Goal: Task Accomplishment & Management: Use online tool/utility

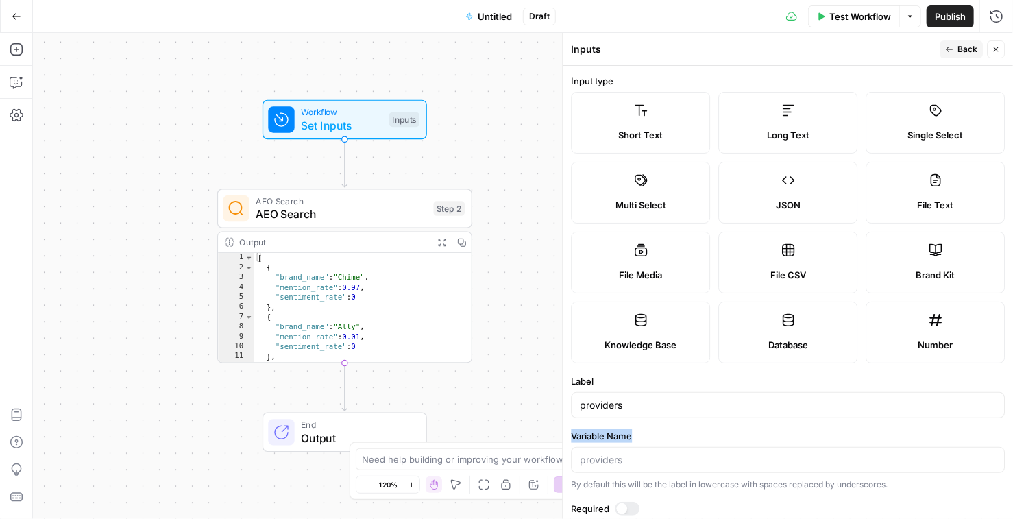
scroll to position [226, 0]
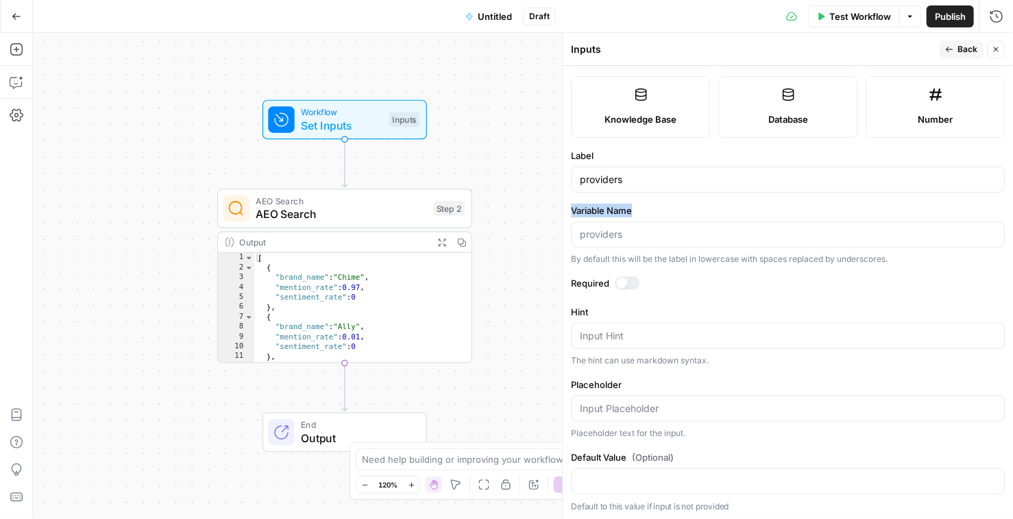
click at [363, 212] on span "AEO Search" at bounding box center [341, 214] width 171 height 16
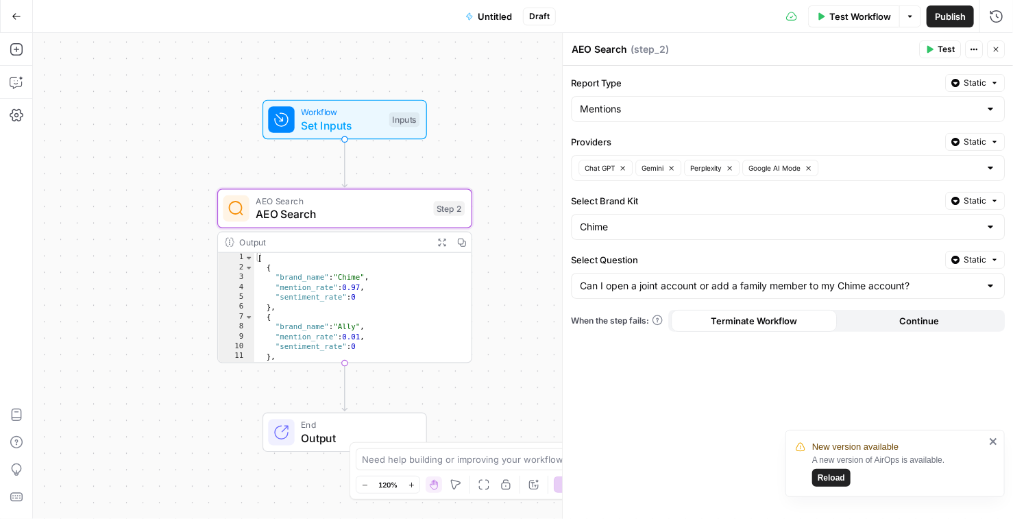
click at [993, 443] on icon "close" at bounding box center [994, 441] width 10 height 11
click at [861, 15] on span "Test Workflow" at bounding box center [860, 17] width 62 height 14
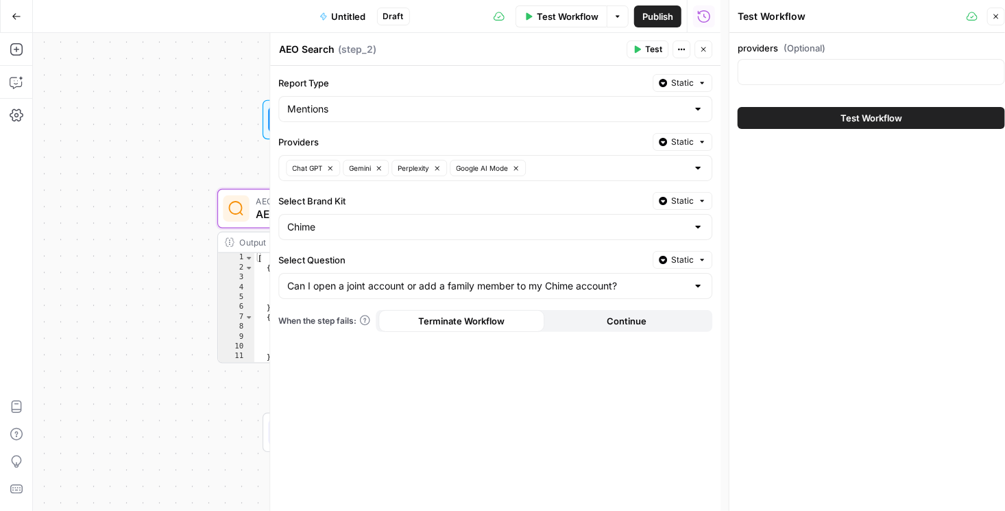
click at [1004, 14] on button "Close" at bounding box center [996, 17] width 18 height 18
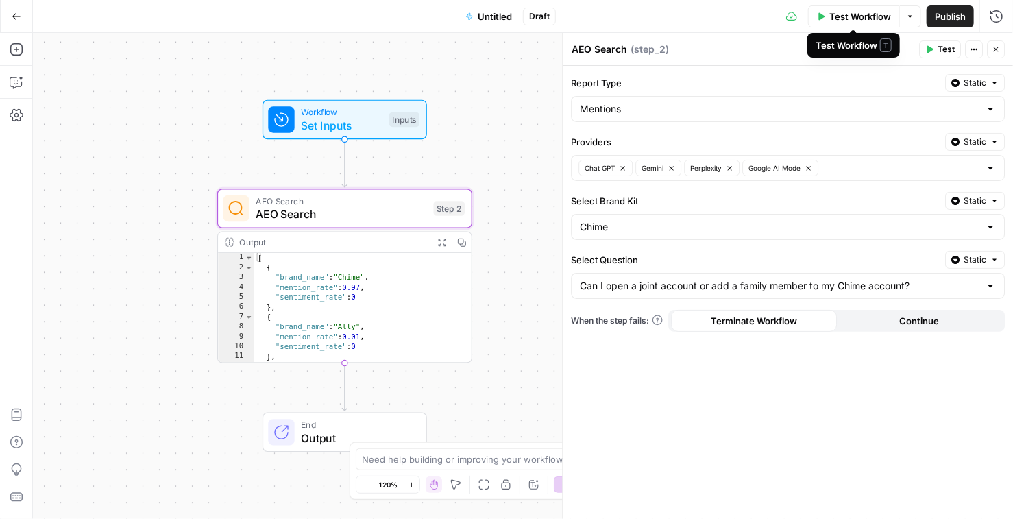
click at [857, 24] on button "Test Workflow" at bounding box center [854, 16] width 92 height 22
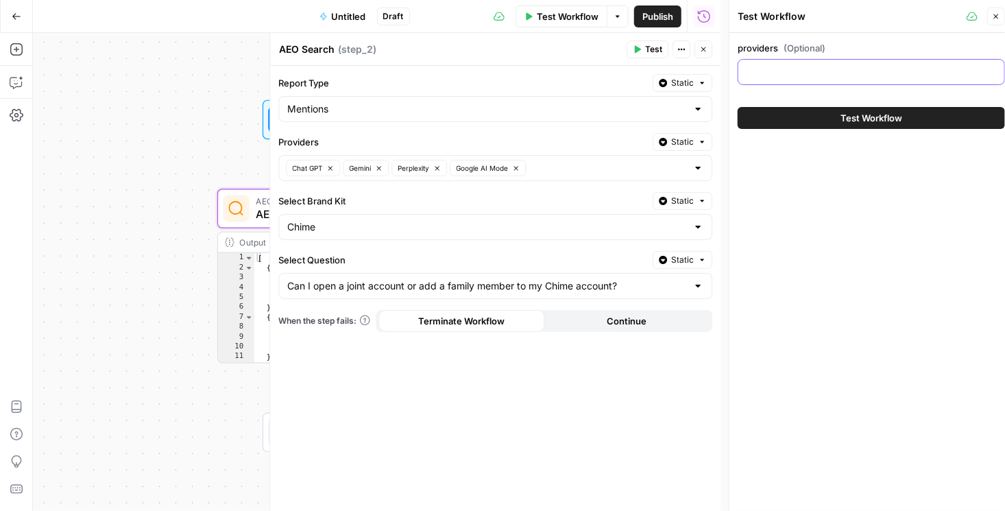
click at [800, 69] on input "providers (Optional)" at bounding box center [871, 72] width 250 height 14
type input "c"
type input "gemini"
click at [927, 117] on button "Test Workflow" at bounding box center [871, 118] width 267 height 22
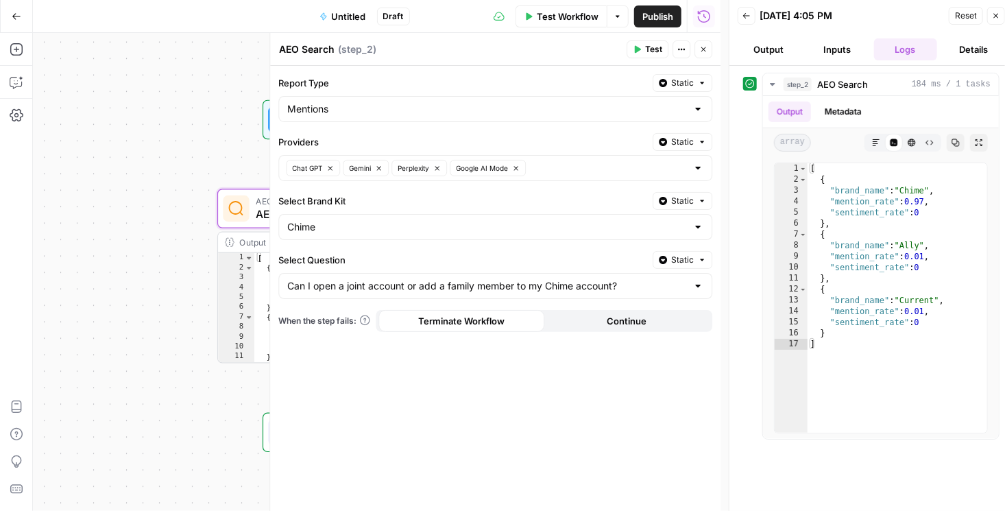
click at [996, 17] on icon "button" at bounding box center [996, 16] width 8 height 8
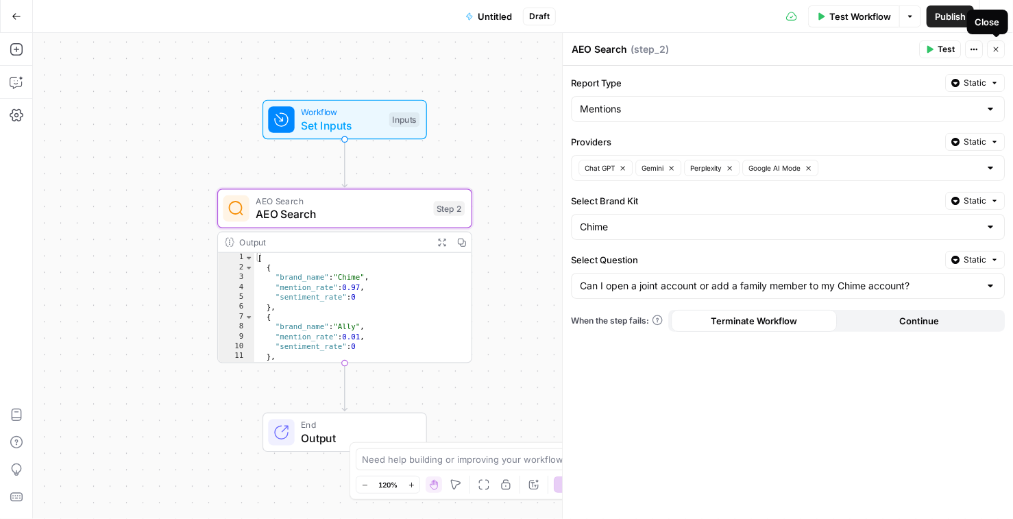
click at [967, 51] on button "Actions" at bounding box center [974, 49] width 18 height 18
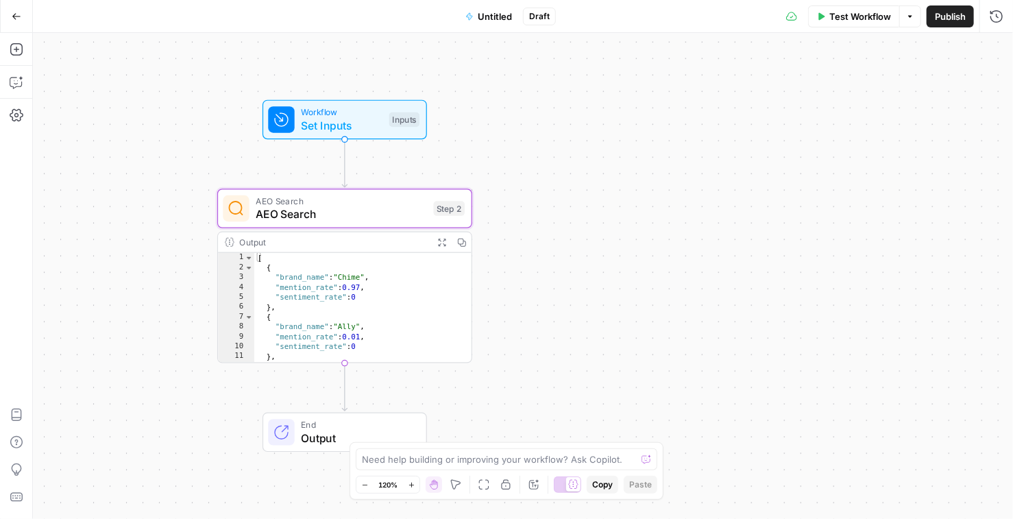
click at [354, 220] on span "AEO Search" at bounding box center [341, 214] width 171 height 16
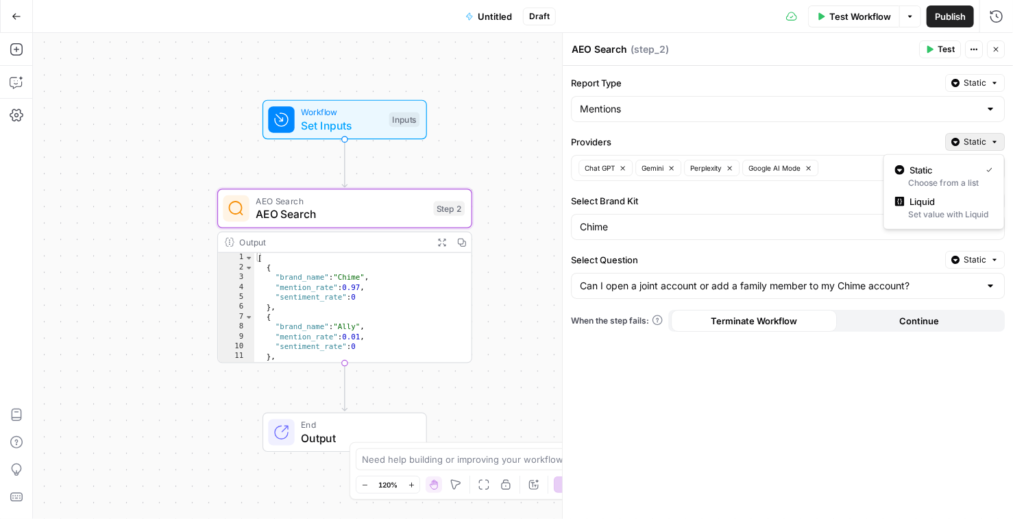
click at [991, 143] on icon "button" at bounding box center [994, 142] width 8 height 8
click at [939, 202] on span "Liquid" at bounding box center [948, 202] width 77 height 14
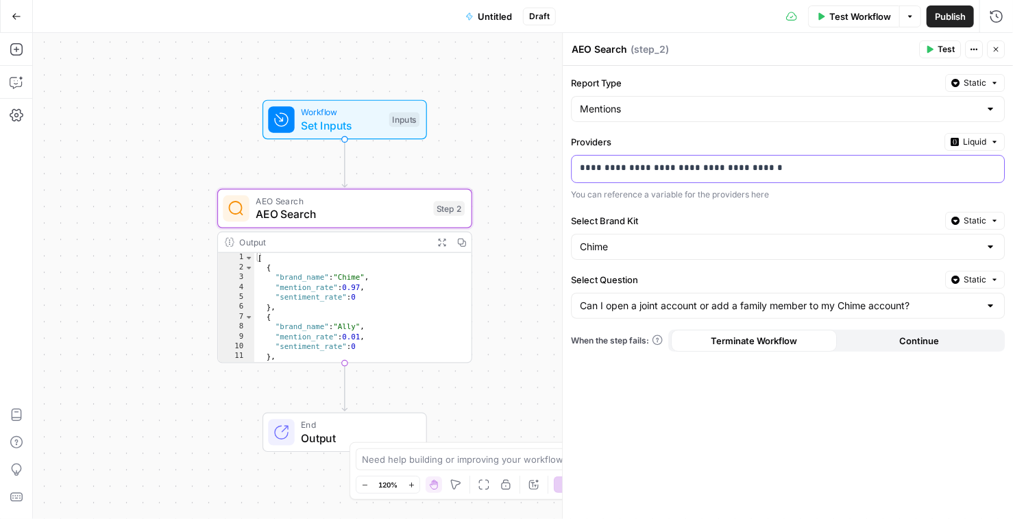
click at [958, 171] on p "**********" at bounding box center [788, 168] width 417 height 14
click at [958, 171] on p "**********" at bounding box center [777, 168] width 395 height 14
drag, startPoint x: 958, startPoint y: 171, endPoint x: 977, endPoint y: 169, distance: 19.3
click at [958, 171] on p "**********" at bounding box center [777, 168] width 395 height 14
click at [990, 167] on icon "button" at bounding box center [991, 168] width 7 height 6
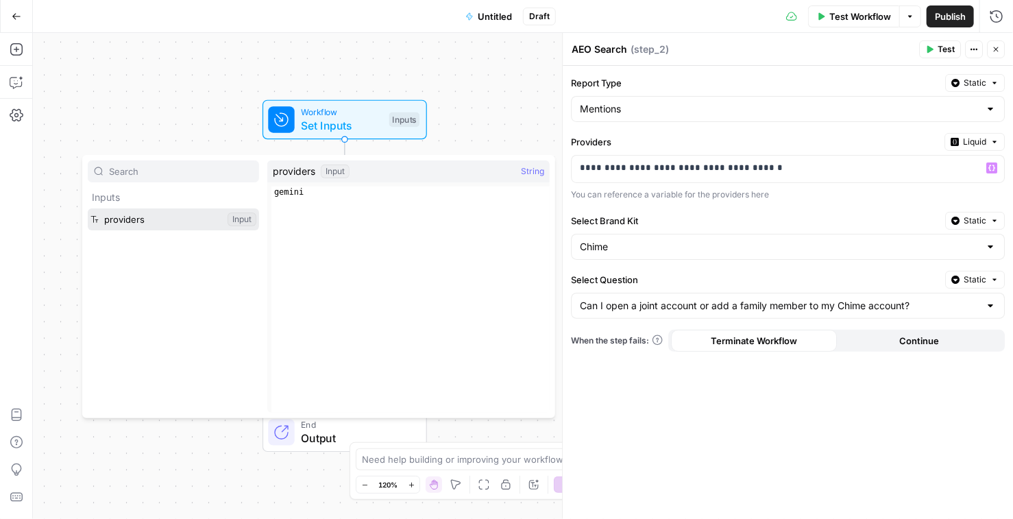
click at [186, 224] on button "Select variable providers" at bounding box center [173, 219] width 171 height 22
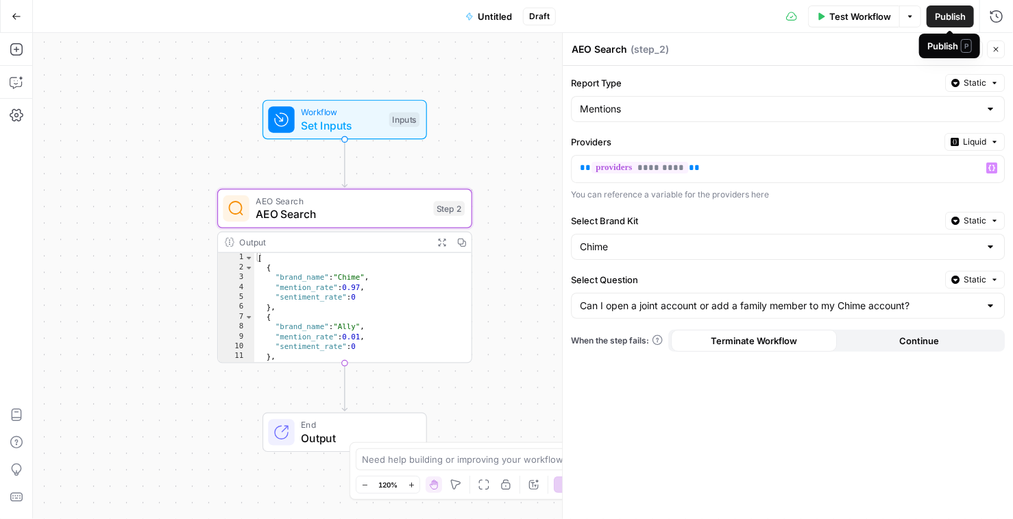
click at [943, 45] on div "Publish P" at bounding box center [949, 46] width 45 height 14
click at [900, 53] on div "AEO Search AEO Search ( step_2 )" at bounding box center [743, 49] width 344 height 15
click at [945, 51] on span "Test" at bounding box center [946, 49] width 17 height 12
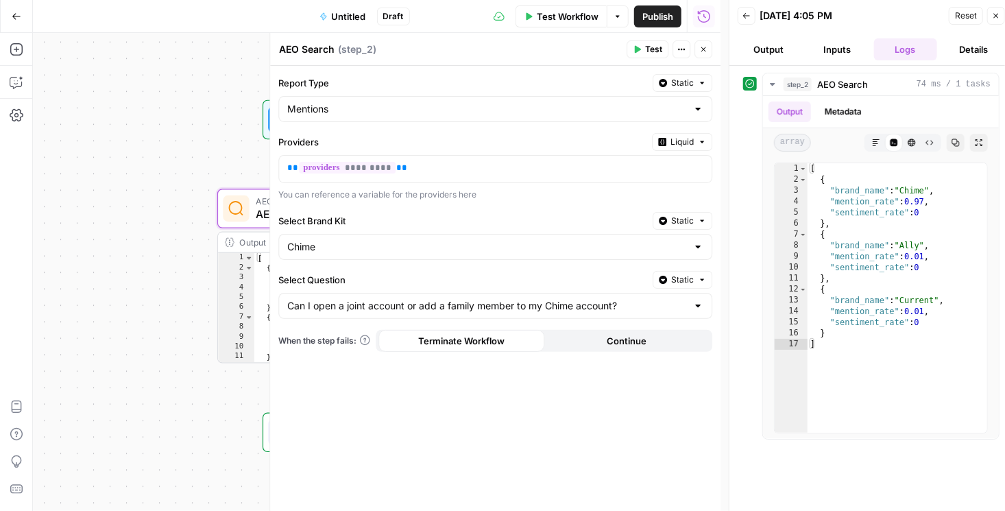
click at [995, 19] on icon "button" at bounding box center [996, 16] width 8 height 8
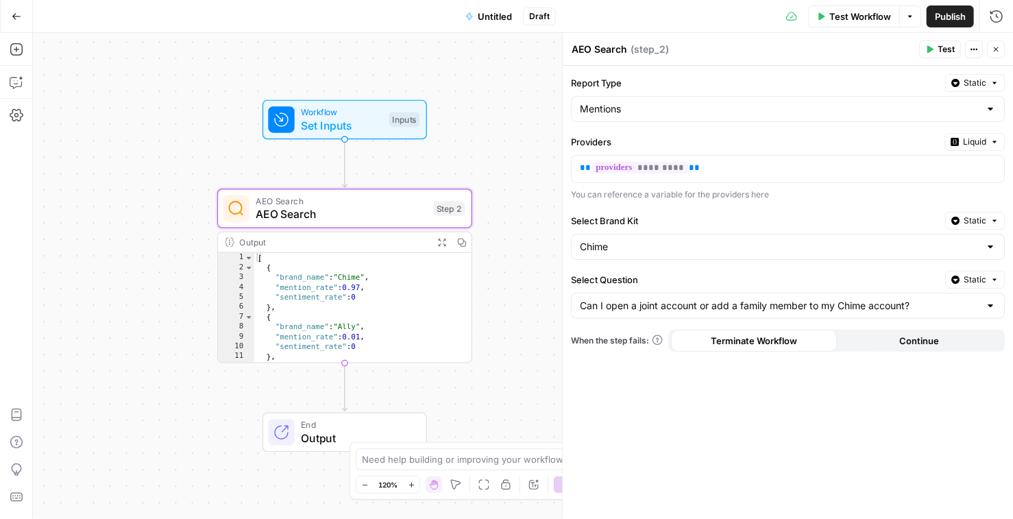
click at [996, 51] on icon "button" at bounding box center [996, 49] width 8 height 8
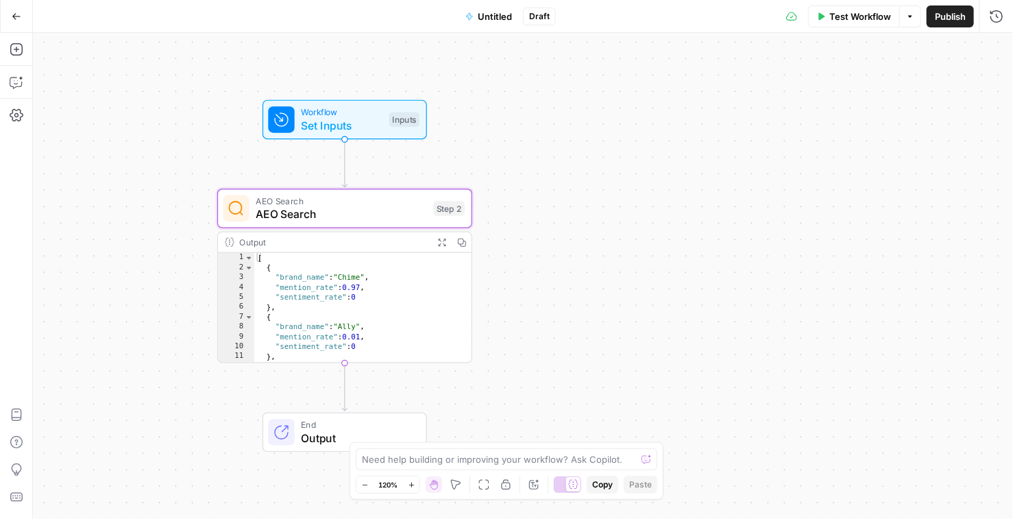
click at [848, 19] on span "Test Workflow" at bounding box center [860, 17] width 62 height 14
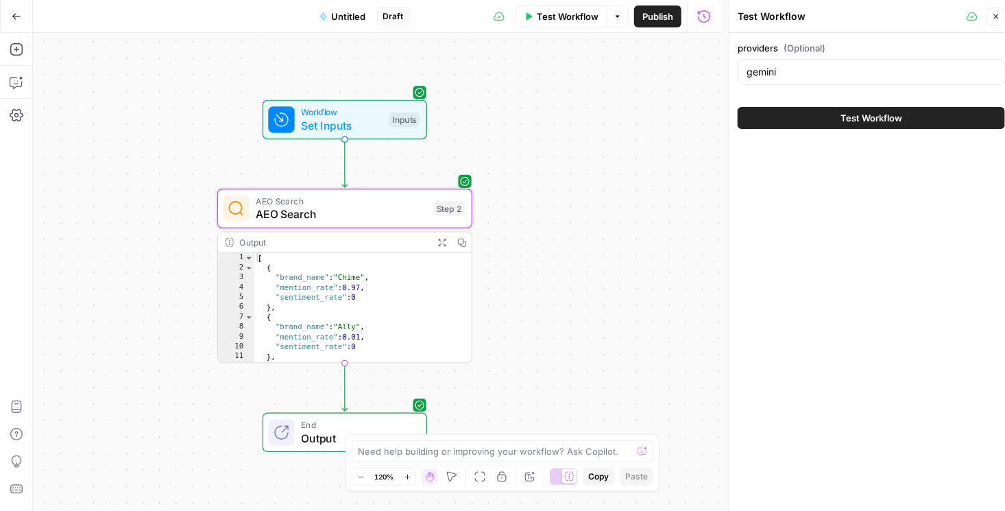
click at [842, 116] on span "Test Workflow" at bounding box center [871, 118] width 62 height 14
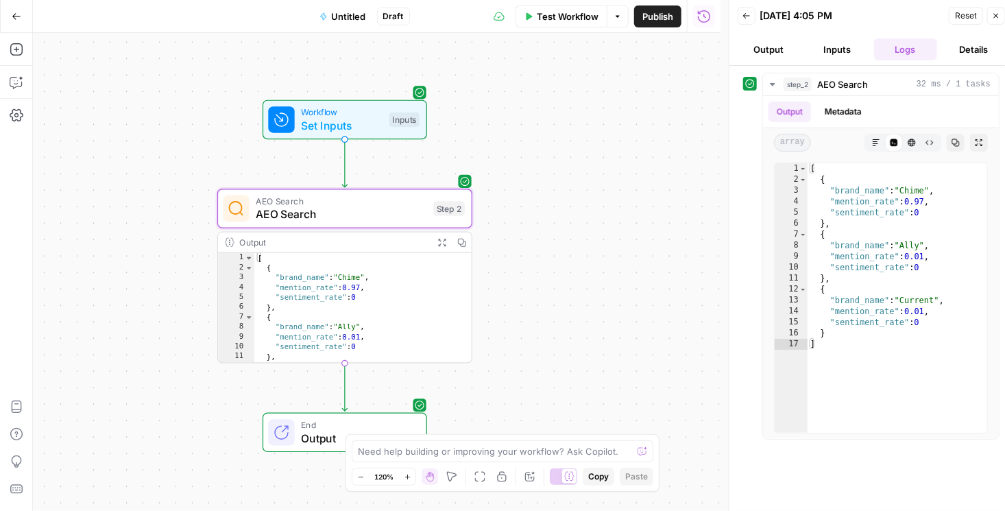
click at [340, 214] on span "AEO Search" at bounding box center [341, 214] width 171 height 16
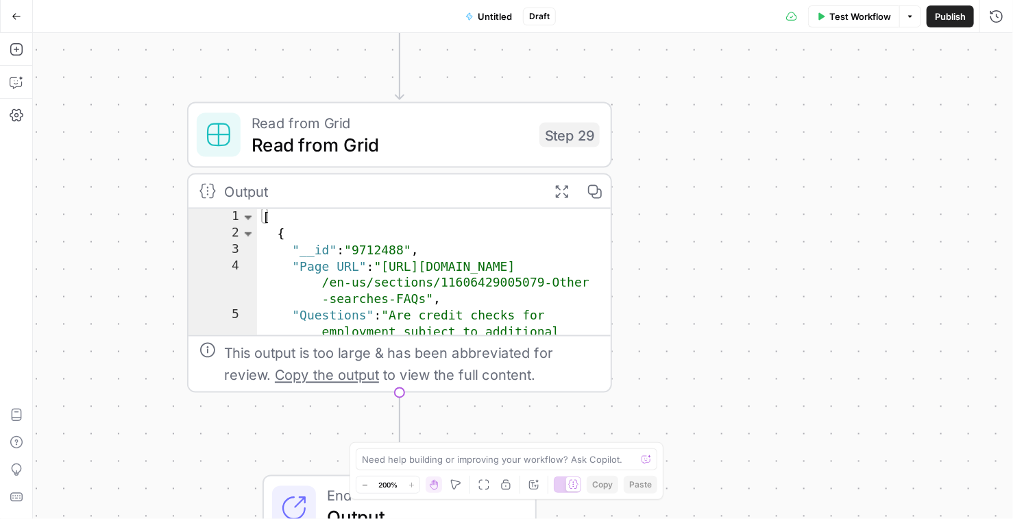
scroll to position [4838, 0]
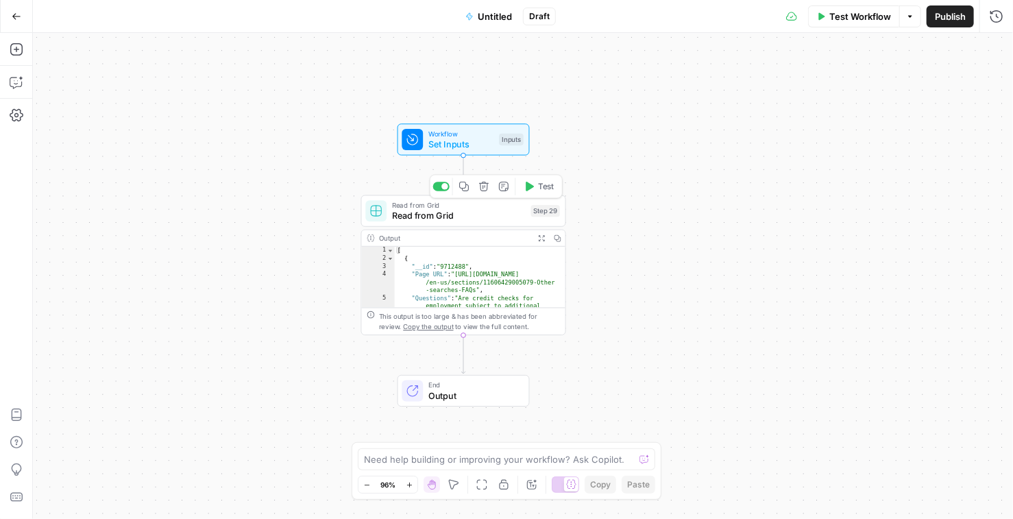
click at [490, 212] on span "Read from Grid" at bounding box center [459, 215] width 134 height 13
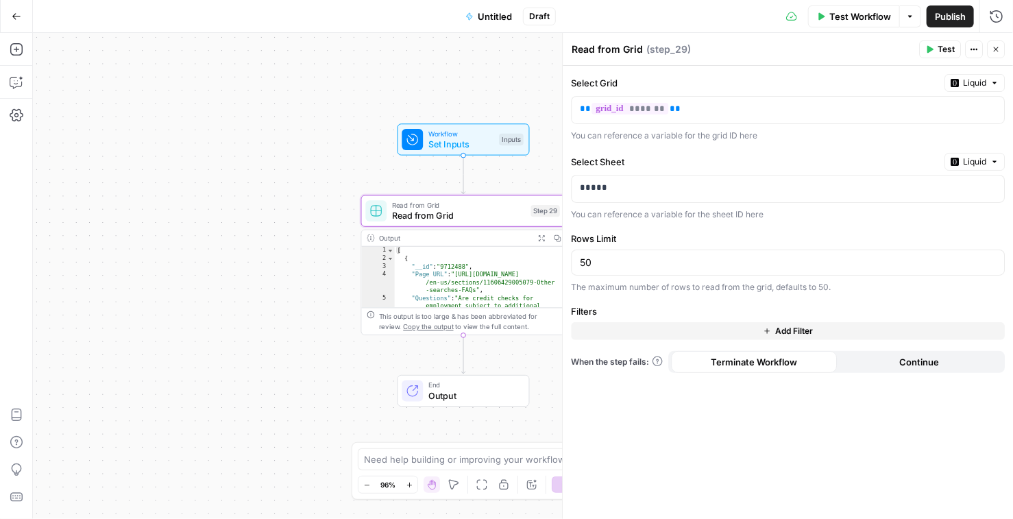
click at [877, 12] on span "Test Workflow" at bounding box center [860, 17] width 62 height 14
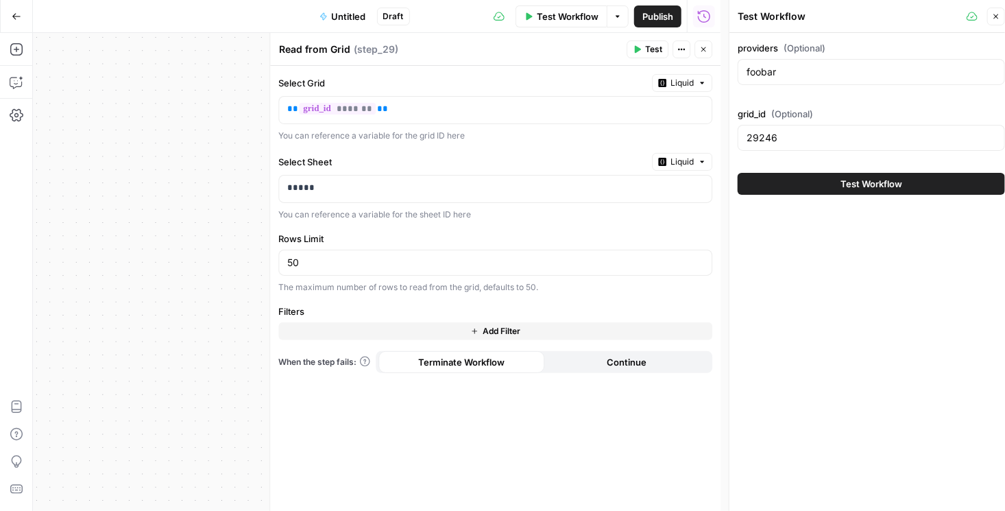
click at [881, 182] on span "Test Workflow" at bounding box center [871, 184] width 62 height 14
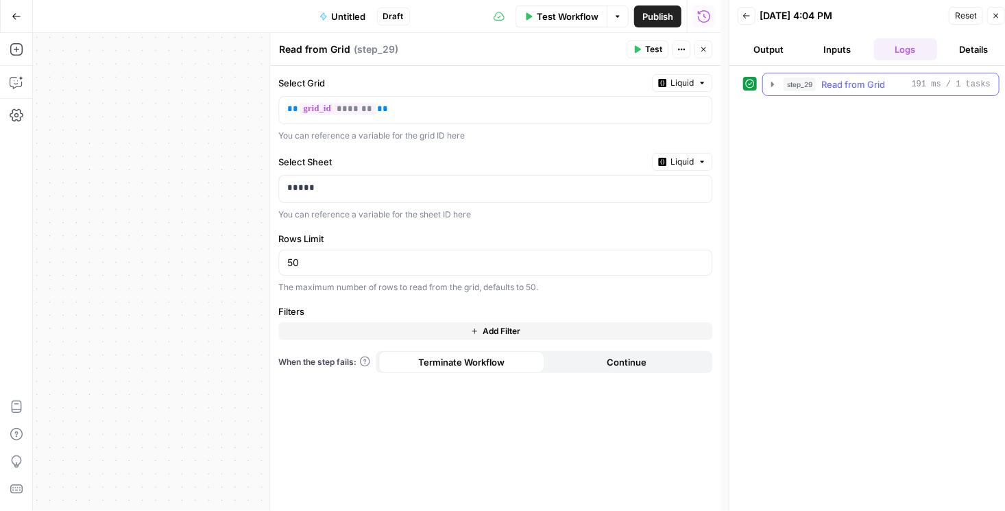
click at [772, 88] on icon "button" at bounding box center [772, 84] width 11 height 11
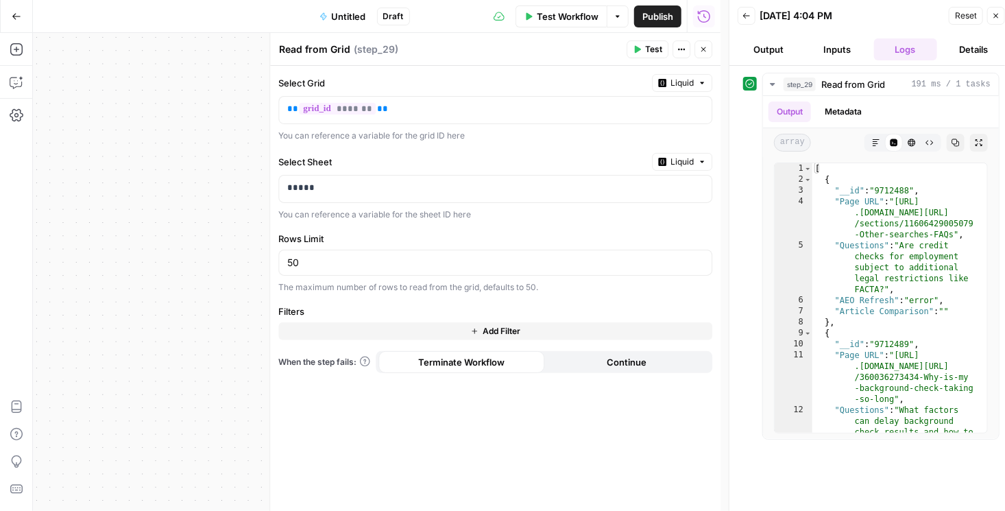
click at [996, 18] on icon "button" at bounding box center [996, 16] width 8 height 8
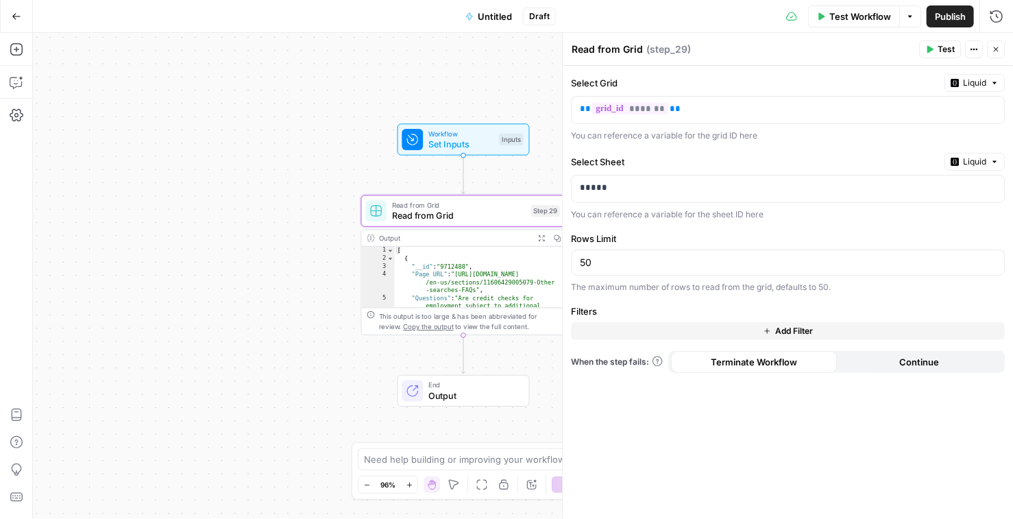
click at [997, 45] on icon "button" at bounding box center [996, 49] width 8 height 8
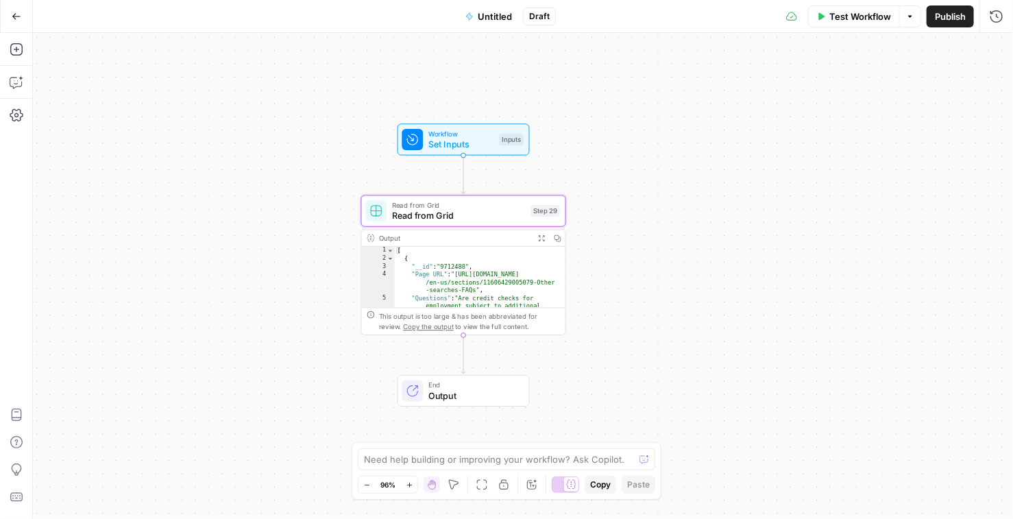
click at [867, 23] on span "Test Workflow" at bounding box center [860, 17] width 62 height 14
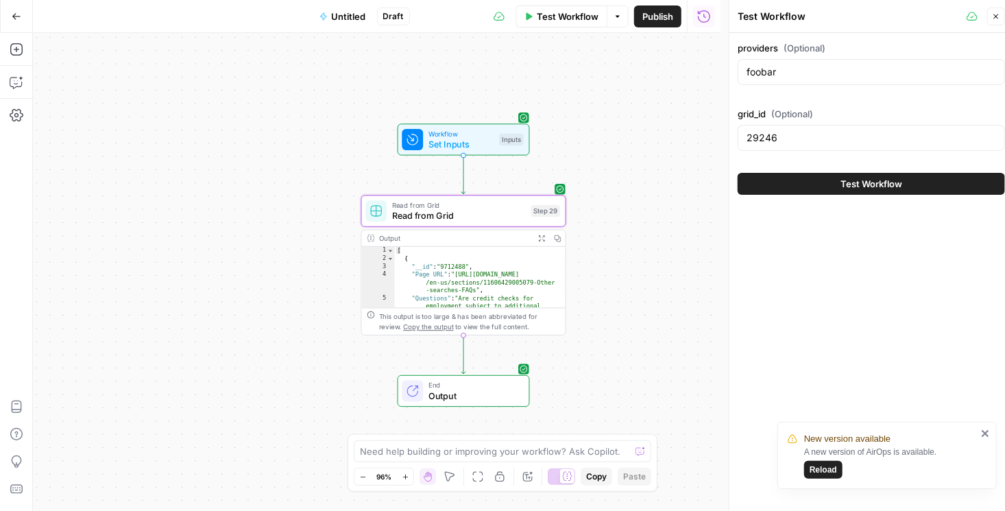
click at [984, 431] on icon "close" at bounding box center [985, 433] width 7 height 7
click at [830, 184] on button "Test Workflow" at bounding box center [871, 184] width 267 height 22
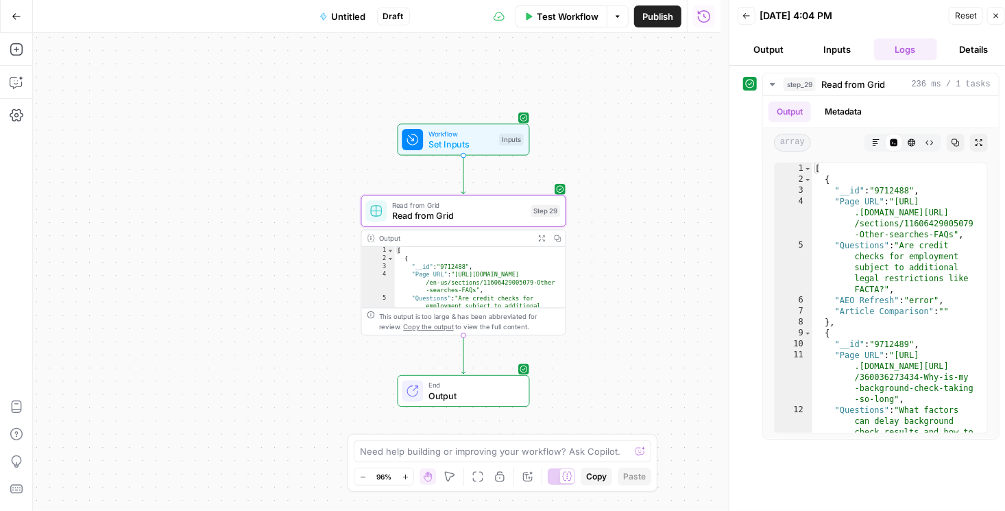
click at [999, 18] on icon "button" at bounding box center [996, 16] width 8 height 8
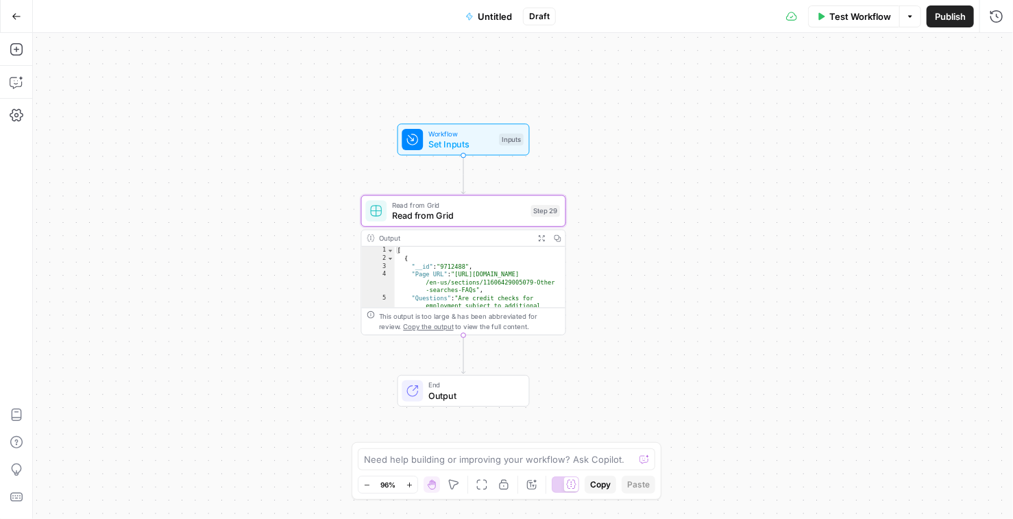
click at [413, 218] on span "Read from Grid" at bounding box center [459, 215] width 134 height 13
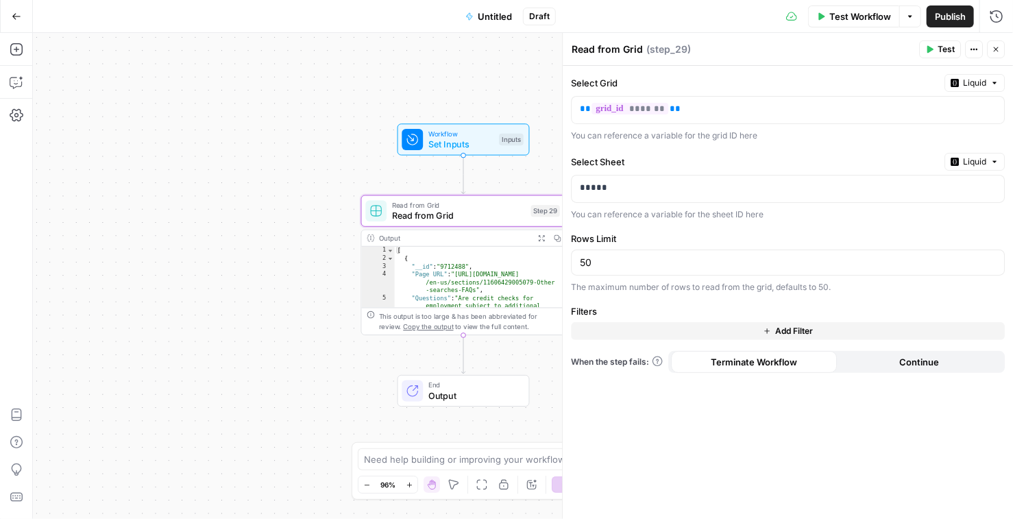
click at [975, 163] on span "Liquid" at bounding box center [974, 162] width 23 height 12
click at [945, 197] on div "Choose from a list" at bounding box center [939, 203] width 108 height 12
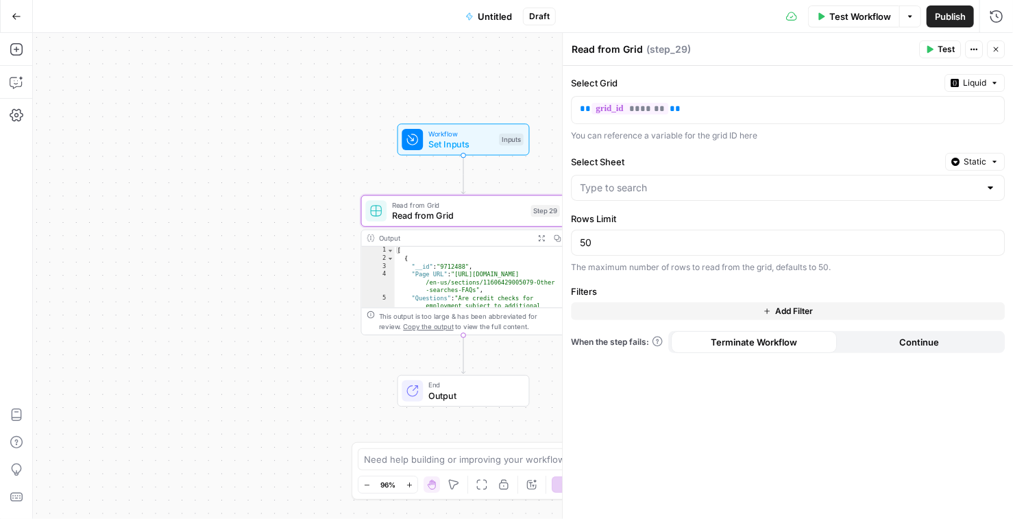
click at [1003, 196] on div at bounding box center [788, 188] width 434 height 26
click at [881, 161] on label "Select Sheet" at bounding box center [755, 162] width 369 height 14
click at [881, 181] on input "Select Sheet" at bounding box center [780, 188] width 400 height 14
click at [995, 192] on div at bounding box center [990, 188] width 11 height 14
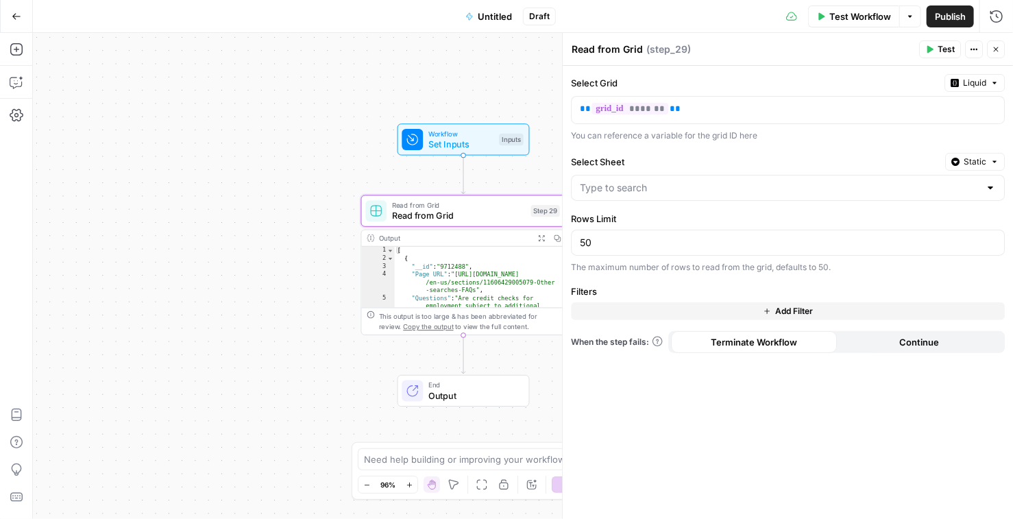
click at [858, 145] on div "Select Grid Liquid ** ******* ** You can reference a variable for the grid ID h…" at bounding box center [788, 292] width 450 height 453
click at [990, 189] on div at bounding box center [990, 188] width 11 height 14
drag, startPoint x: 877, startPoint y: 179, endPoint x: 891, endPoint y: 181, distance: 13.9
click at [877, 179] on div at bounding box center [788, 188] width 434 height 26
click at [973, 200] on div "Select Grid Liquid ** ******* ** You can reference a variable for the grid ID h…" at bounding box center [788, 292] width 450 height 453
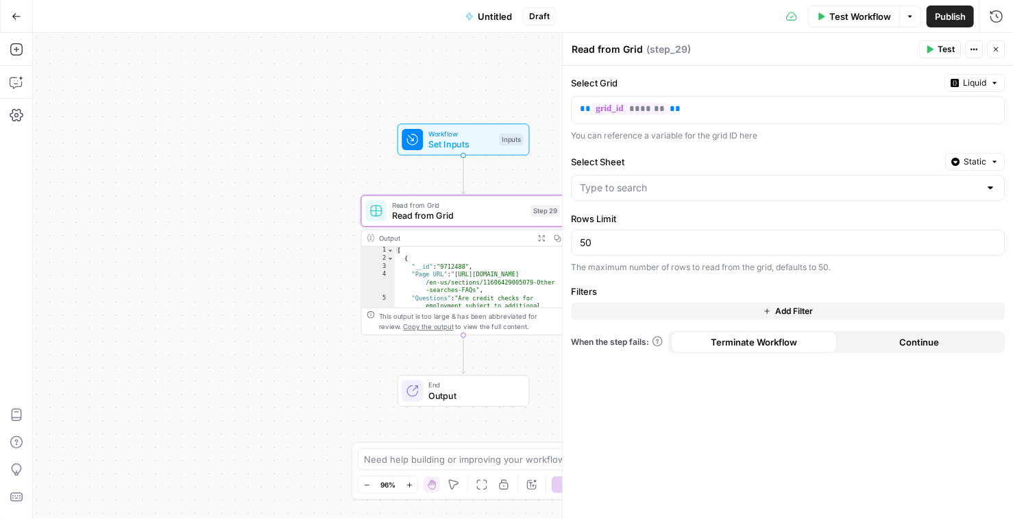
click at [972, 198] on div at bounding box center [788, 188] width 434 height 26
click at [943, 224] on div "No results" at bounding box center [788, 224] width 422 height 14
drag, startPoint x: 903, startPoint y: 161, endPoint x: 936, endPoint y: 175, distance: 35.3
click at [905, 162] on label "Select Sheet" at bounding box center [755, 162] width 369 height 14
click at [905, 181] on input "Select Sheet" at bounding box center [780, 188] width 400 height 14
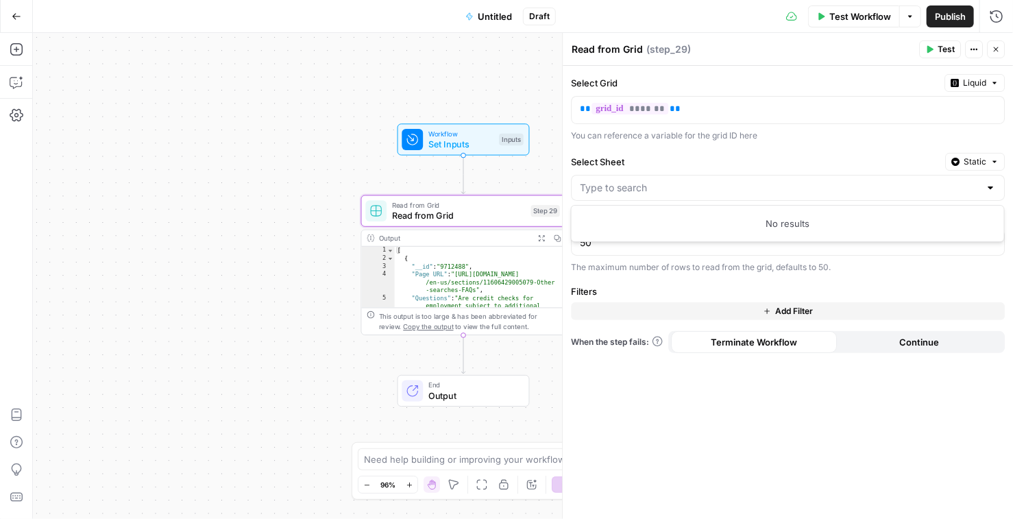
drag, startPoint x: 980, startPoint y: 193, endPoint x: 970, endPoint y: 198, distance: 11.3
click at [980, 194] on div at bounding box center [788, 188] width 434 height 26
click at [838, 175] on div at bounding box center [788, 188] width 434 height 26
click at [980, 193] on div at bounding box center [788, 188] width 434 height 26
click at [893, 160] on label "Select Sheet" at bounding box center [755, 162] width 369 height 14
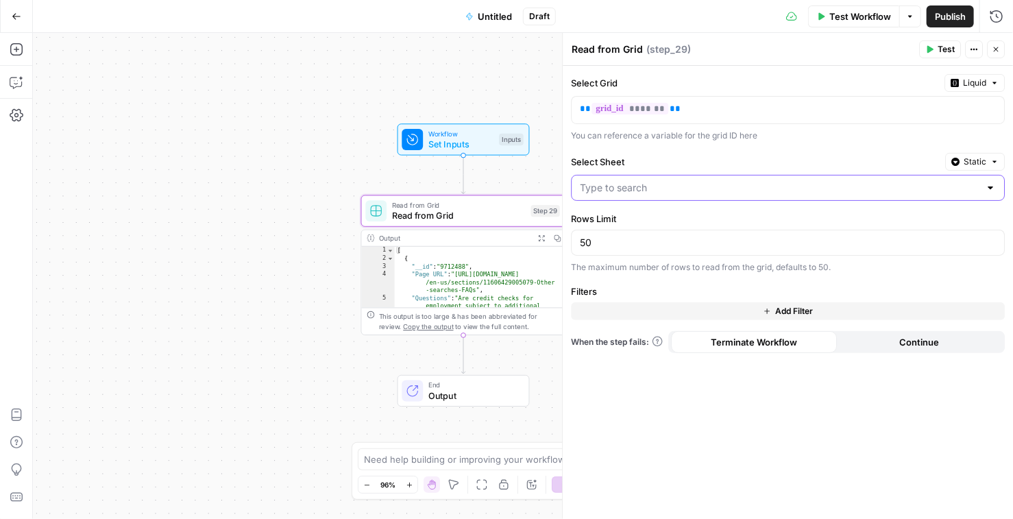
click at [893, 181] on input "Select Sheet" at bounding box center [780, 188] width 400 height 14
click at [986, 191] on div at bounding box center [990, 188] width 11 height 14
click at [889, 165] on label "Select Sheet" at bounding box center [755, 162] width 369 height 14
click at [889, 181] on input "Select Sheet" at bounding box center [780, 188] width 400 height 14
click at [940, 188] on input "Select Sheet" at bounding box center [780, 188] width 400 height 14
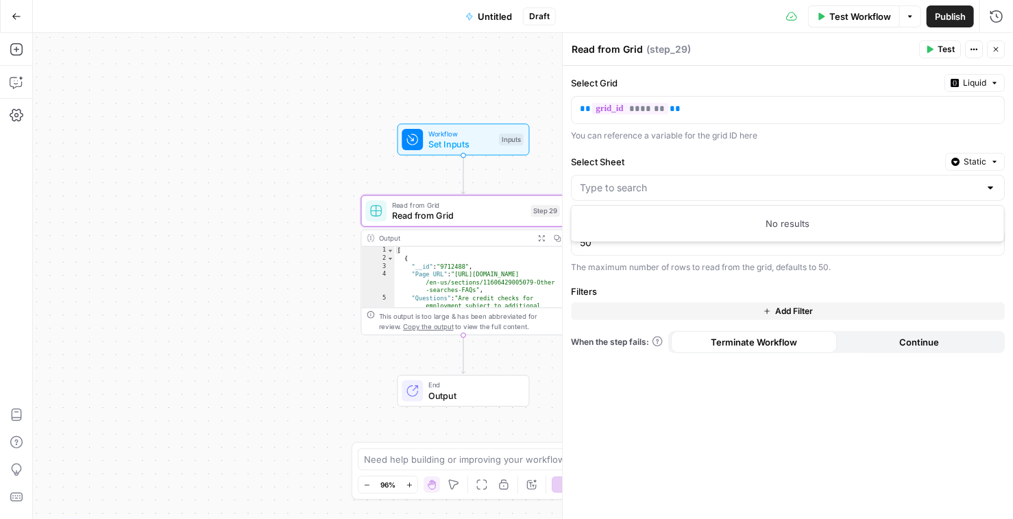
click at [967, 82] on span "Liquid" at bounding box center [974, 83] width 23 height 12
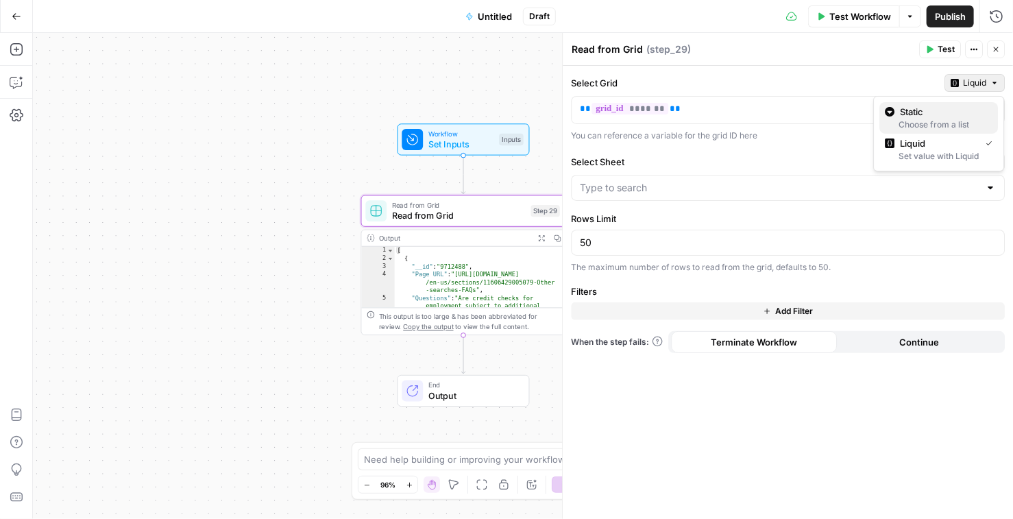
click at [947, 127] on div "Choose from a list" at bounding box center [939, 125] width 108 height 12
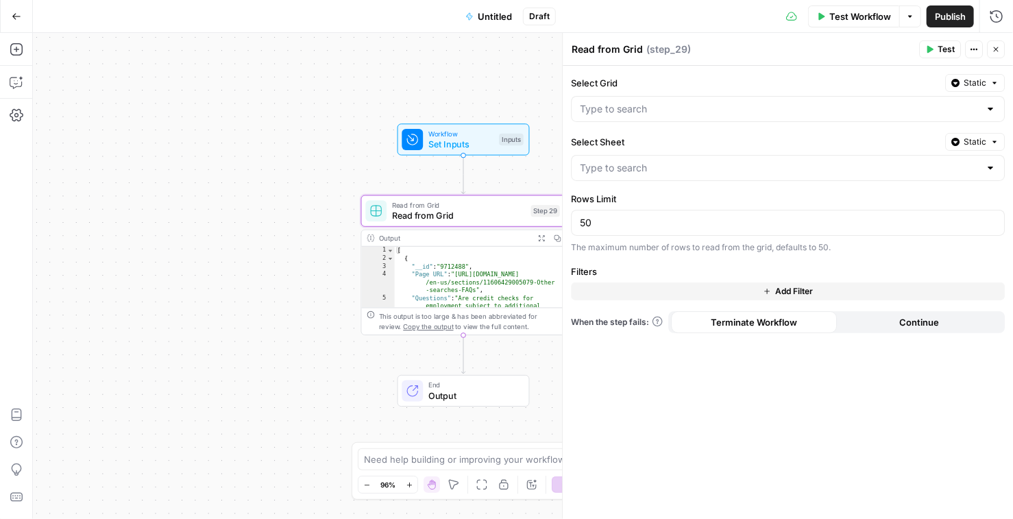
click at [986, 108] on div at bounding box center [990, 109] width 11 height 14
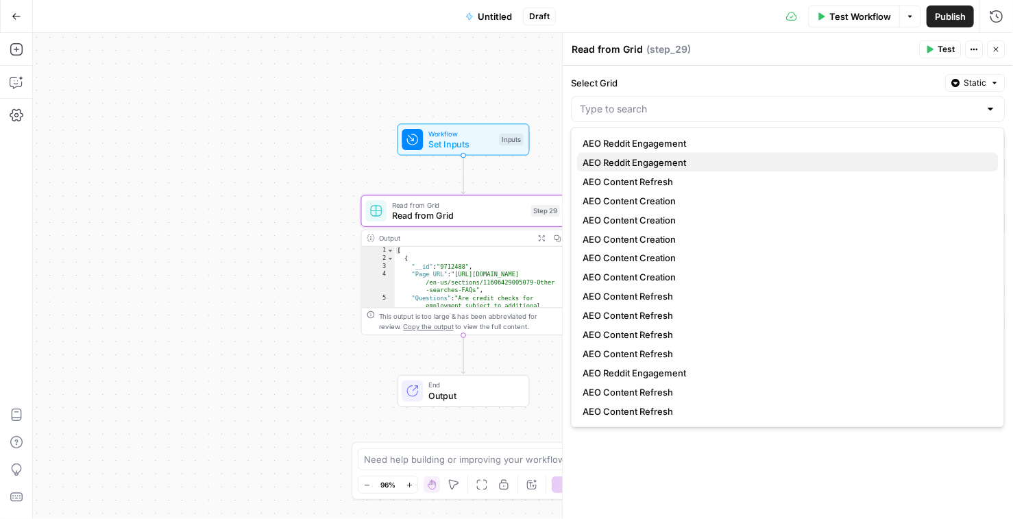
click at [909, 157] on span "AEO Reddit Engagement" at bounding box center [785, 163] width 405 height 14
type input "AEO Reddit Engagement"
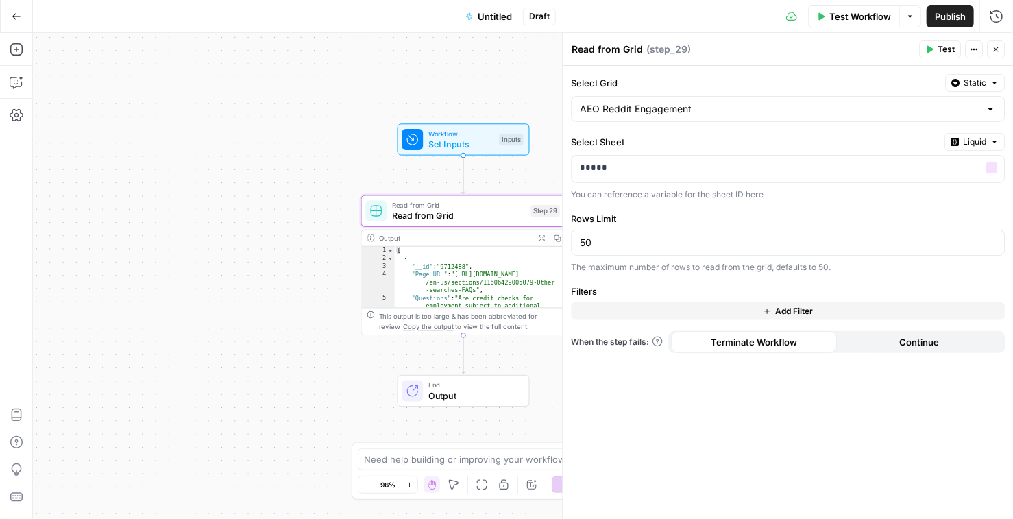
click at [966, 145] on span "Liquid" at bounding box center [974, 142] width 23 height 12
click at [955, 178] on div "Choose from a list" at bounding box center [939, 183] width 108 height 12
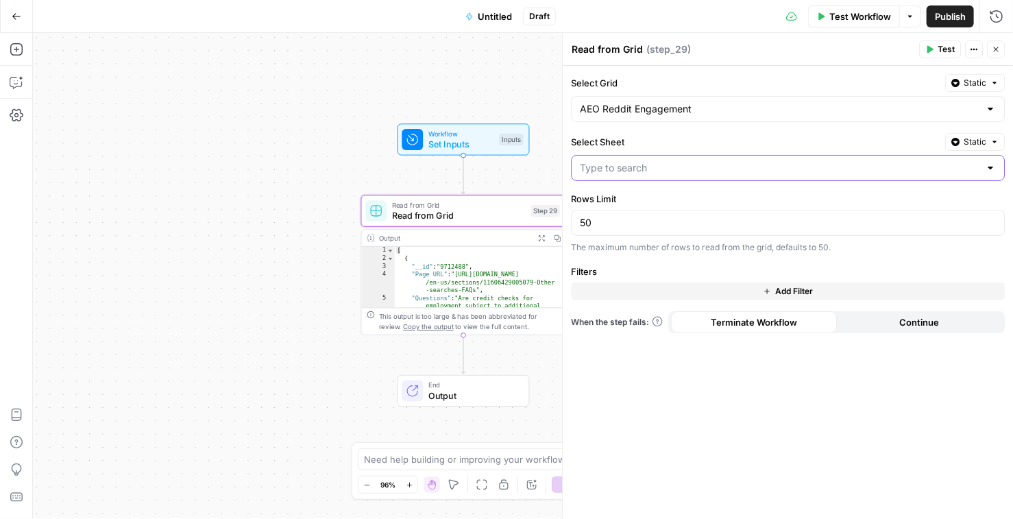
click at [962, 172] on input "Select Sheet" at bounding box center [780, 168] width 400 height 14
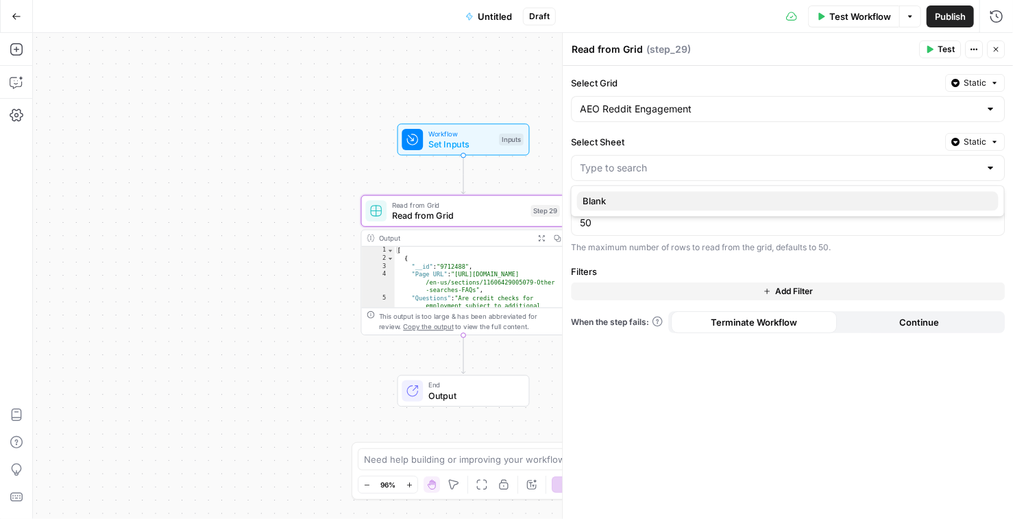
click at [948, 206] on span "Blank" at bounding box center [785, 201] width 405 height 14
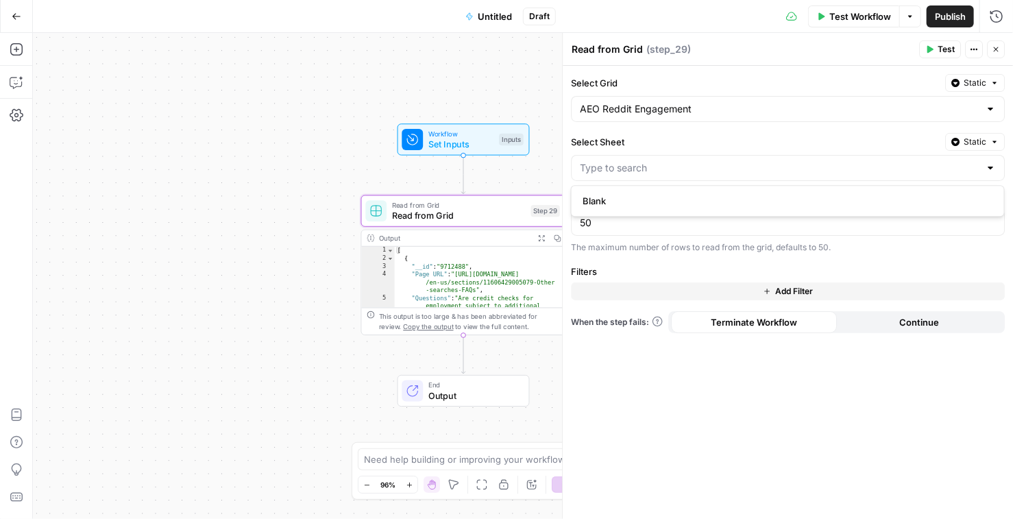
type input "Blank"
click at [896, 138] on label "Select Sheet" at bounding box center [755, 142] width 369 height 14
click at [896, 161] on input "Blank" at bounding box center [780, 168] width 400 height 14
type input "Blank"
click at [888, 140] on label "Select Sheet" at bounding box center [755, 142] width 369 height 14
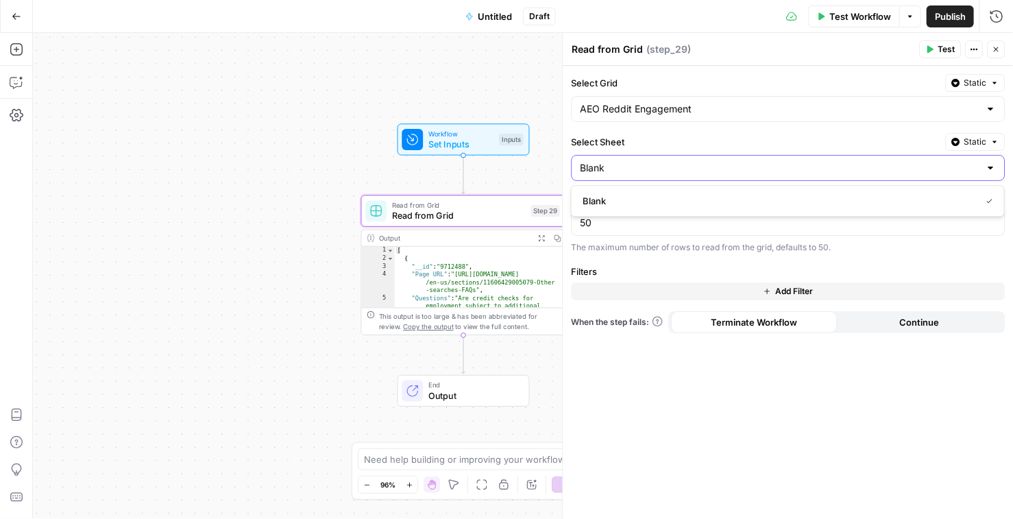
click at [888, 161] on input "Blank" at bounding box center [780, 168] width 400 height 14
type input "Blank"
click at [860, 245] on div "The maximum number of rows to read from the grid, defaults to 50." at bounding box center [788, 247] width 434 height 12
click at [857, 19] on span "Test Workflow" at bounding box center [860, 17] width 62 height 14
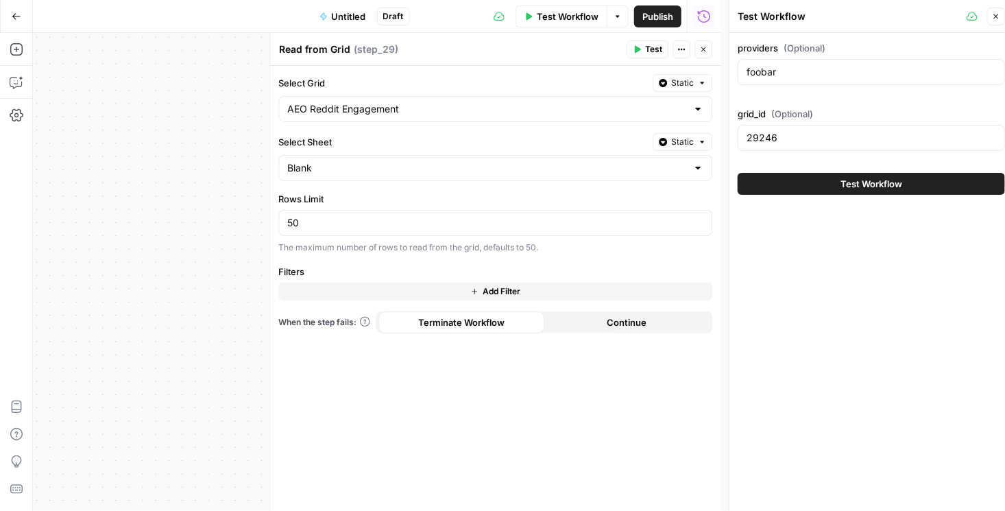
click at [864, 189] on span "Test Workflow" at bounding box center [871, 184] width 62 height 14
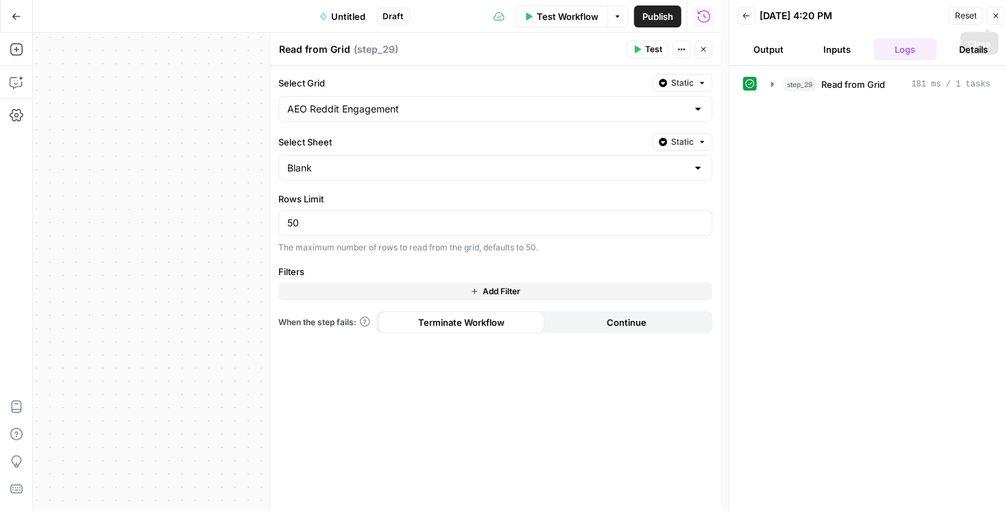
click at [998, 18] on icon "button" at bounding box center [996, 16] width 8 height 8
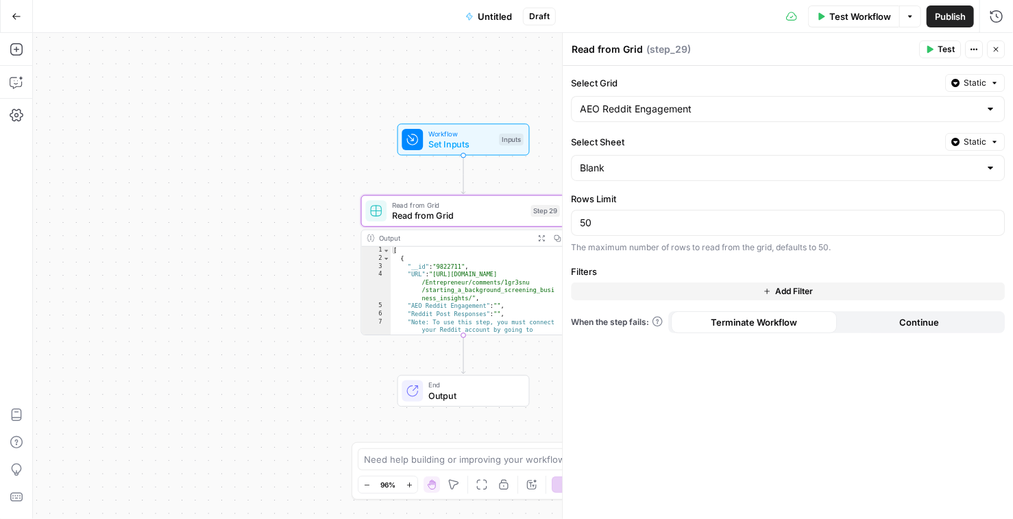
click at [1000, 50] on button "Close" at bounding box center [996, 49] width 18 height 18
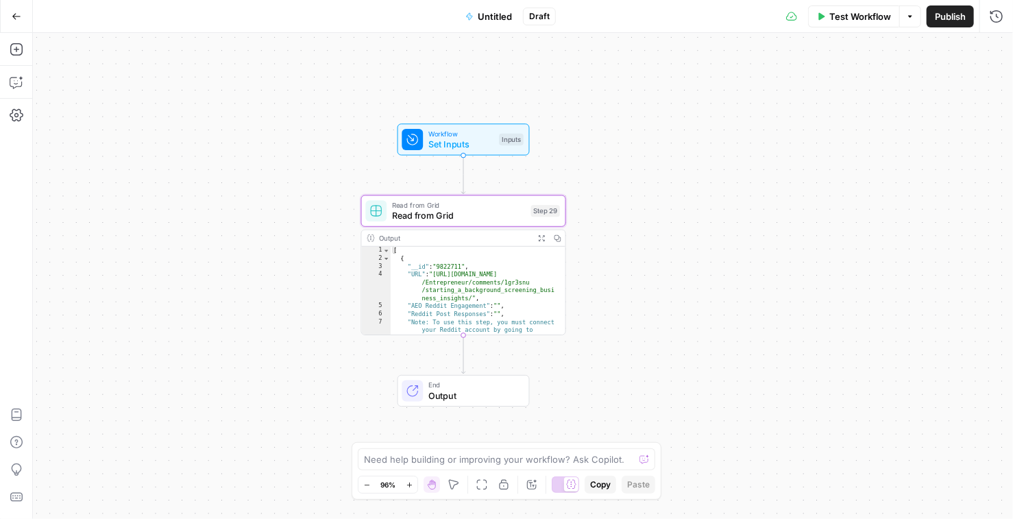
click at [495, 212] on span "Read from Grid" at bounding box center [459, 215] width 134 height 13
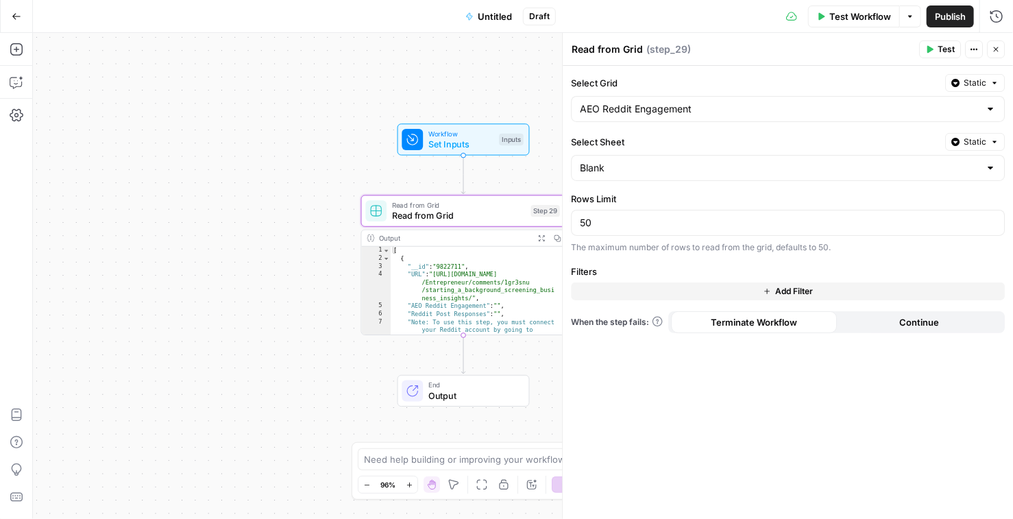
click at [872, 14] on span "Test Workflow" at bounding box center [860, 17] width 62 height 14
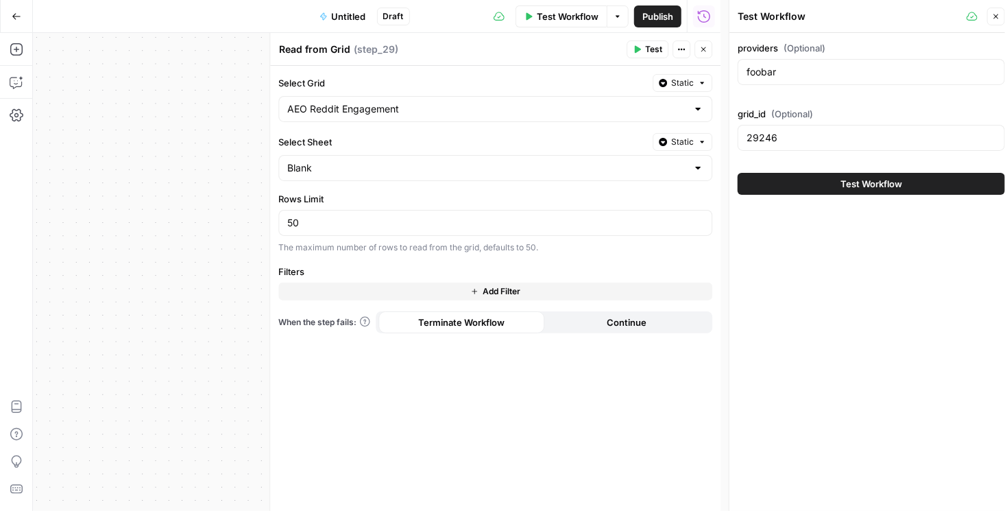
click at [881, 180] on span "Test Workflow" at bounding box center [871, 184] width 62 height 14
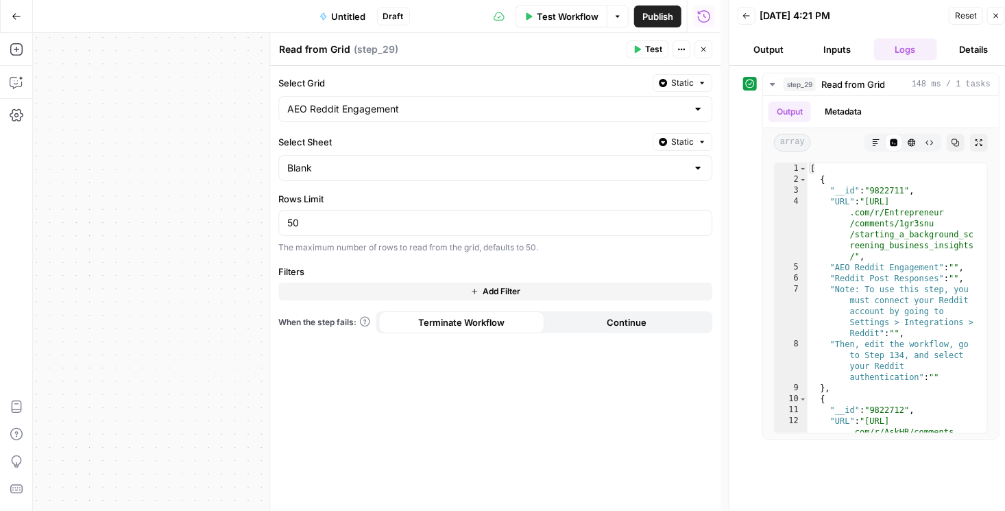
click at [997, 12] on icon "button" at bounding box center [996, 16] width 8 height 8
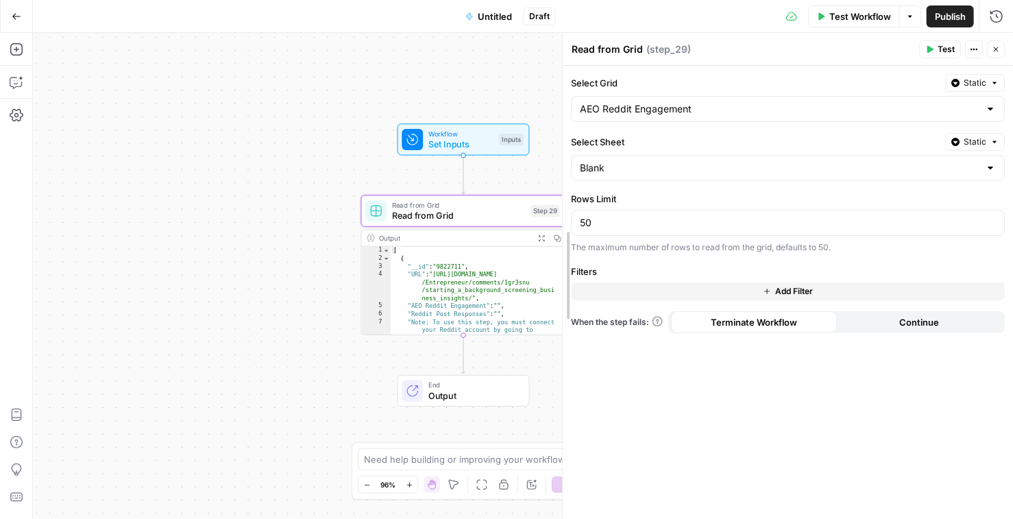
click at [559, 180] on div at bounding box center [563, 276] width 14 height 486
click at [1006, 50] on header "Read from Grid Read from Grid ( step_29 ) Test Actions Close" at bounding box center [788, 49] width 450 height 33
click at [1001, 53] on button "Close" at bounding box center [996, 49] width 18 height 18
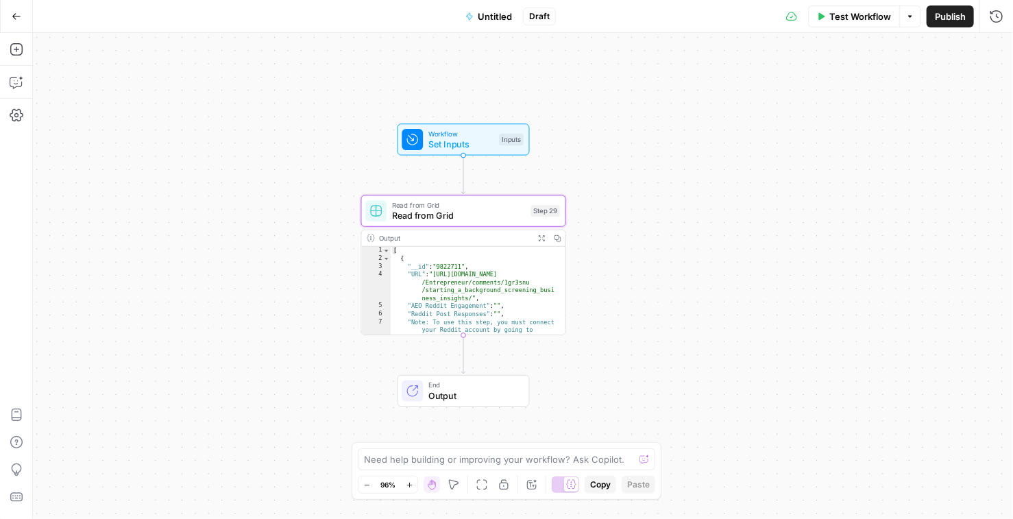
click at [457, 209] on span "Read from Grid" at bounding box center [459, 215] width 134 height 13
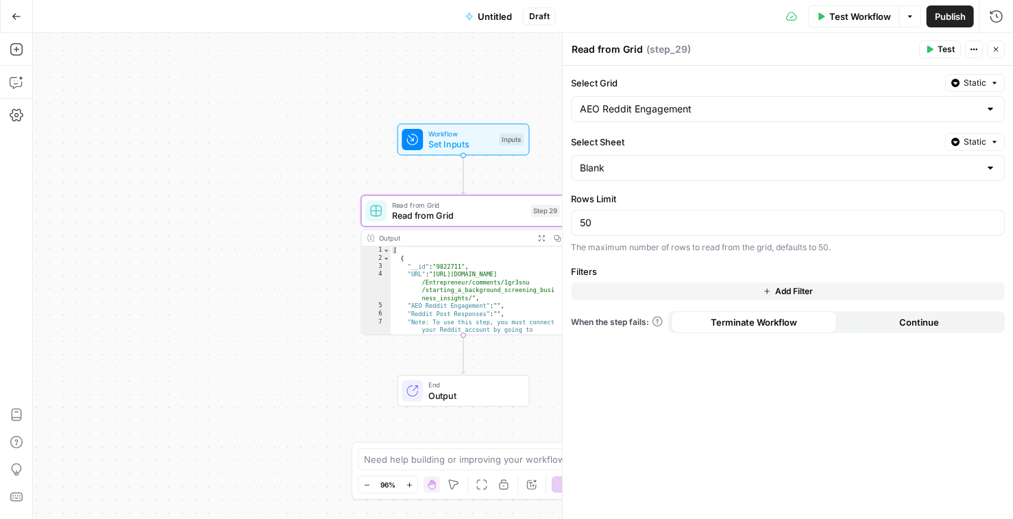
click at [990, 165] on div at bounding box center [990, 168] width 11 height 14
type input "Blank"
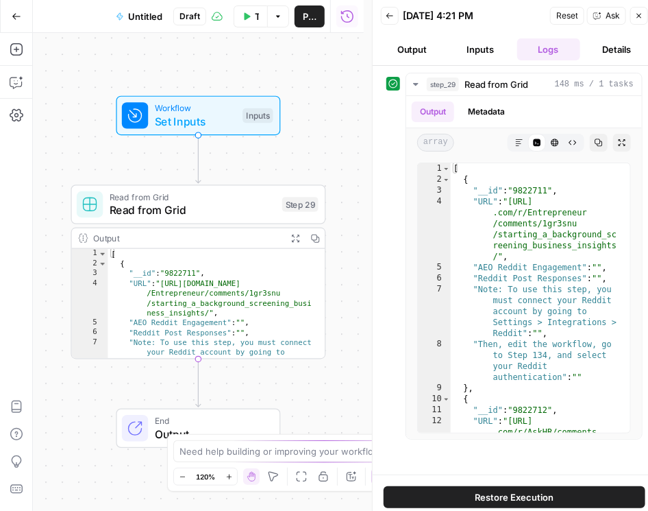
click at [635, 16] on button "Close" at bounding box center [640, 16] width 18 height 18
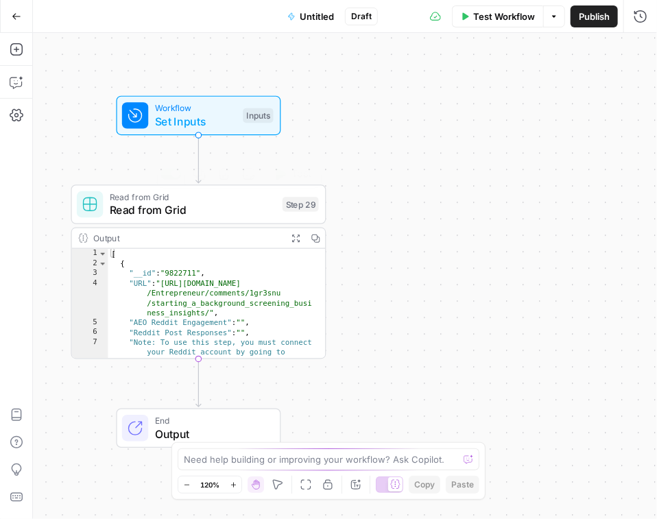
click at [176, 215] on span "Read from Grid" at bounding box center [193, 210] width 166 height 16
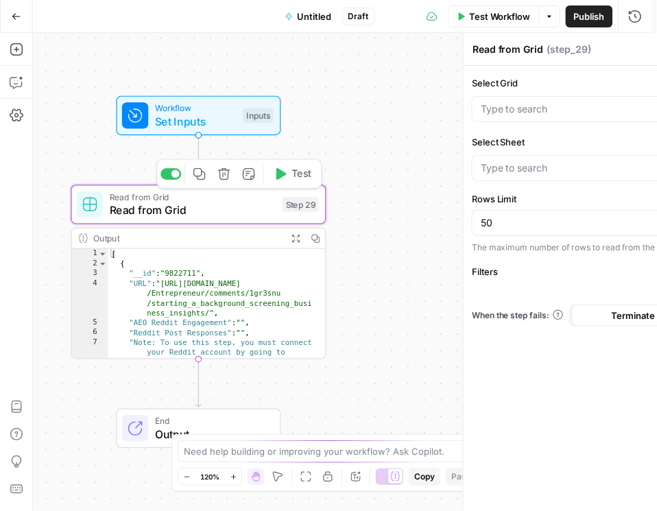
type input "Blank"
type input "AEO Reddit Engagement"
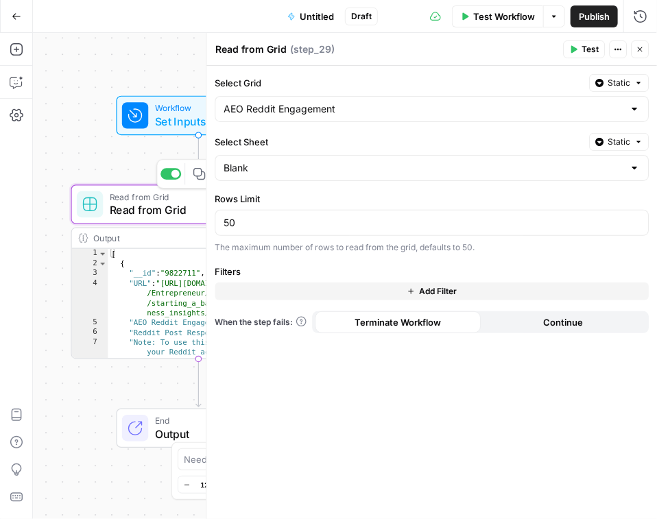
click at [139, 208] on span "Read from Grid" at bounding box center [193, 210] width 166 height 16
click at [584, 51] on span "Test" at bounding box center [589, 49] width 17 height 12
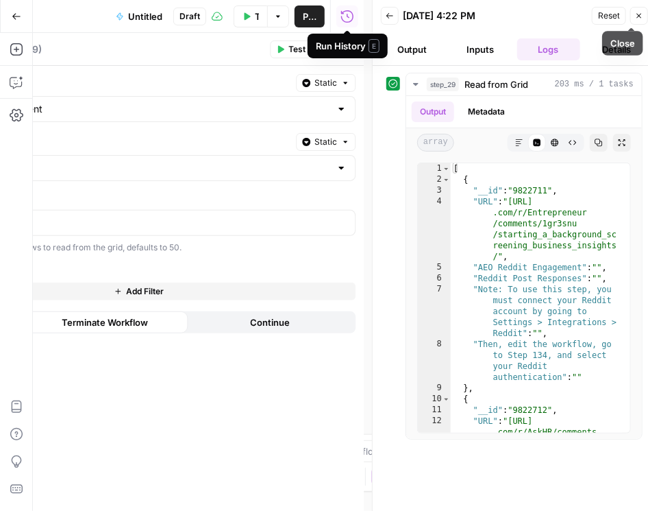
click at [640, 16] on icon "button" at bounding box center [639, 16] width 5 height 5
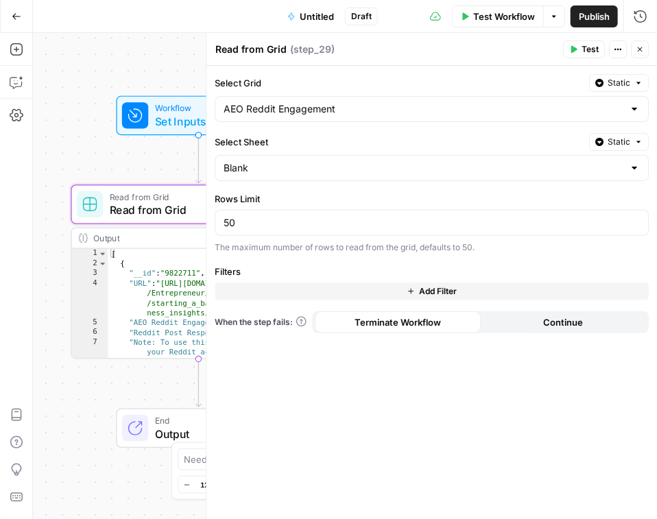
click at [642, 168] on div "Blank" at bounding box center [432, 168] width 434 height 26
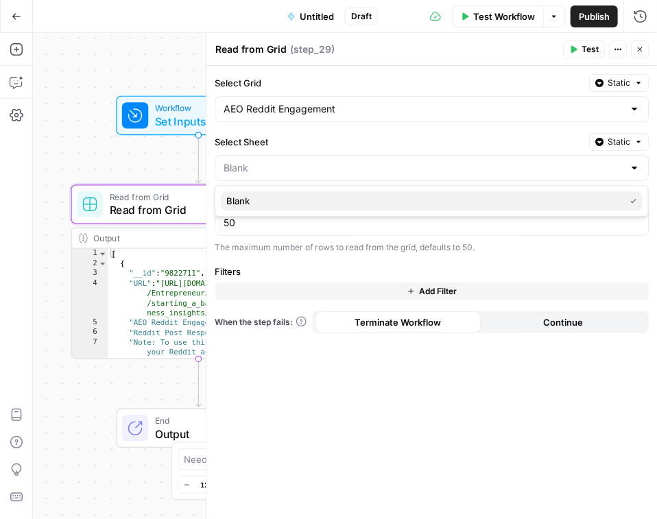
click at [603, 195] on span "Blank" at bounding box center [422, 201] width 393 height 14
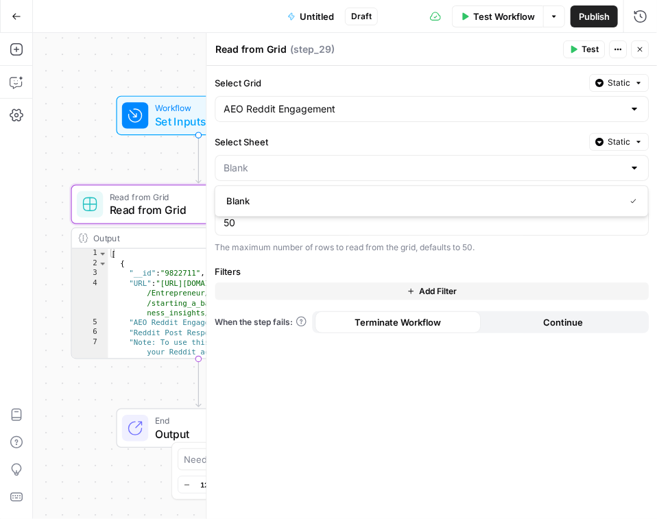
type input "Blank"
click at [627, 134] on button "Static" at bounding box center [619, 142] width 60 height 18
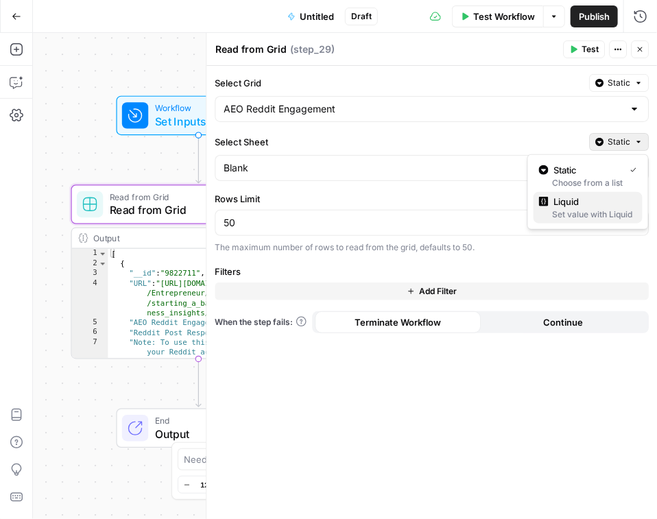
click at [587, 200] on span "Liquid" at bounding box center [592, 202] width 77 height 14
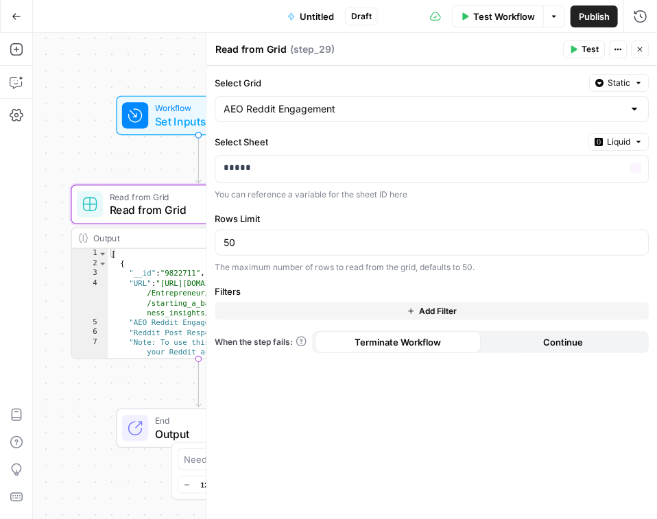
click at [581, 131] on div "Select Grid Static AEO Reddit Engagement Select Sheet Liquid ***** Variables Me…" at bounding box center [431, 292] width 450 height 453
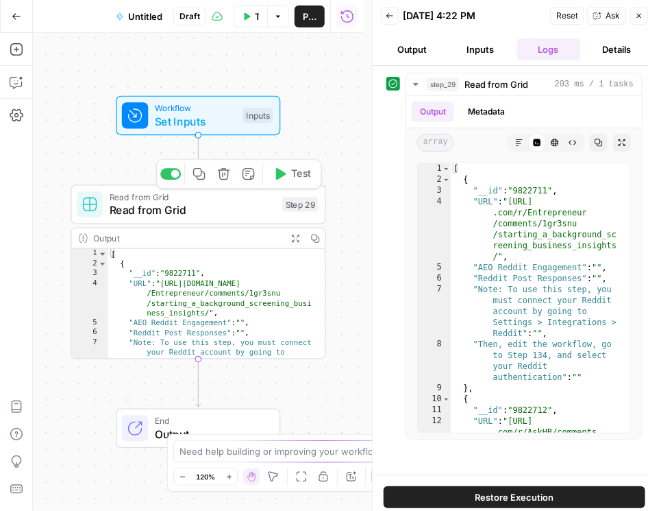
click at [202, 210] on span "Read from Grid" at bounding box center [193, 210] width 166 height 16
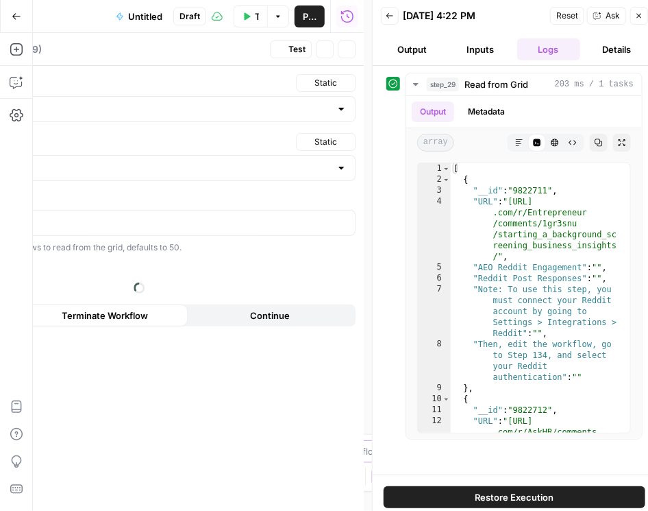
type input "AEO Reddit Engagement"
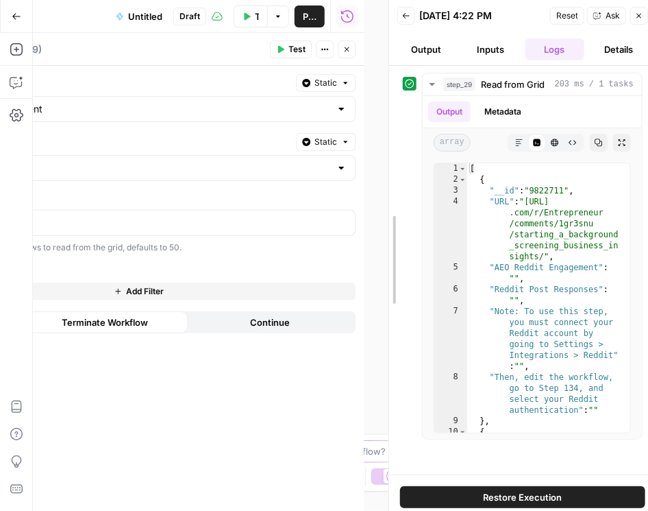
drag, startPoint x: 375, startPoint y: 115, endPoint x: 471, endPoint y: 109, distance: 96.2
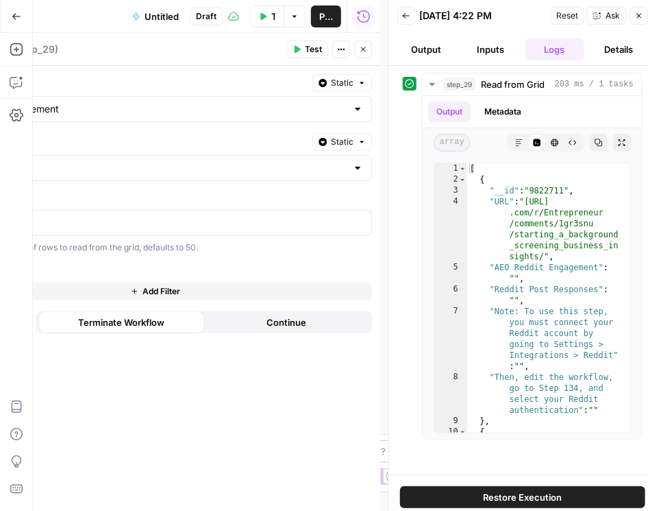
click at [644, 16] on button "Close" at bounding box center [640, 16] width 18 height 18
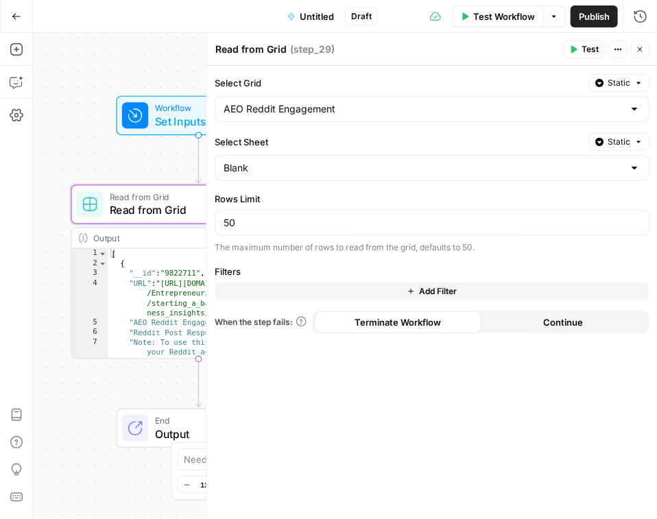
click at [635, 111] on div at bounding box center [634, 109] width 11 height 14
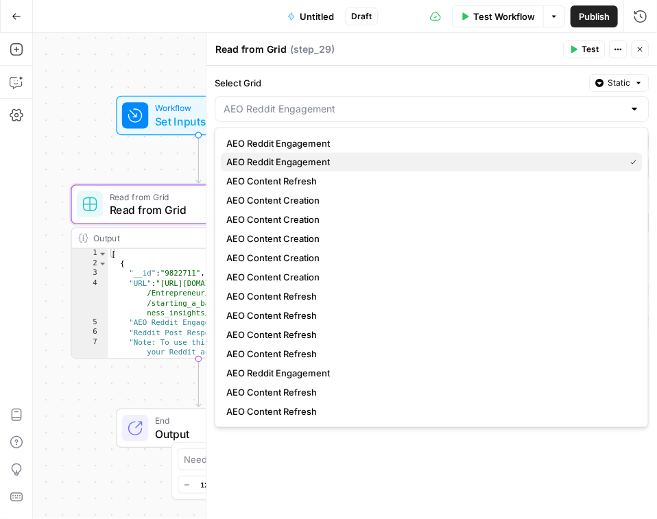
click at [559, 153] on button "AEO Reddit Engagement" at bounding box center [432, 162] width 422 height 19
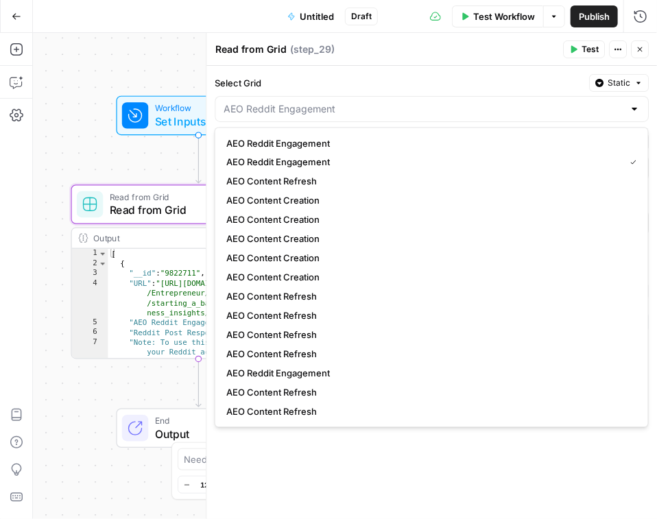
type input "AEO Reddit Engagement"
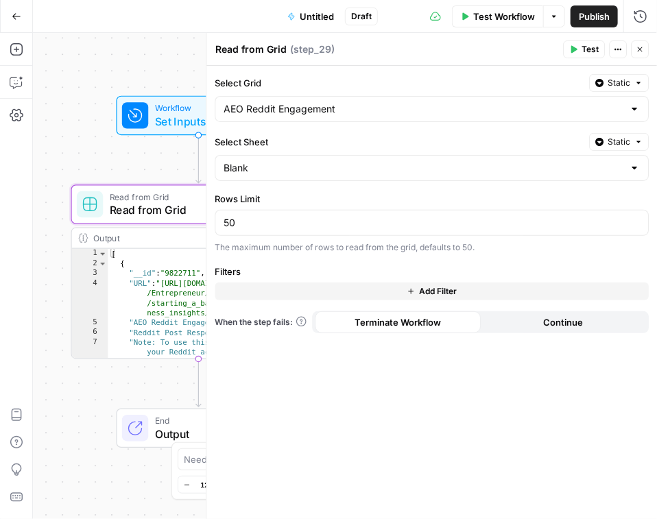
click at [631, 167] on div at bounding box center [634, 168] width 11 height 14
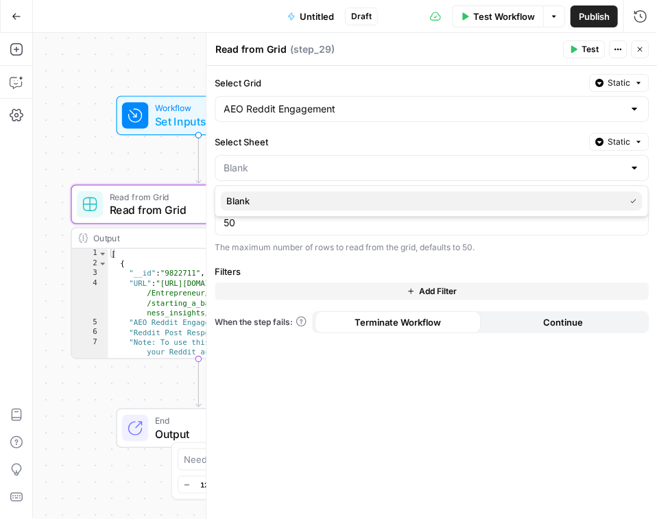
click at [601, 194] on span "Blank" at bounding box center [422, 201] width 393 height 14
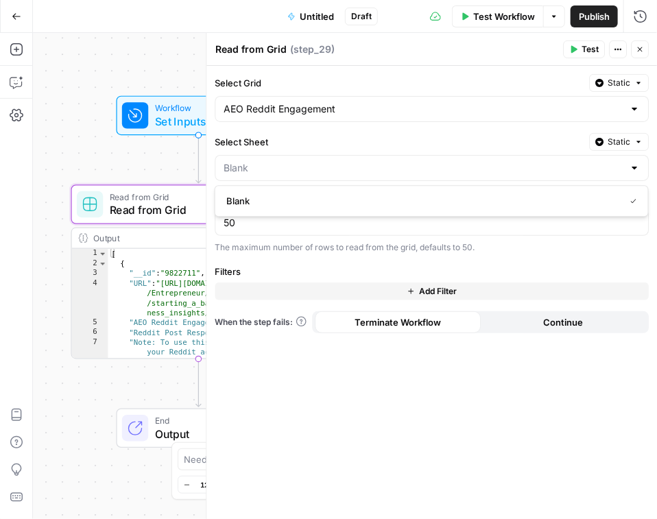
type input "Blank"
click at [605, 178] on div "Blank" at bounding box center [432, 168] width 434 height 26
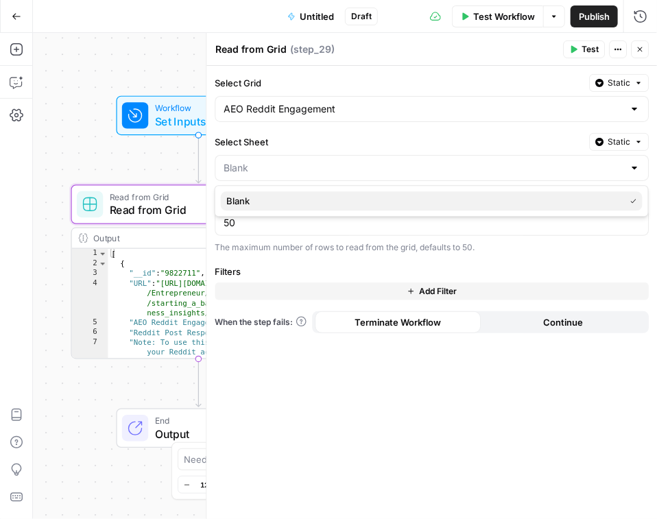
click at [577, 195] on span "Blank" at bounding box center [422, 201] width 393 height 14
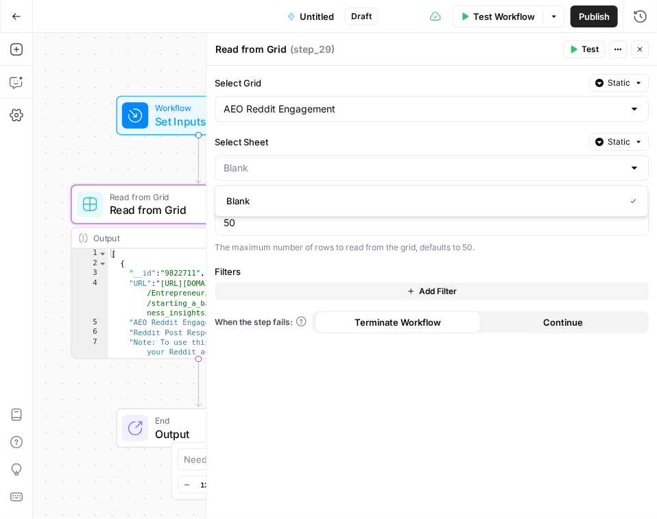
type input "Blank"
click at [620, 141] on span "Static" at bounding box center [618, 142] width 23 height 12
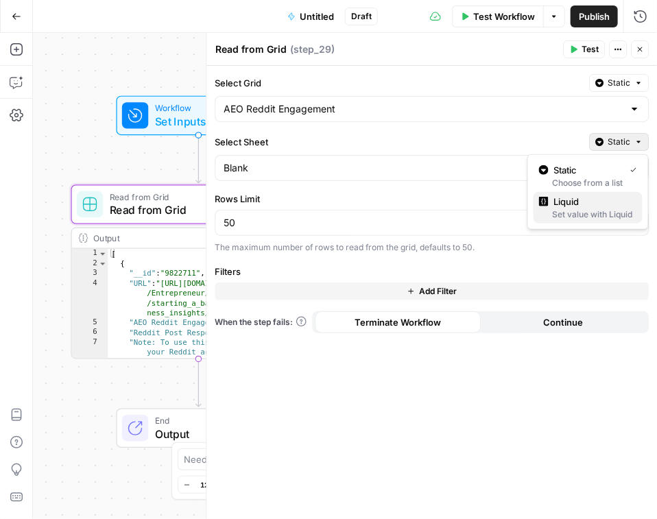
click at [592, 198] on span "Liquid" at bounding box center [592, 202] width 77 height 14
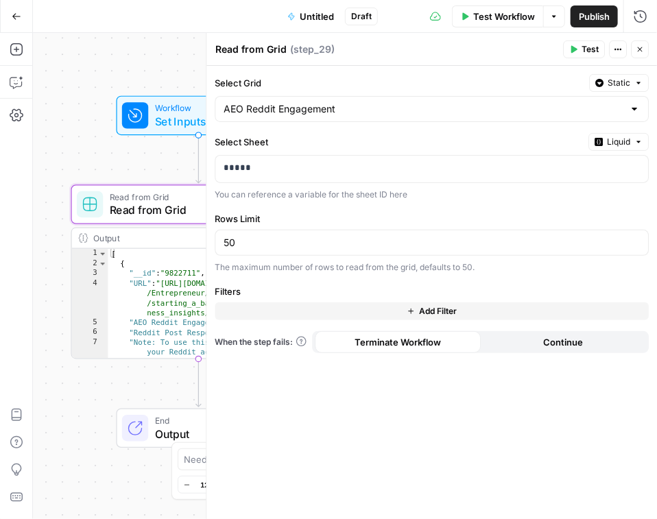
click at [608, 137] on span "Liquid" at bounding box center [618, 142] width 23 height 12
click at [605, 174] on span "Static" at bounding box center [587, 170] width 87 height 14
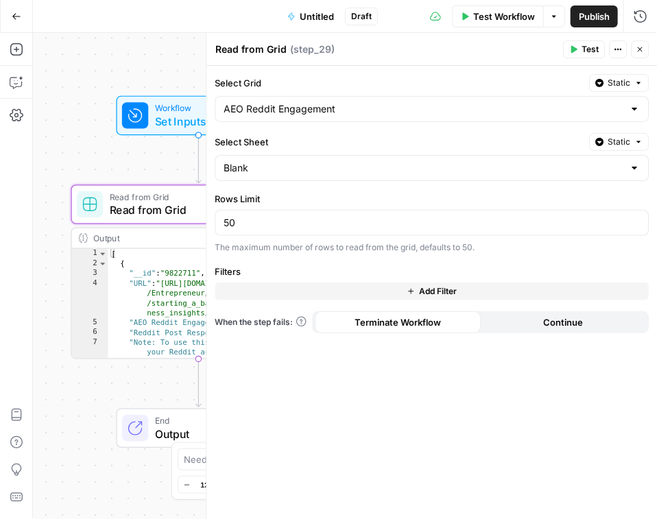
click at [615, 143] on span "Static" at bounding box center [618, 142] width 23 height 12
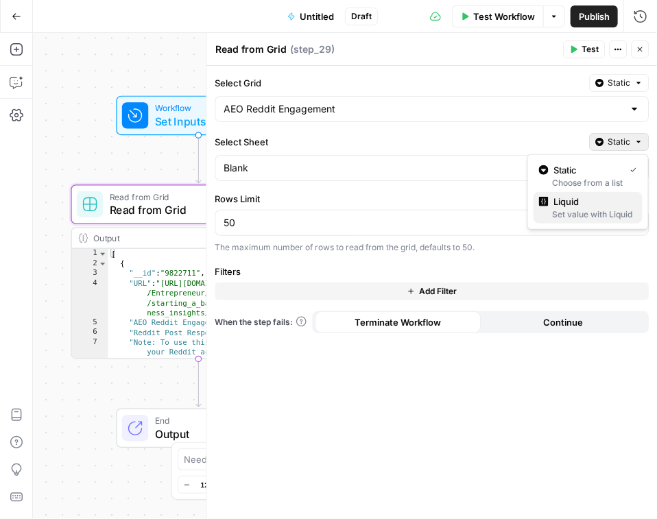
click at [605, 195] on span "Liquid" at bounding box center [592, 202] width 77 height 14
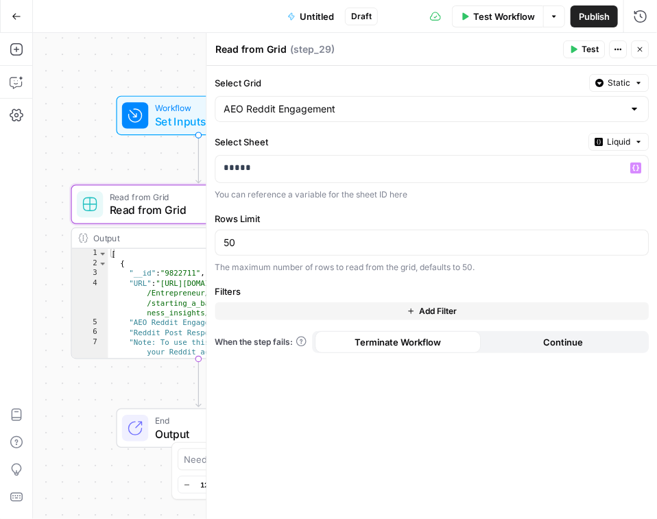
click at [620, 145] on span "Liquid" at bounding box center [618, 142] width 23 height 12
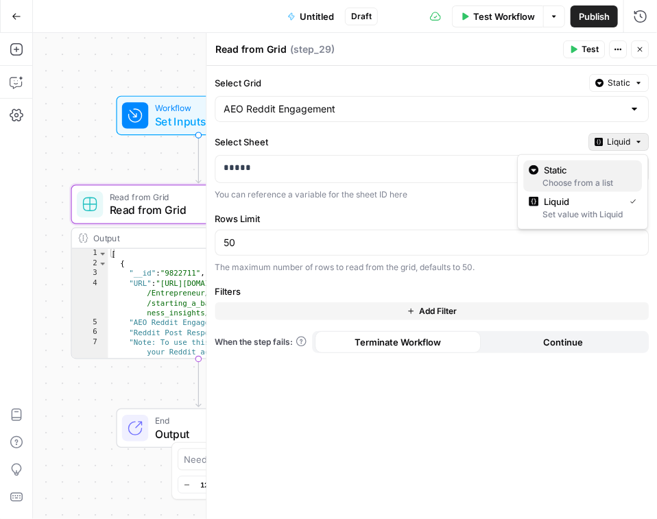
click at [607, 183] on div "Choose from a list" at bounding box center [582, 183] width 108 height 12
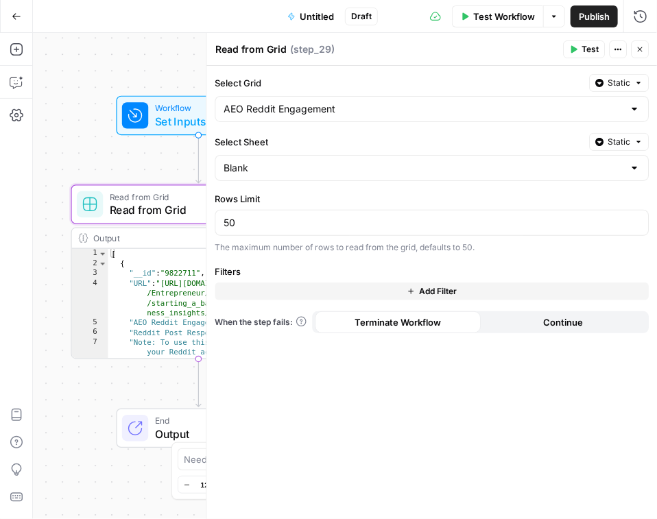
click at [619, 133] on button "Static" at bounding box center [619, 142] width 60 height 18
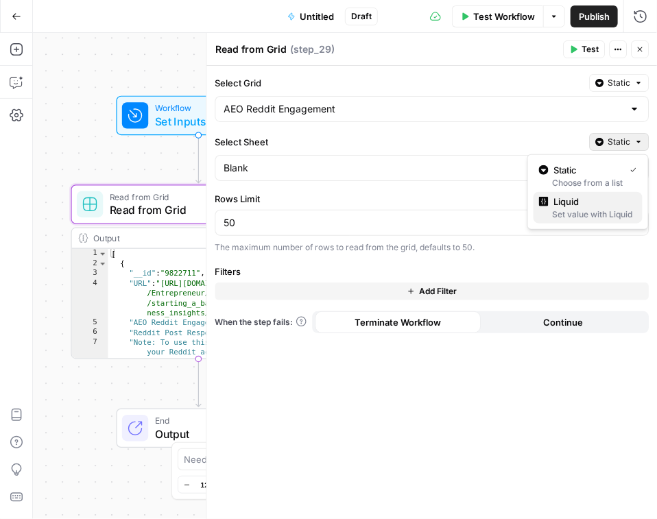
click at [603, 201] on span "Liquid" at bounding box center [592, 202] width 77 height 14
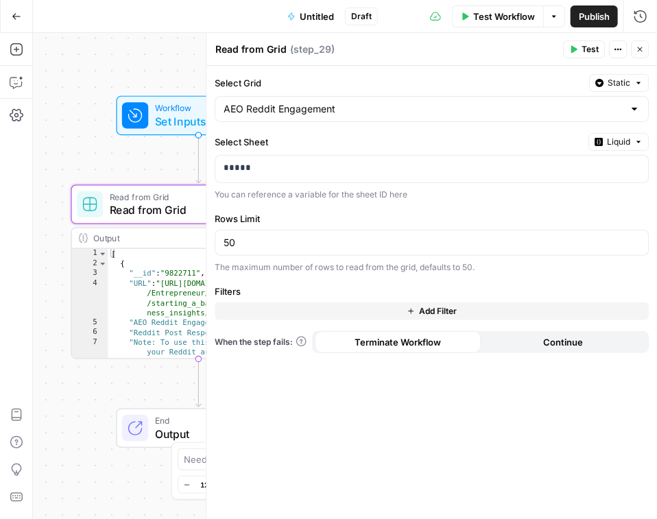
click at [622, 143] on span "Liquid" at bounding box center [618, 142] width 23 height 12
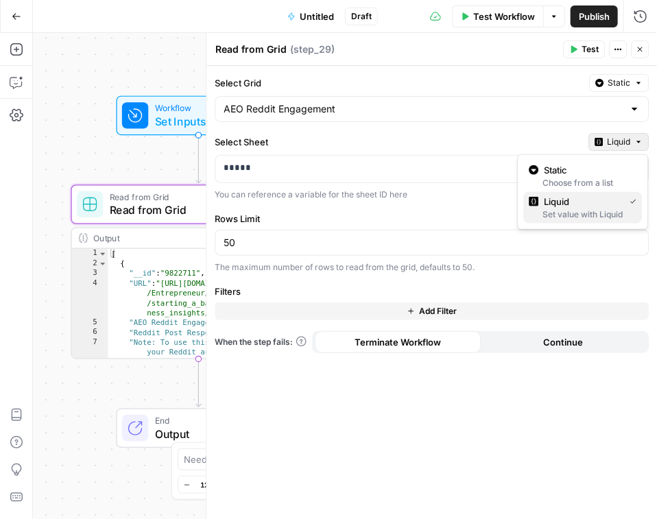
click at [602, 201] on span "Liquid" at bounding box center [581, 202] width 75 height 14
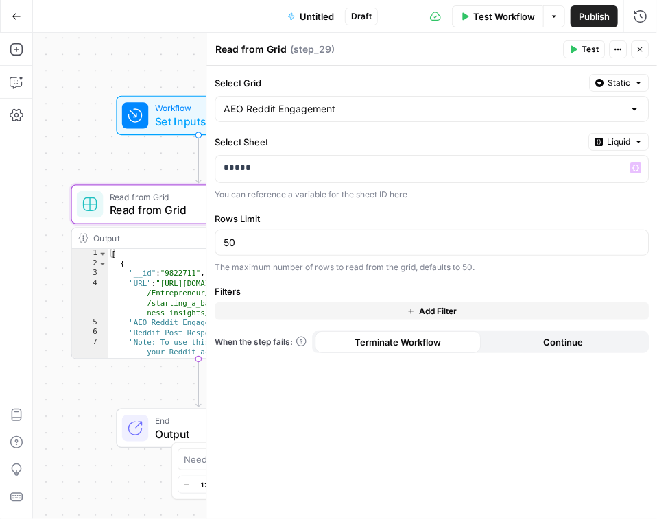
click at [619, 138] on span "Liquid" at bounding box center [618, 142] width 23 height 12
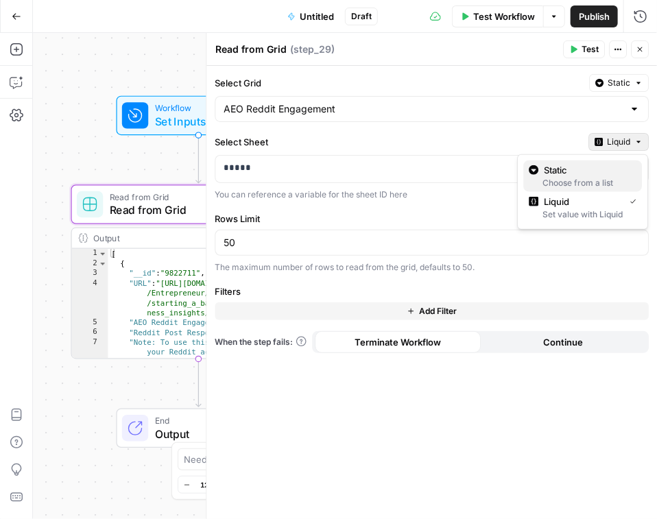
click at [603, 173] on span "Static" at bounding box center [587, 170] width 87 height 14
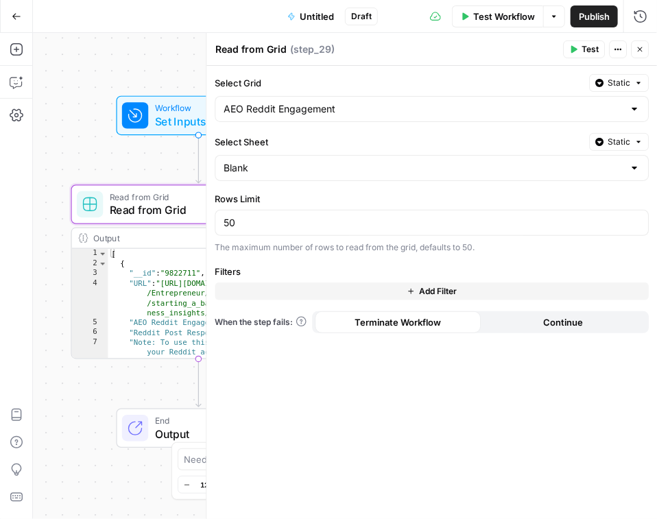
click at [613, 138] on span "Static" at bounding box center [618, 142] width 23 height 12
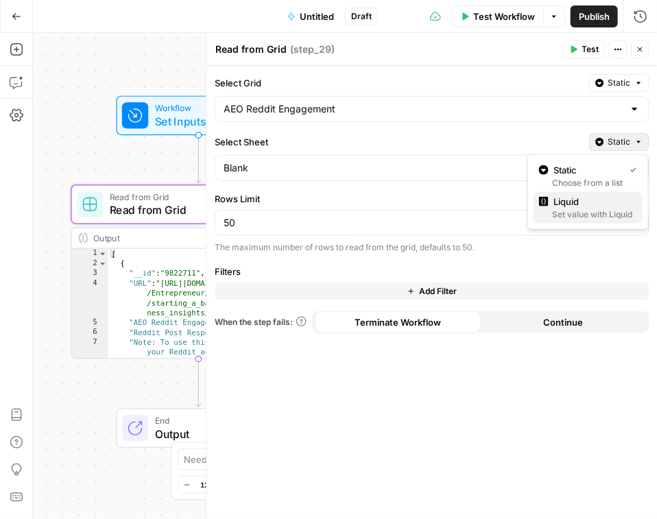
click at [585, 201] on span "Liquid" at bounding box center [592, 202] width 77 height 14
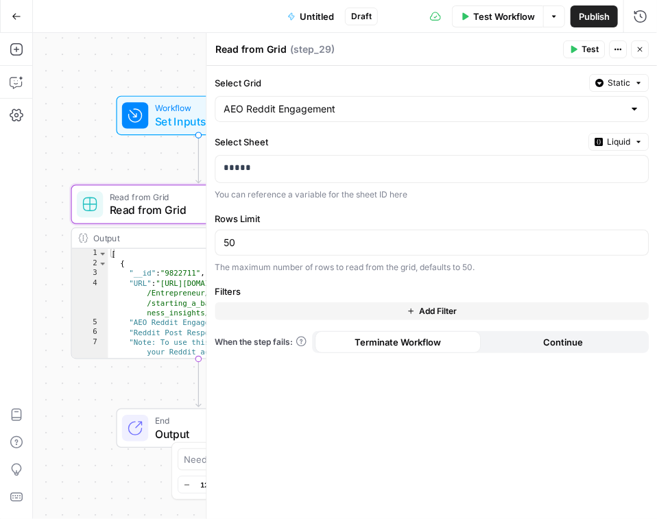
click at [597, 53] on span "Test" at bounding box center [589, 49] width 17 height 12
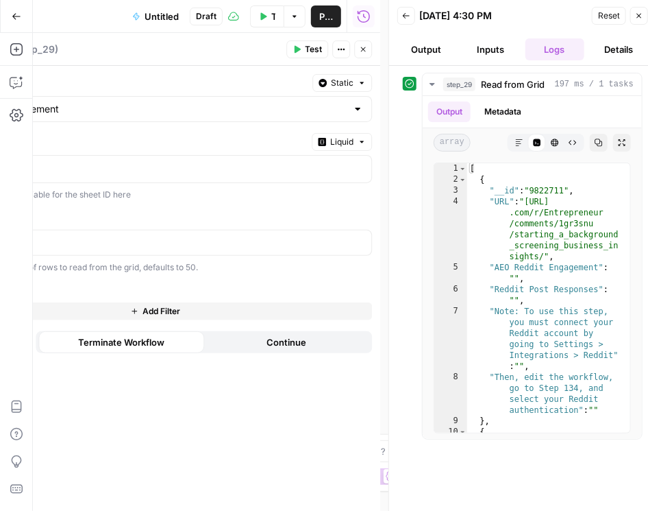
click at [642, 16] on icon "button" at bounding box center [639, 16] width 8 height 8
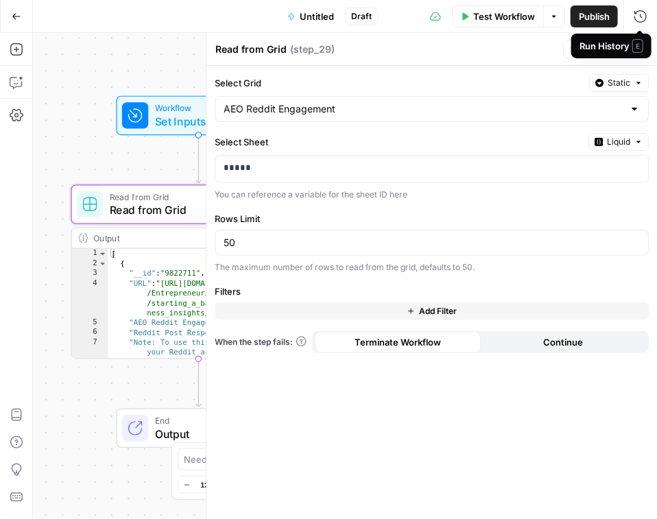
click at [640, 51] on span "E" at bounding box center [637, 46] width 11 height 14
click at [483, 45] on div "Read from Grid Read from Grid ( step_29 )" at bounding box center [387, 49] width 344 height 15
click at [632, 45] on button "Close" at bounding box center [640, 49] width 18 height 18
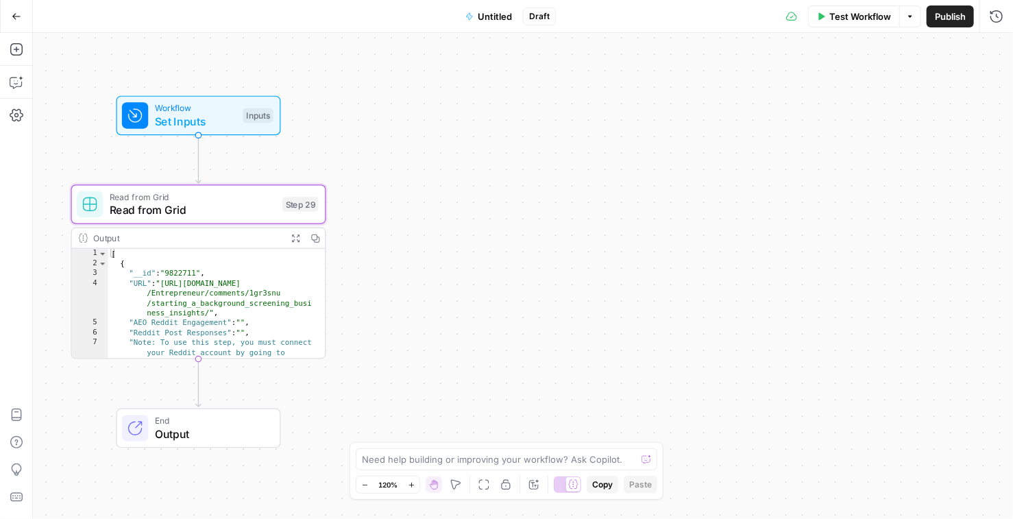
click at [195, 210] on span "Read from Grid" at bounding box center [193, 210] width 166 height 16
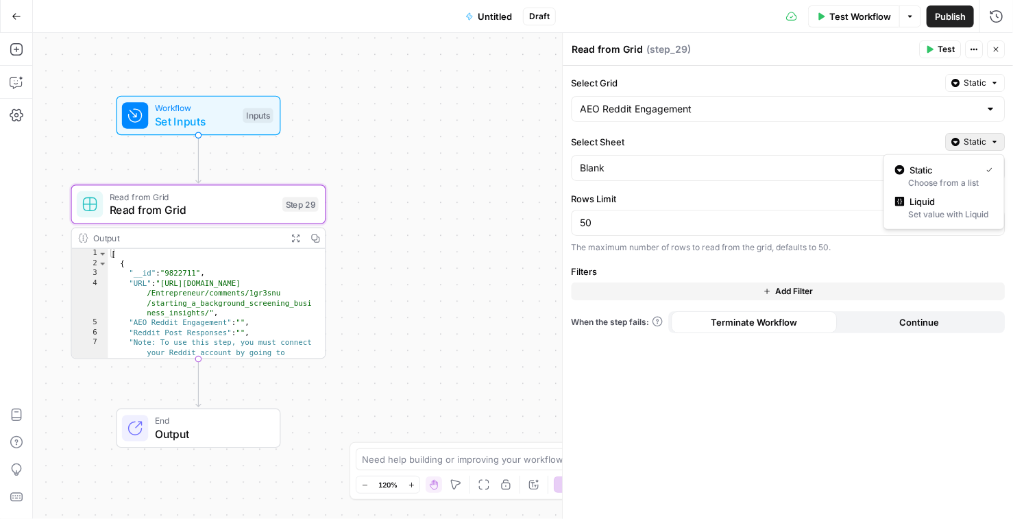
click at [656, 147] on button "Static" at bounding box center [975, 142] width 60 height 18
click at [656, 207] on span "Liquid" at bounding box center [948, 202] width 77 height 14
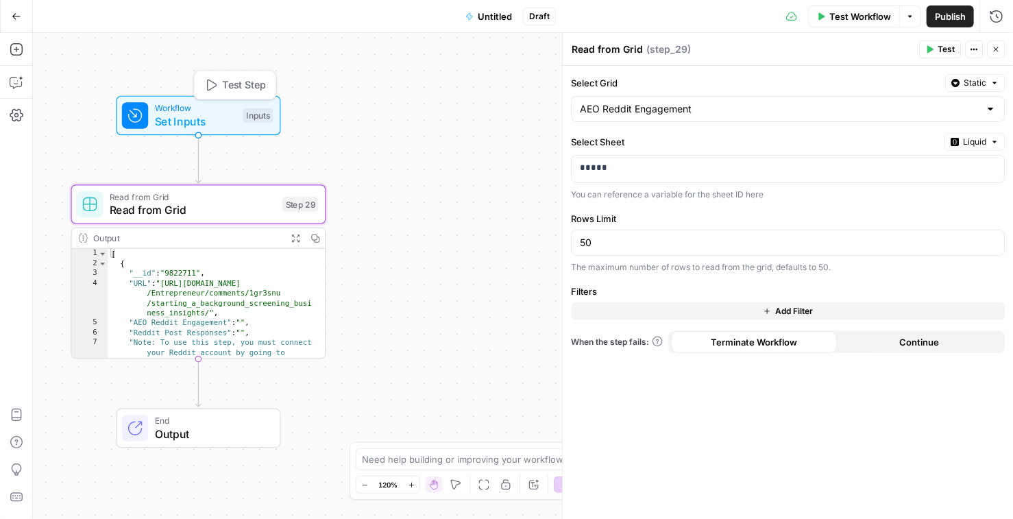
click at [193, 119] on span "Set Inputs" at bounding box center [196, 121] width 82 height 16
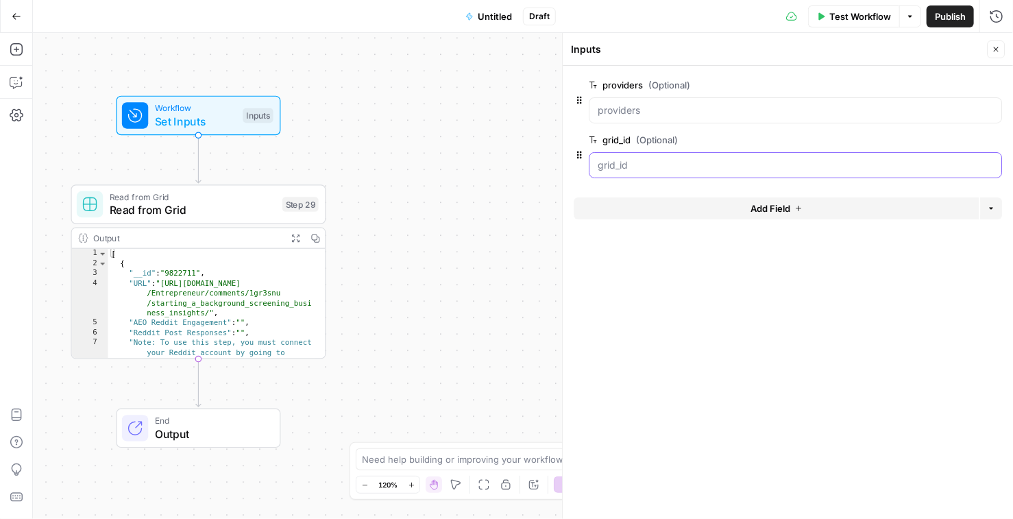
click at [646, 167] on input "grid_id (Optional)" at bounding box center [796, 165] width 396 height 14
click at [656, 85] on icon "button" at bounding box center [994, 86] width 8 height 8
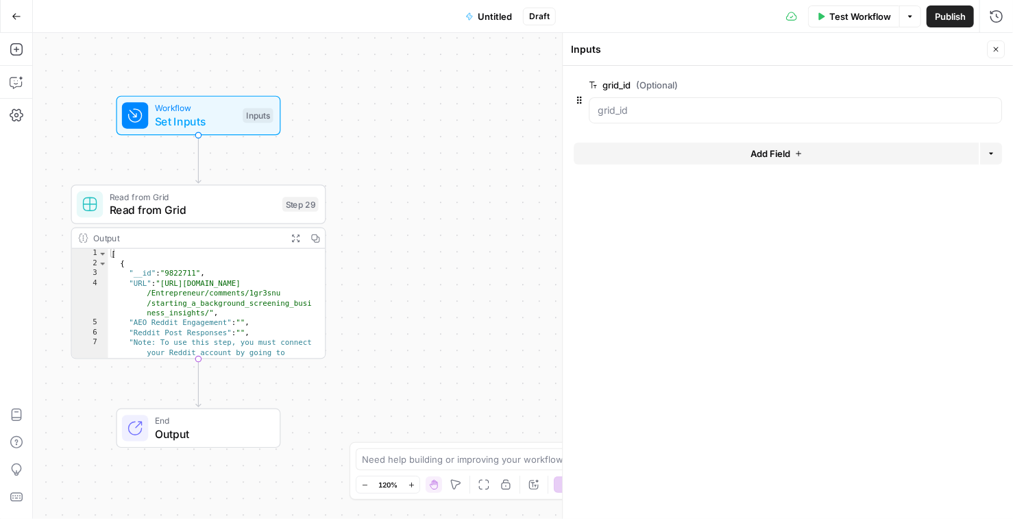
click at [656, 125] on div at bounding box center [788, 127] width 428 height 8
click at [656, 117] on div at bounding box center [795, 110] width 413 height 26
click at [656, 154] on button "Add Field" at bounding box center [776, 154] width 405 height 22
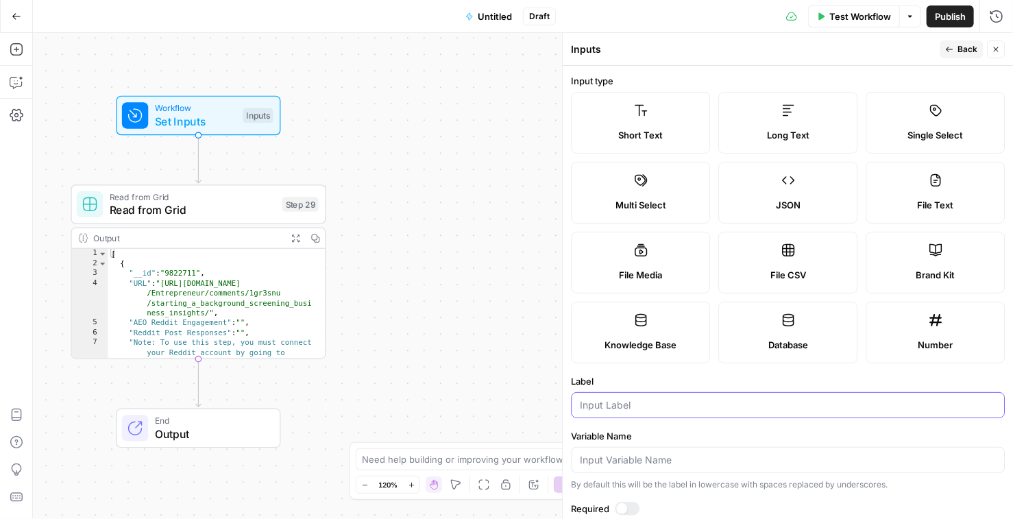
click at [647, 408] on input "Label" at bounding box center [788, 405] width 416 height 14
click at [544, 330] on div "Workflow Set Inputs Inputs Read from Grid Read from Grid Step 29 Output Expand …" at bounding box center [523, 276] width 980 height 486
click at [613, 404] on input "sheet_id" at bounding box center [788, 405] width 416 height 14
type input "grid_sheet_id"
click at [459, 302] on div "Workflow Set Inputs Inputs Read from Grid Read from Grid Step 29 Output Expand …" at bounding box center [523, 276] width 980 height 486
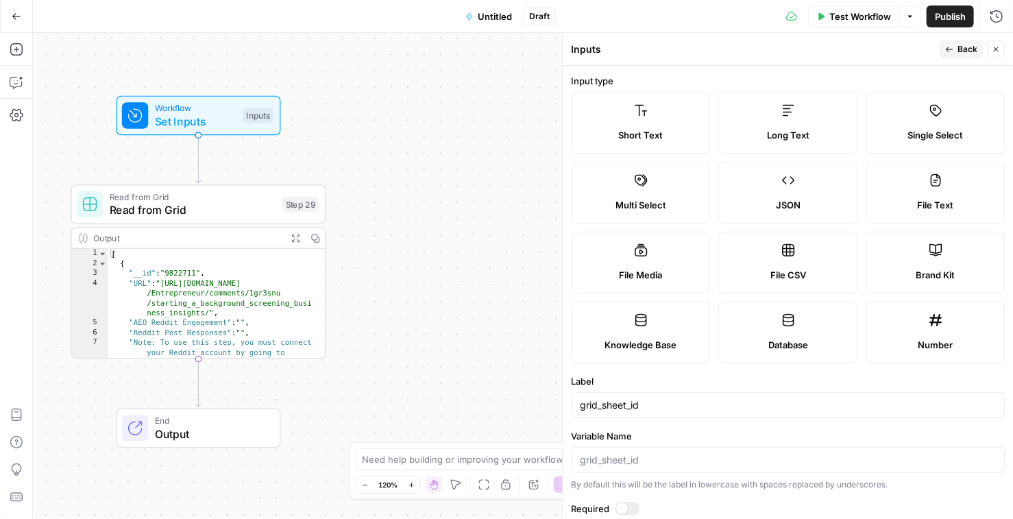
click at [656, 50] on span "Back" at bounding box center [968, 49] width 20 height 12
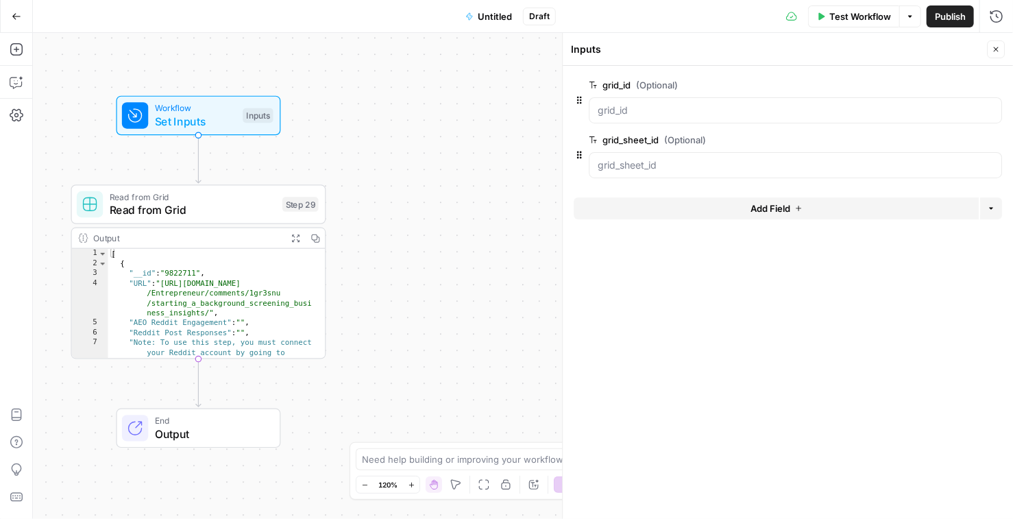
click at [656, 47] on icon "button" at bounding box center [996, 49] width 8 height 8
click at [195, 117] on span "Set Inputs" at bounding box center [196, 121] width 82 height 16
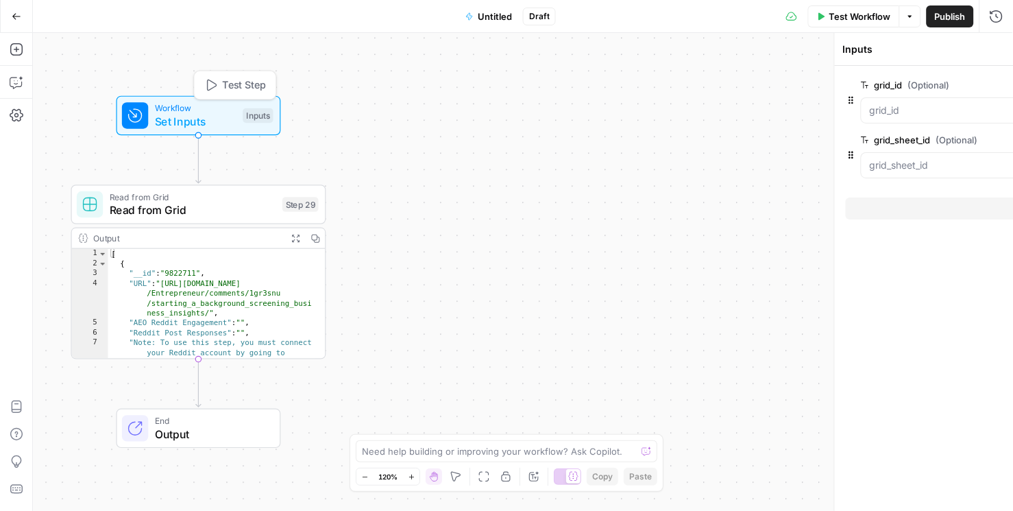
click at [195, 117] on span "Set Inputs" at bounding box center [196, 121] width 82 height 16
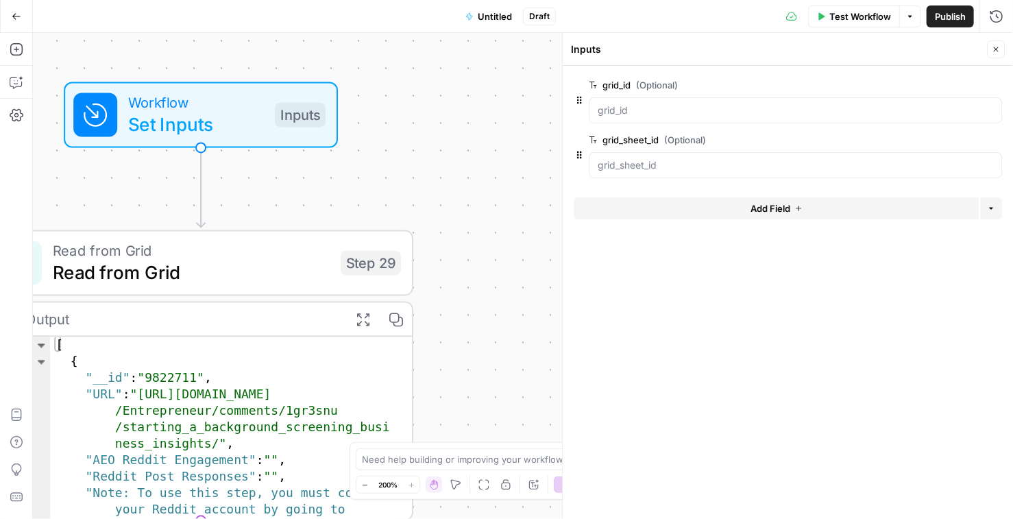
click at [656, 51] on icon "button" at bounding box center [996, 49] width 8 height 8
click at [656, 196] on div "Workflow Set Inputs Inputs Read from Grid Read from Grid Step 29 Output Expand …" at bounding box center [523, 276] width 980 height 486
click at [253, 280] on span "Read from Grid" at bounding box center [191, 272] width 277 height 27
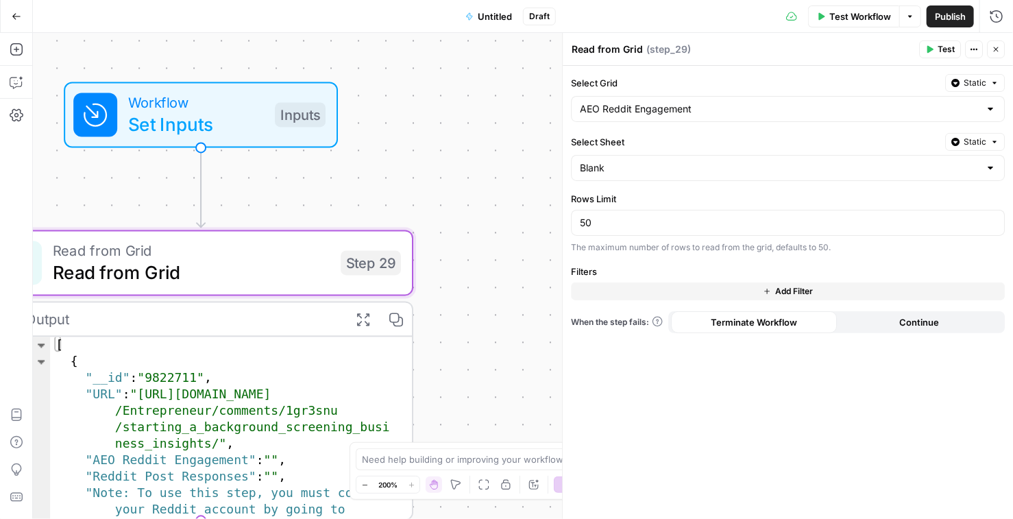
click at [656, 110] on div at bounding box center [990, 109] width 11 height 14
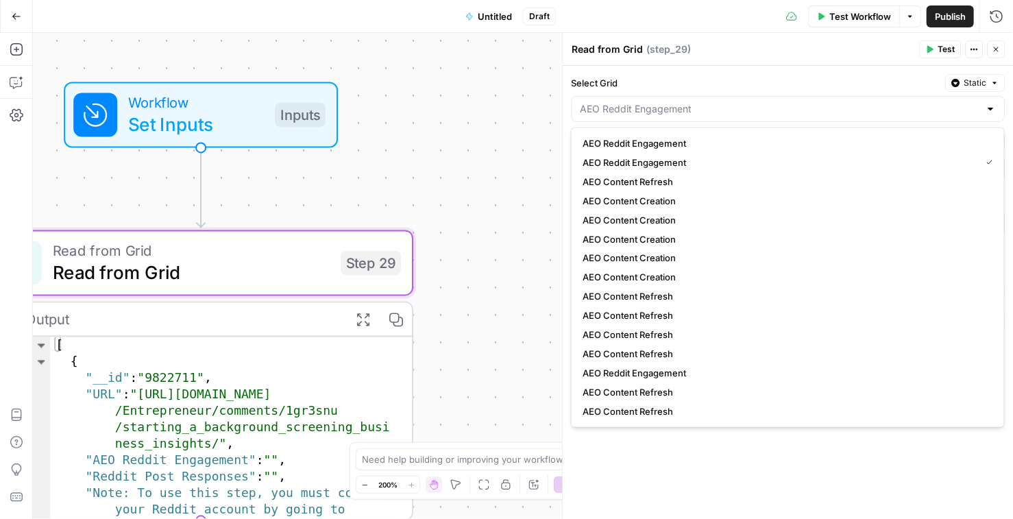
type input "AEO Reddit Engagement"
click at [656, 88] on span "Static" at bounding box center [975, 83] width 23 height 12
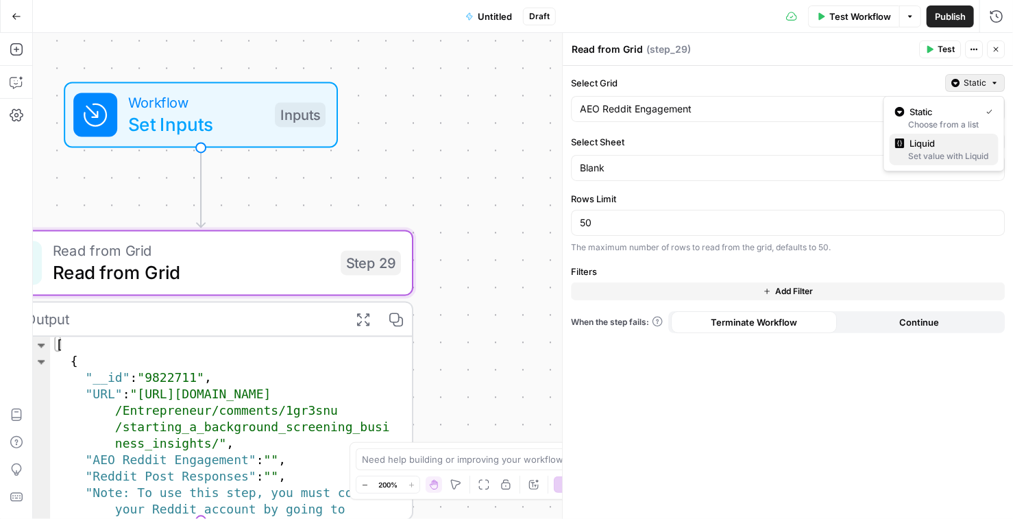
click at [656, 140] on span "Liquid" at bounding box center [948, 143] width 77 height 14
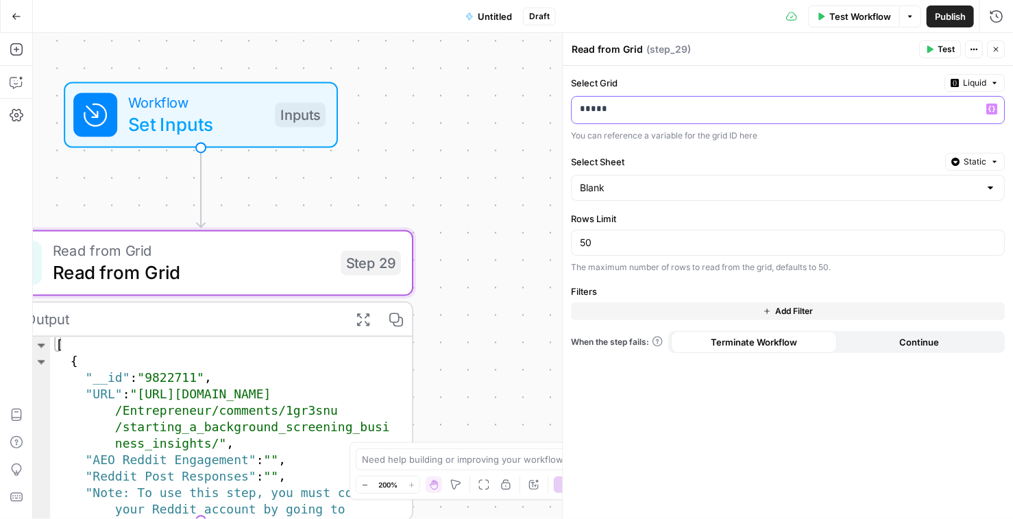
click at [656, 110] on icon "button" at bounding box center [991, 109] width 7 height 6
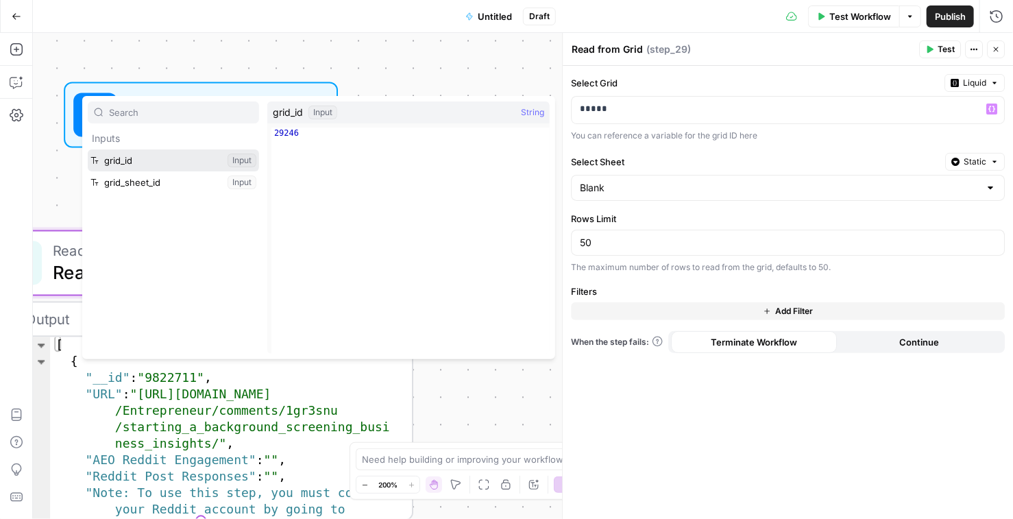
click at [160, 167] on button "Select variable grid_id" at bounding box center [173, 160] width 171 height 22
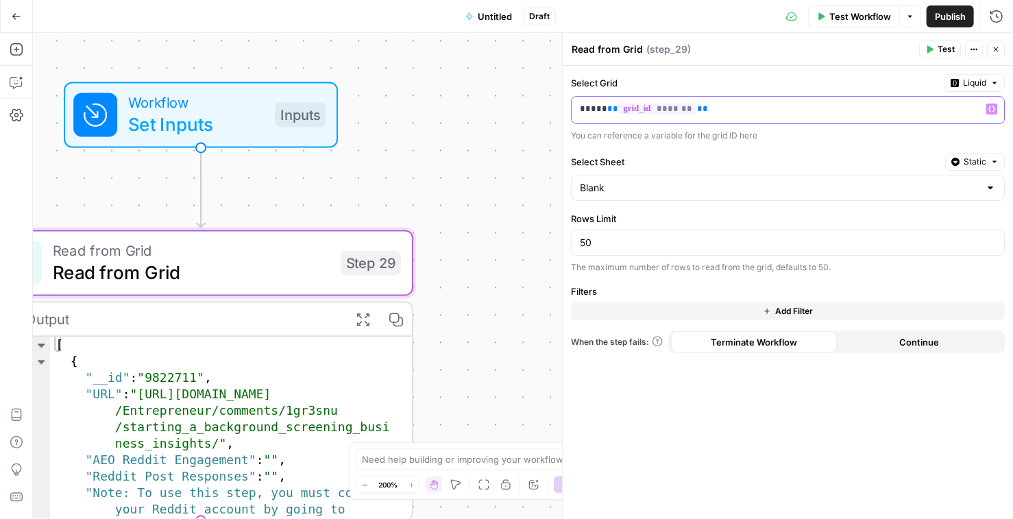
drag, startPoint x: 605, startPoint y: 109, endPoint x: 512, endPoint y: 111, distance: 93.2
click at [512, 111] on body "AirOps - AEO New Home Morgan Stanley at Work Insights Opportunities Smartcat In…" at bounding box center [506, 259] width 1013 height 519
click at [512, 111] on div "Workflow Set Inputs Inputs Read from Grid Read from Grid Step 29 Output Expand …" at bounding box center [523, 276] width 980 height 486
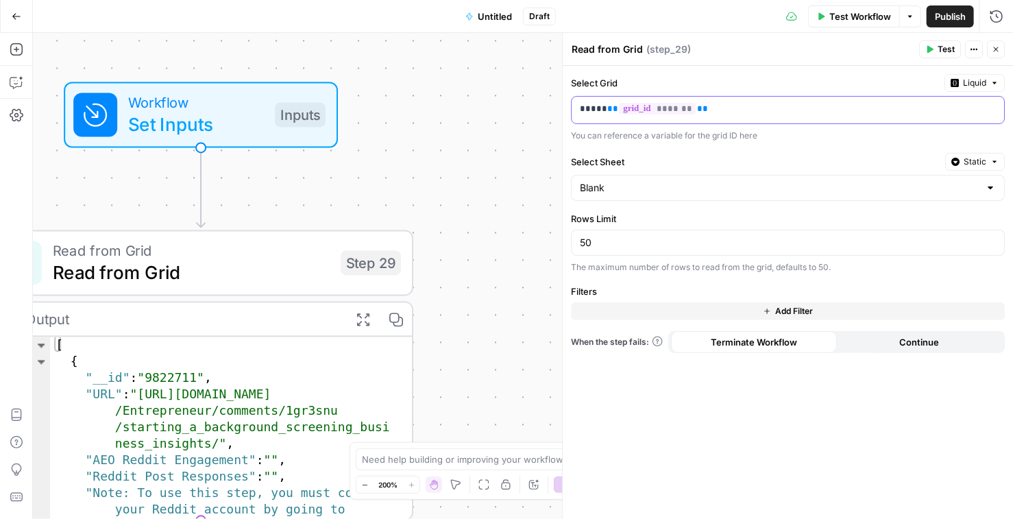
click at [592, 110] on p "***** ** ******* **" at bounding box center [788, 109] width 417 height 14
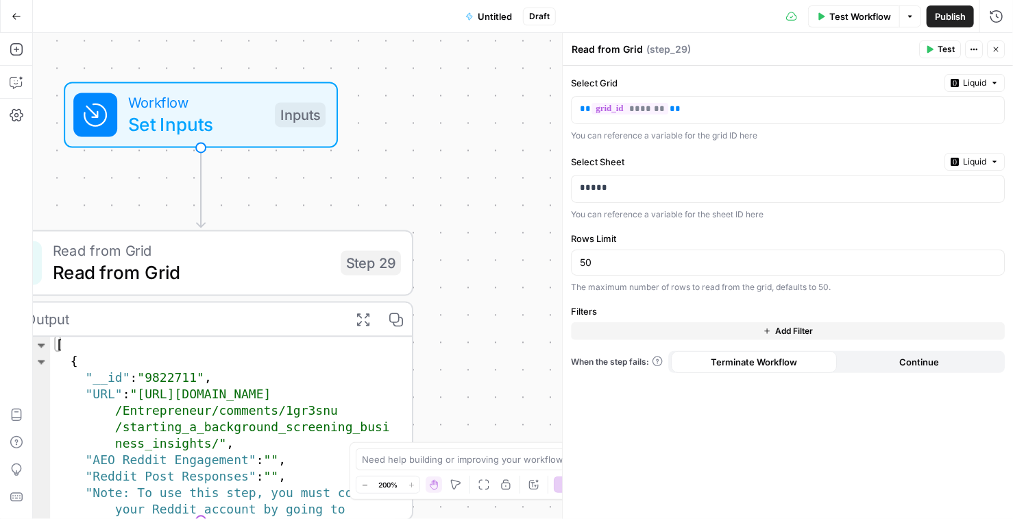
drag, startPoint x: 572, startPoint y: 84, endPoint x: 637, endPoint y: 84, distance: 65.1
click at [637, 84] on label "Select Grid" at bounding box center [755, 83] width 368 height 14
click at [656, 138] on div "You can reference a variable for the grid ID here" at bounding box center [788, 136] width 434 height 12
drag, startPoint x: 812, startPoint y: 138, endPoint x: 584, endPoint y: 133, distance: 227.6
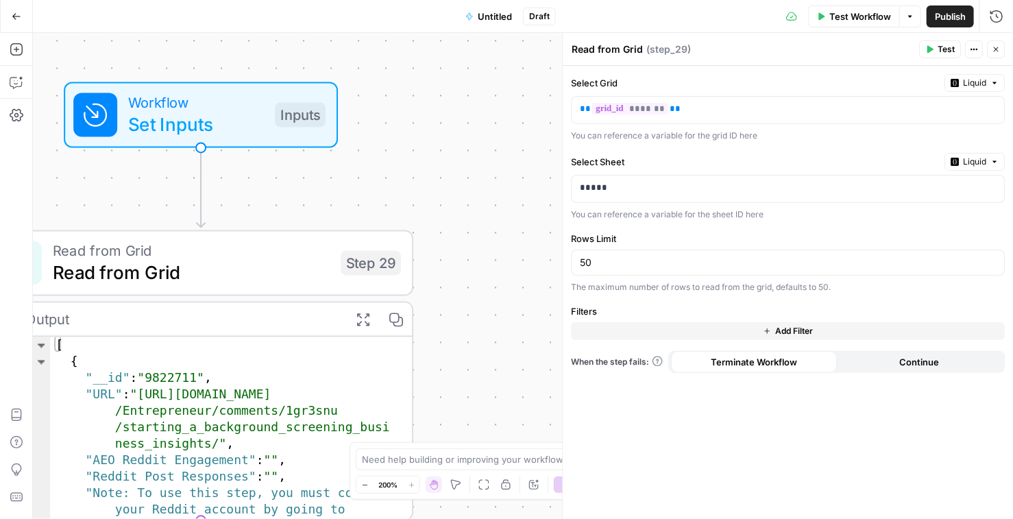
click at [584, 133] on div "You can reference a variable for the grid ID here" at bounding box center [788, 136] width 434 height 12
click at [585, 137] on div "You can reference a variable for the grid ID here" at bounding box center [788, 136] width 434 height 12
click at [656, 161] on icon "button" at bounding box center [994, 162] width 8 height 8
click at [656, 191] on p "*****" at bounding box center [788, 188] width 417 height 14
click at [656, 191] on p "*****" at bounding box center [777, 188] width 395 height 14
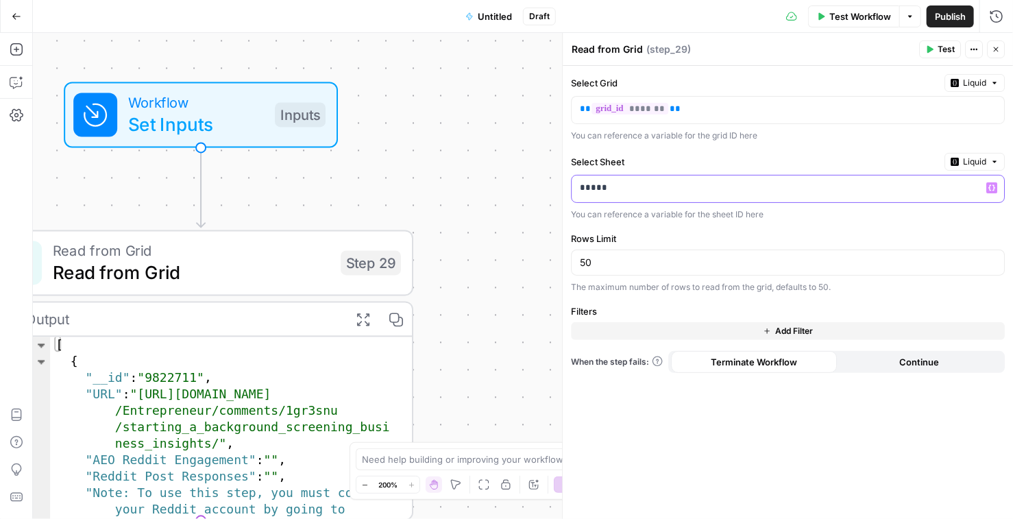
click at [656, 191] on p "*****" at bounding box center [777, 188] width 395 height 14
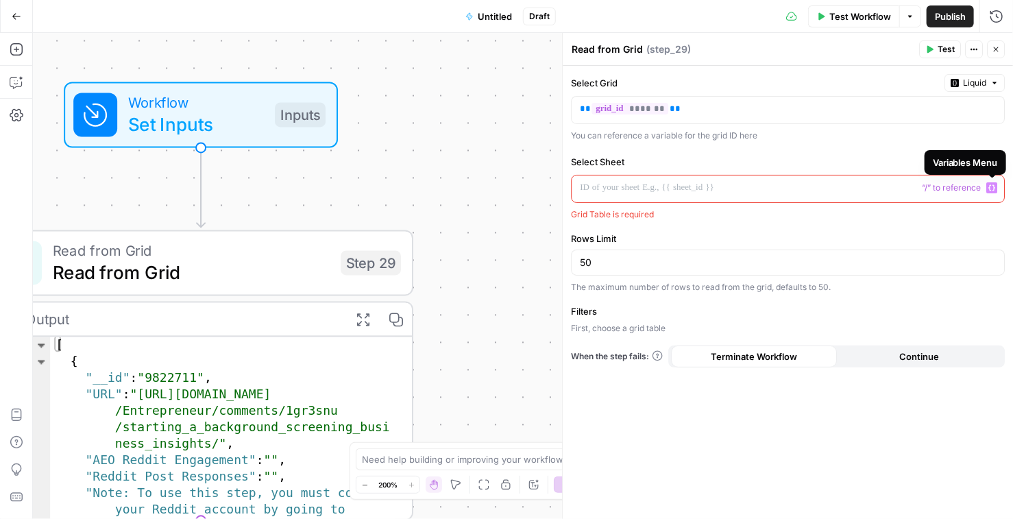
click at [656, 186] on icon "button" at bounding box center [991, 187] width 7 height 7
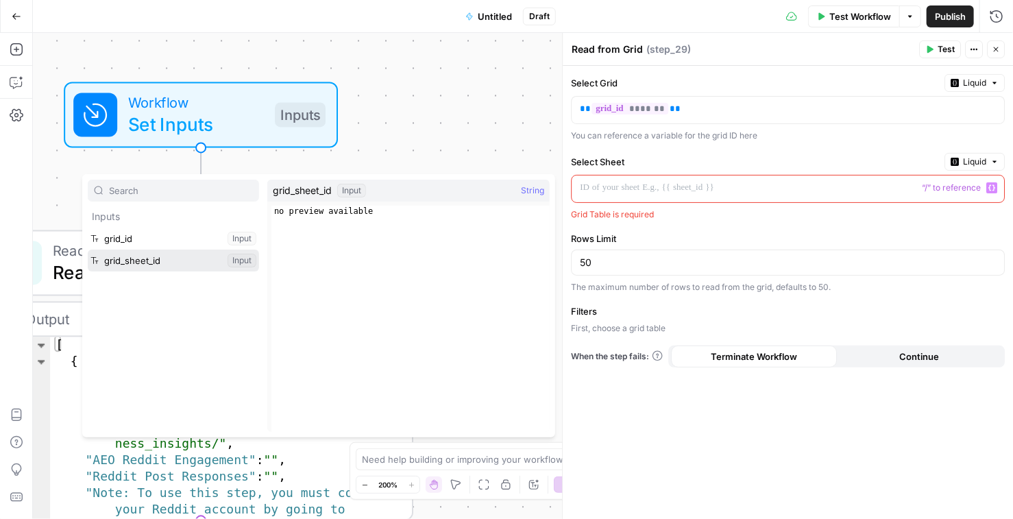
click at [187, 254] on button "Select variable grid_sheet_id" at bounding box center [173, 261] width 171 height 22
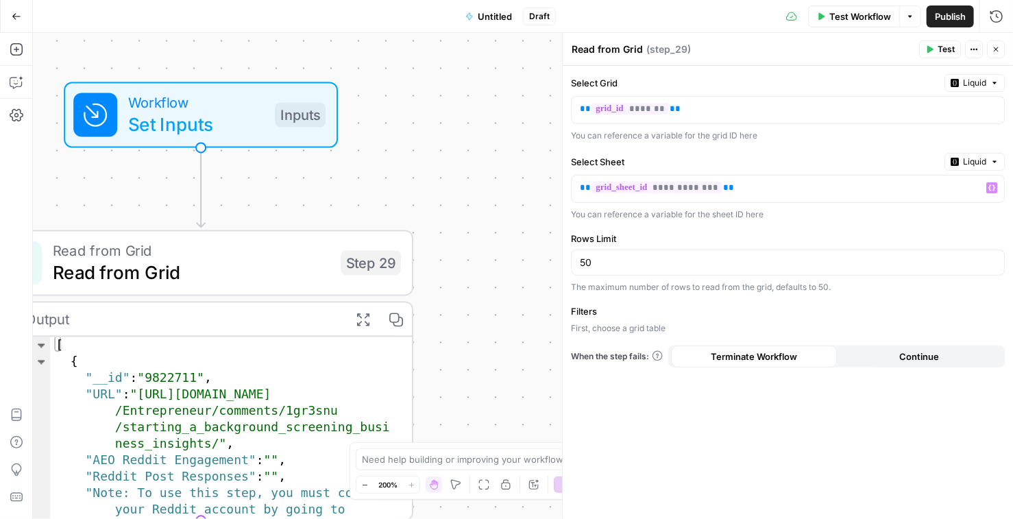
click at [656, 50] on span "Test" at bounding box center [946, 49] width 17 height 12
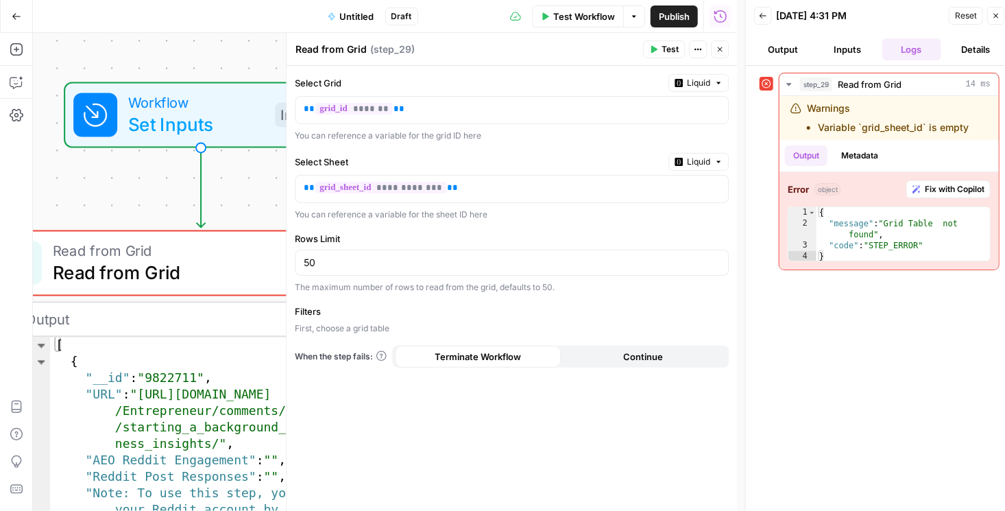
click at [656, 47] on button "Inputs" at bounding box center [847, 49] width 59 height 22
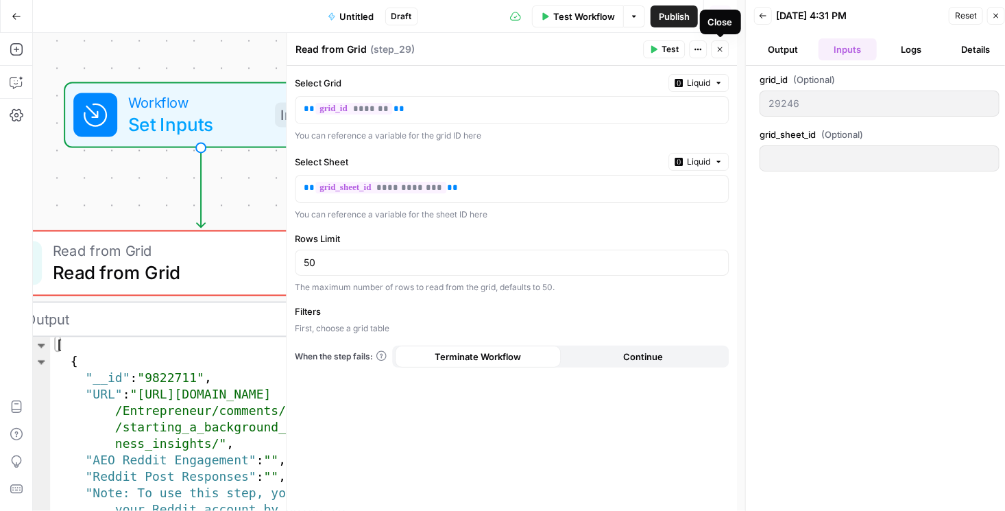
click at [567, 17] on span "Test Workflow" at bounding box center [584, 17] width 62 height 14
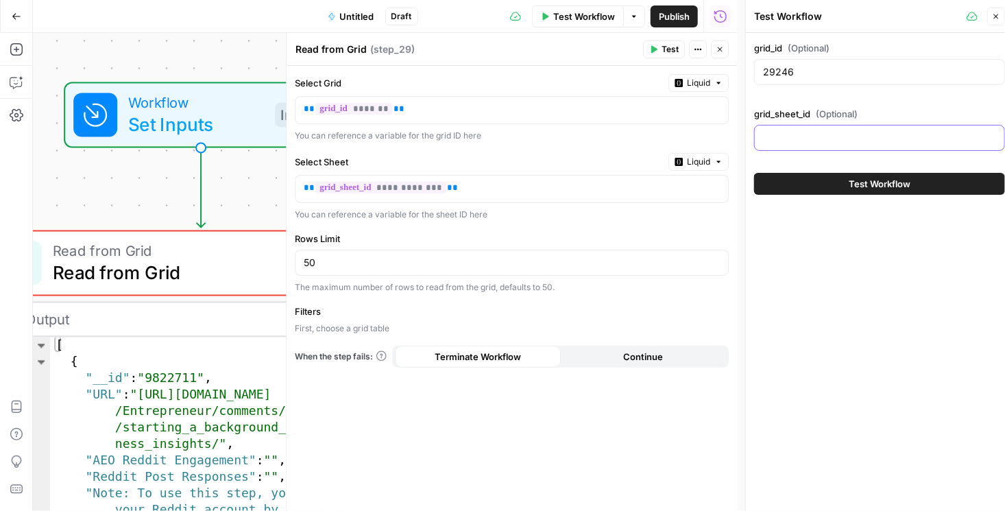
click at [656, 136] on input "grid_sheet_id (Optional)" at bounding box center [879, 138] width 233 height 14
paste input "37359"
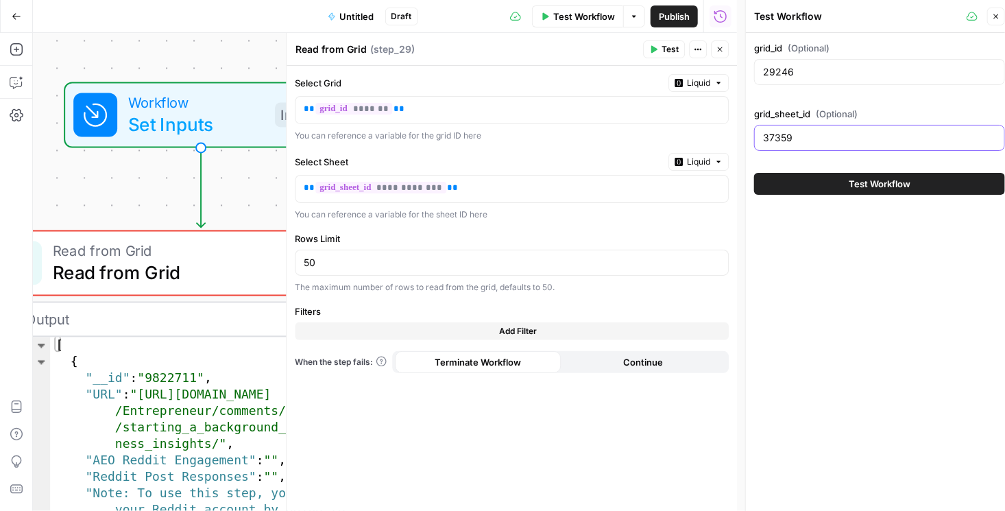
type input "37359"
click at [656, 186] on button "Test Workflow" at bounding box center [879, 184] width 251 height 22
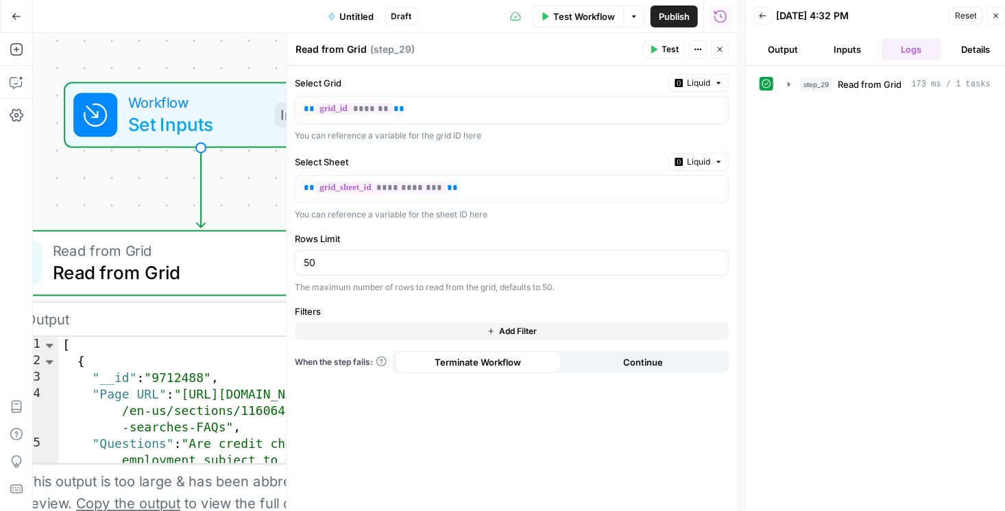
click at [656, 51] on icon "button" at bounding box center [720, 49] width 8 height 8
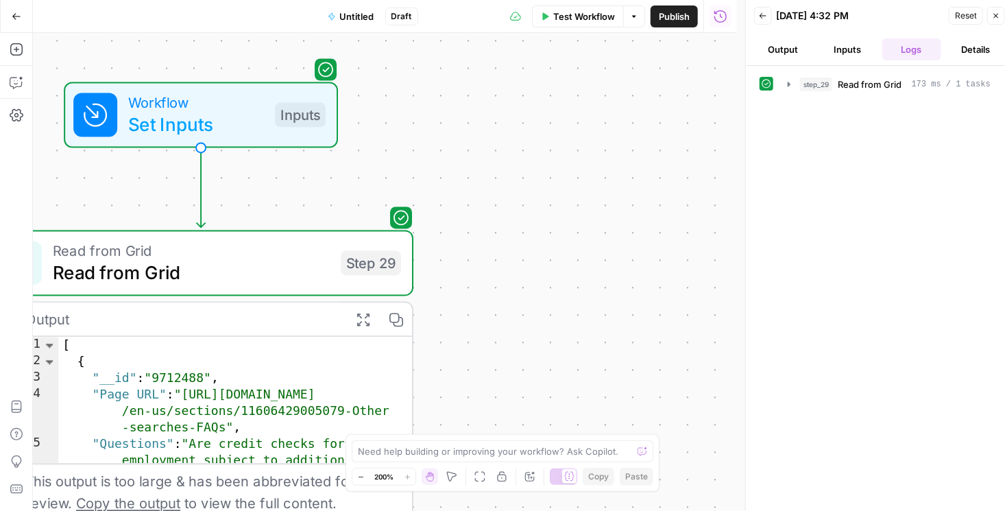
click at [656, 20] on button "Close" at bounding box center [996, 16] width 18 height 18
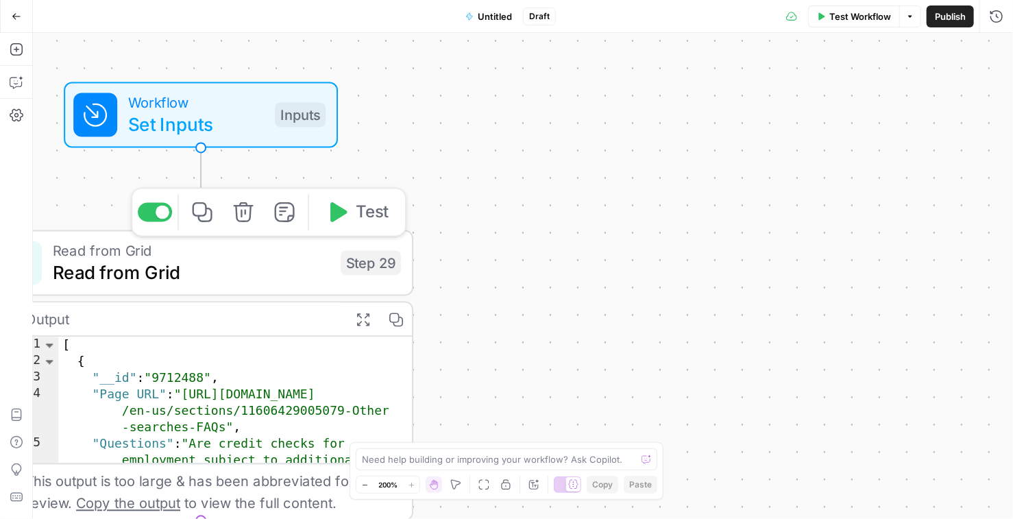
click at [267, 271] on span "Read from Grid" at bounding box center [191, 272] width 277 height 27
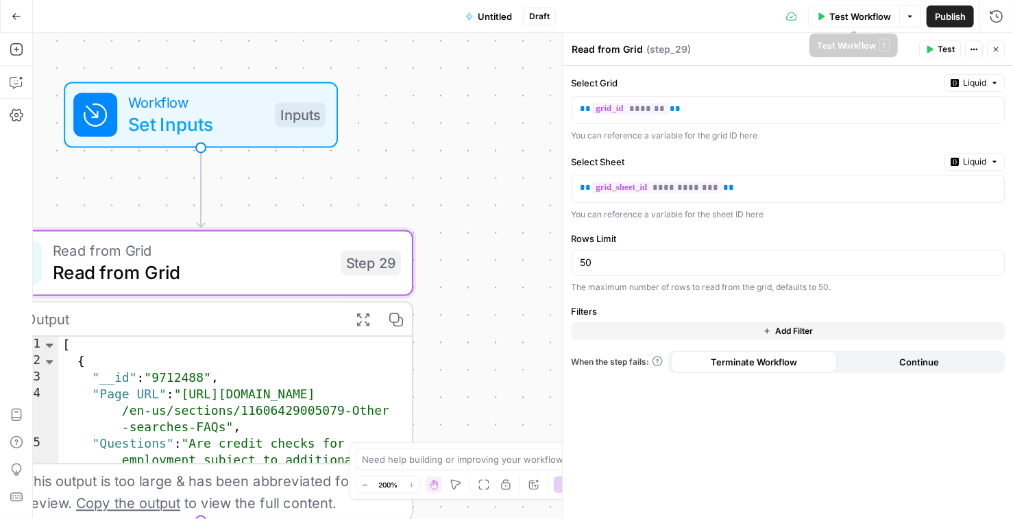
click at [656, 18] on span "Test Workflow" at bounding box center [860, 17] width 62 height 14
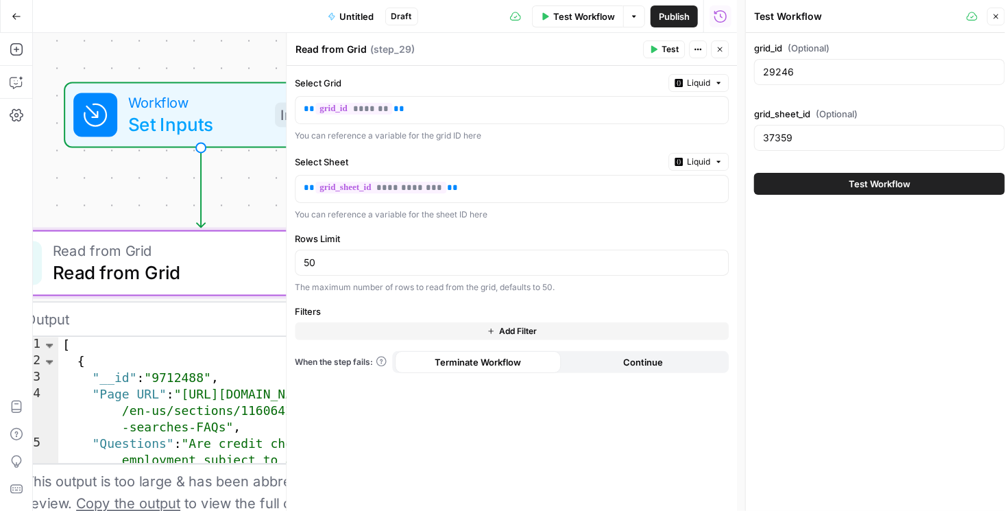
click at [656, 185] on span "Test Workflow" at bounding box center [880, 184] width 62 height 14
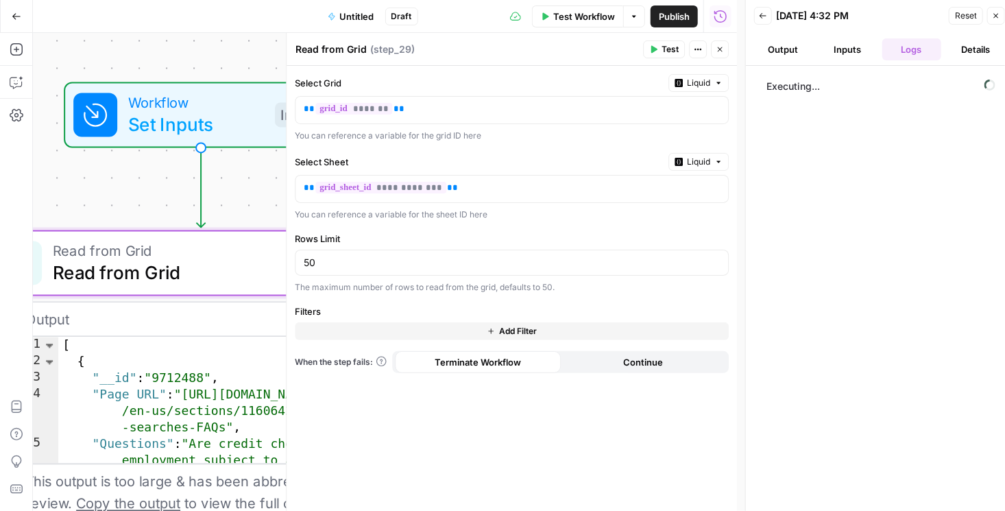
click at [656, 52] on button "Close" at bounding box center [720, 49] width 18 height 18
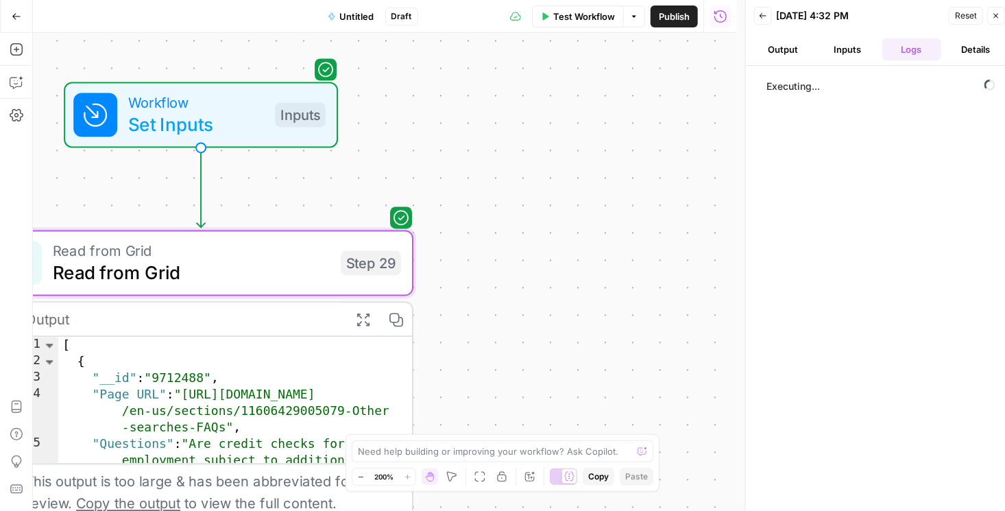
click at [230, 112] on span "Set Inputs" at bounding box center [196, 124] width 136 height 27
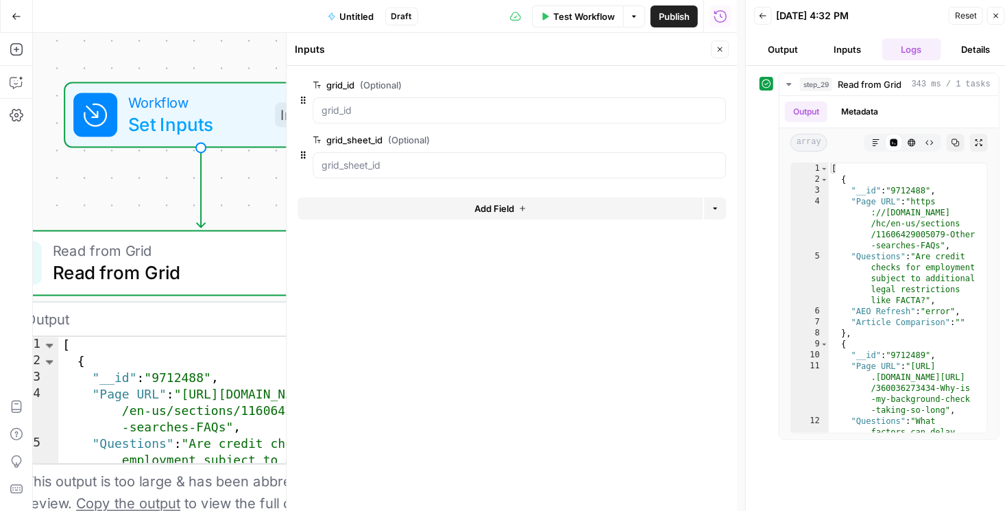
click at [656, 14] on icon "button" at bounding box center [996, 16] width 5 height 5
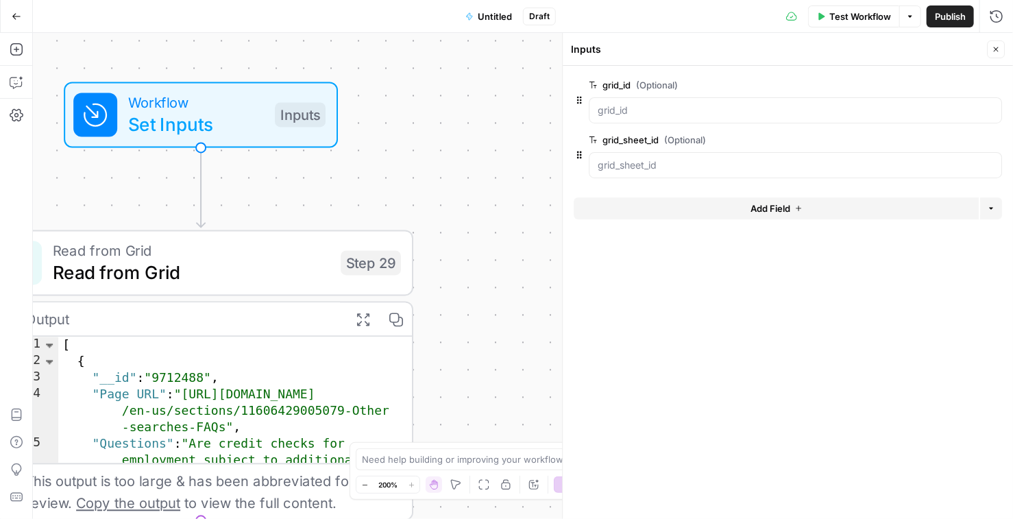
click at [269, 274] on span "Read from Grid" at bounding box center [191, 272] width 277 height 27
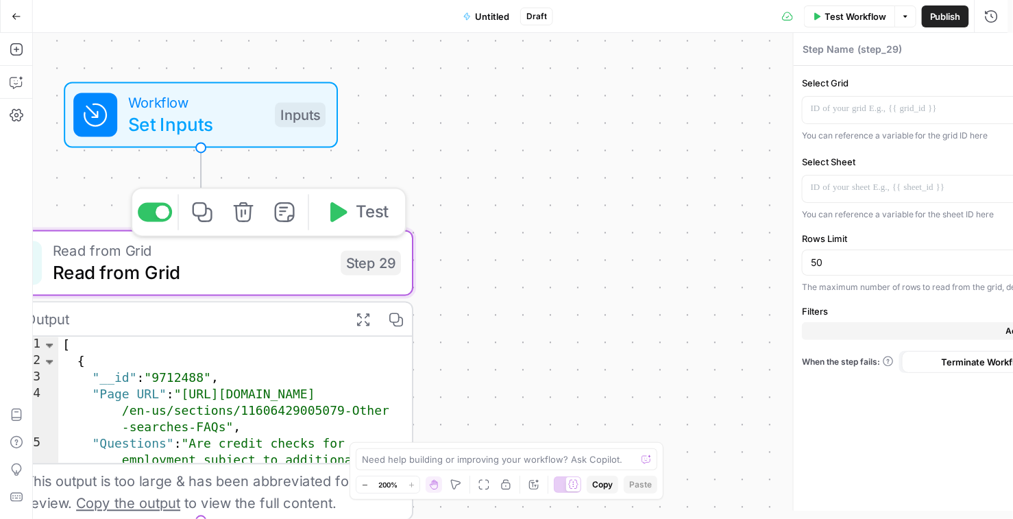
type textarea "Read from Grid"
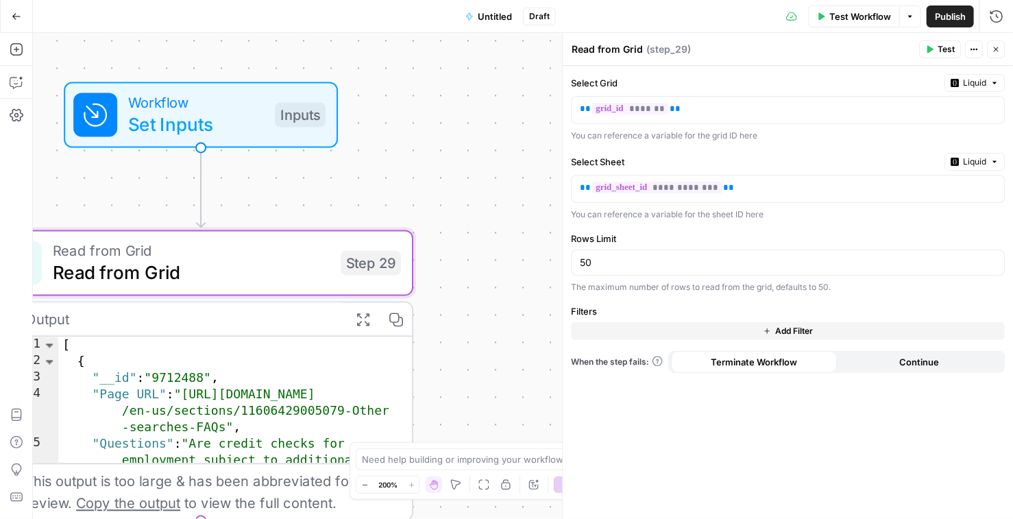
click at [522, 239] on div "Workflow Set Inputs Inputs Read from Grid Read from Grid Step 29 Output Expand …" at bounding box center [523, 276] width 980 height 486
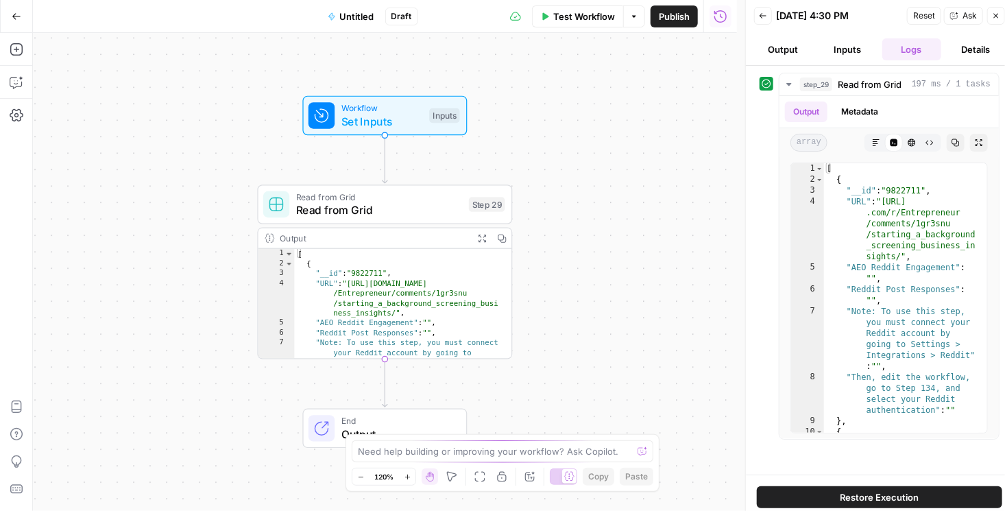
click at [19, 16] on icon "button" at bounding box center [17, 17] width 10 height 10
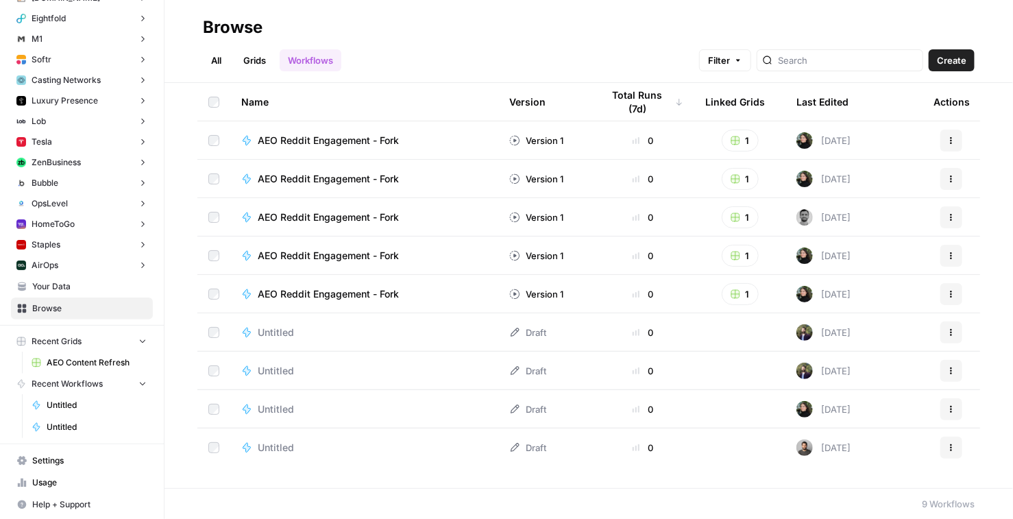
click at [98, 363] on span "AEO Content Refresh" at bounding box center [97, 362] width 100 height 12
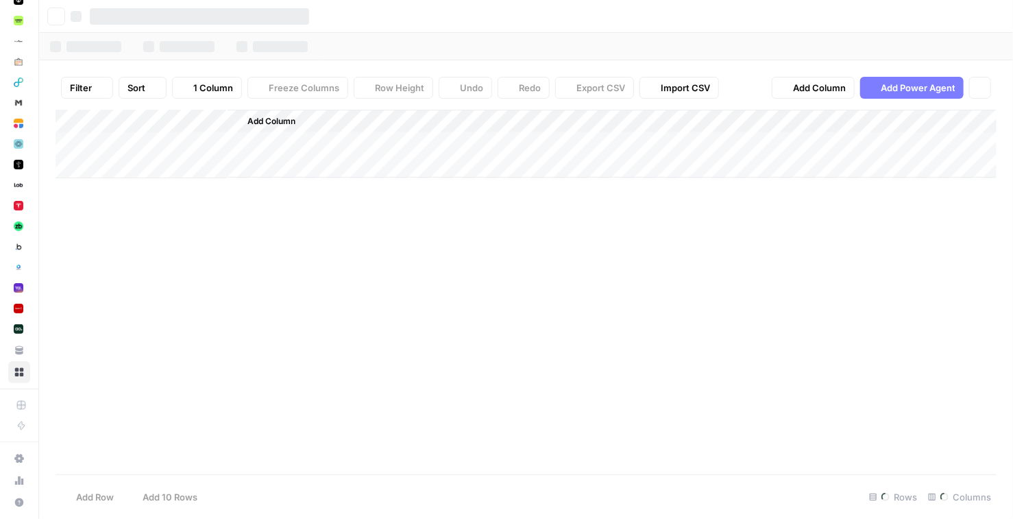
scroll to position [4773, 0]
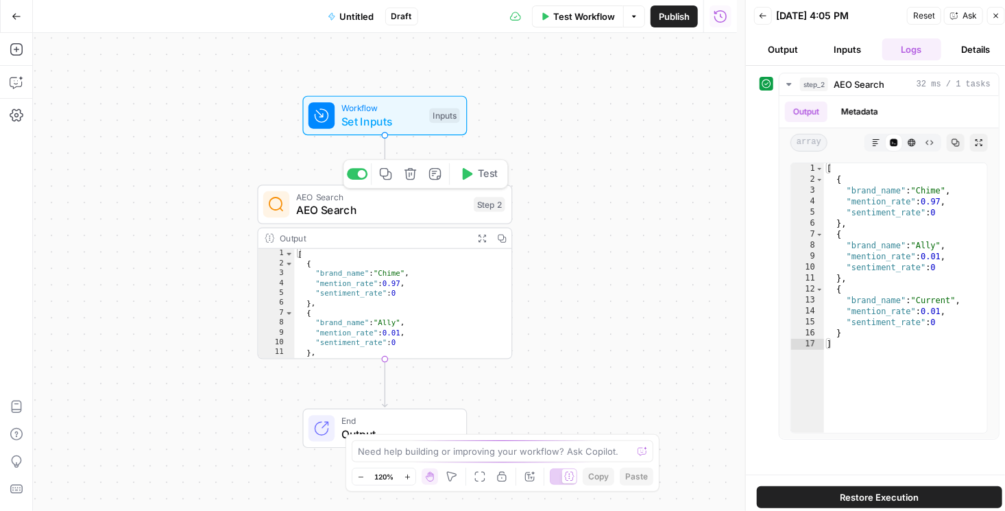
click at [405, 215] on span "AEO Search" at bounding box center [381, 210] width 171 height 16
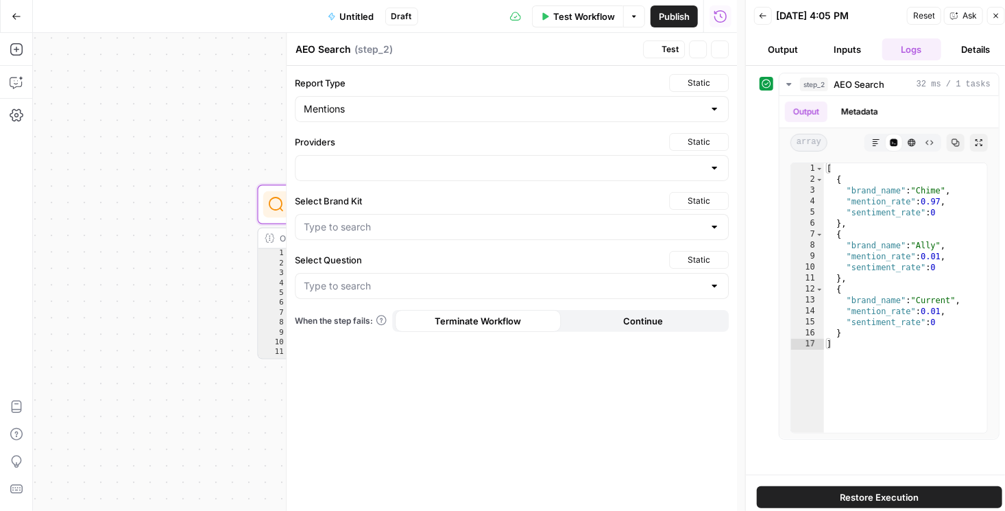
type input "Can I open a joint account or add a family member to my Chime account?"
type input "Chime"
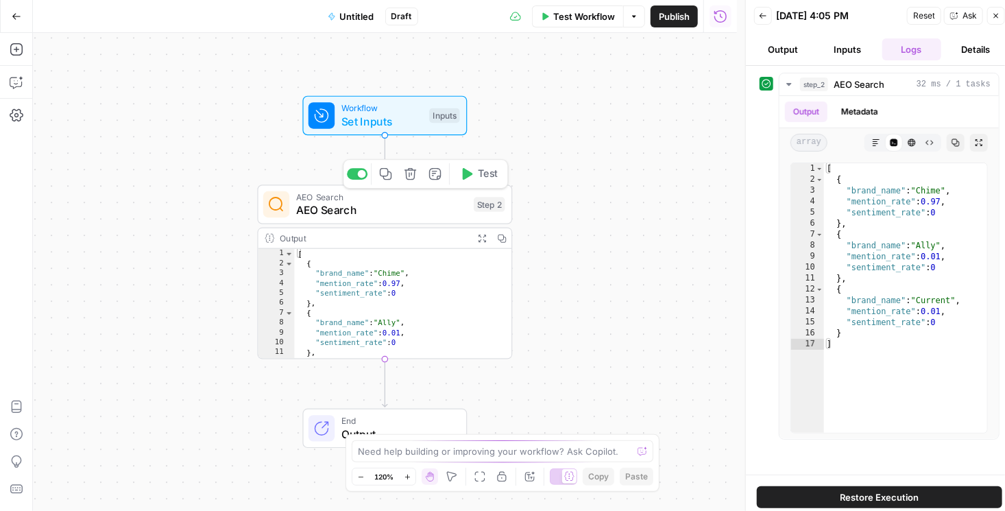
click at [363, 211] on span "AEO Search" at bounding box center [381, 210] width 171 height 16
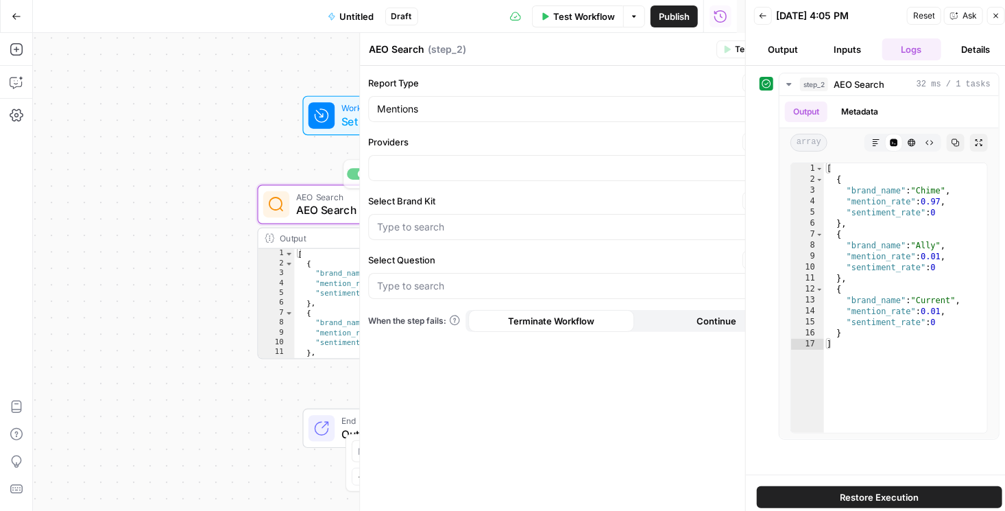
type input "Can I open a joint account or add a family member to my Chime account?"
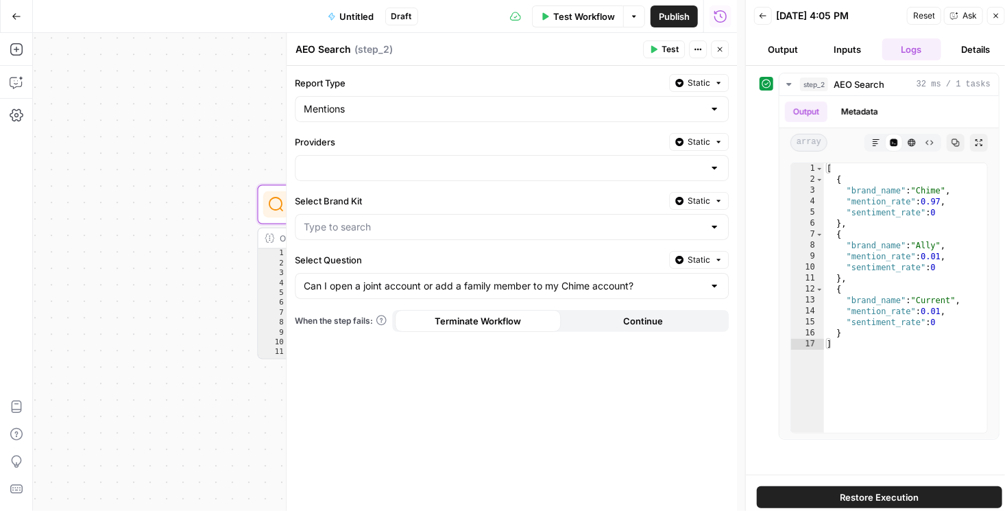
type input "Chime"
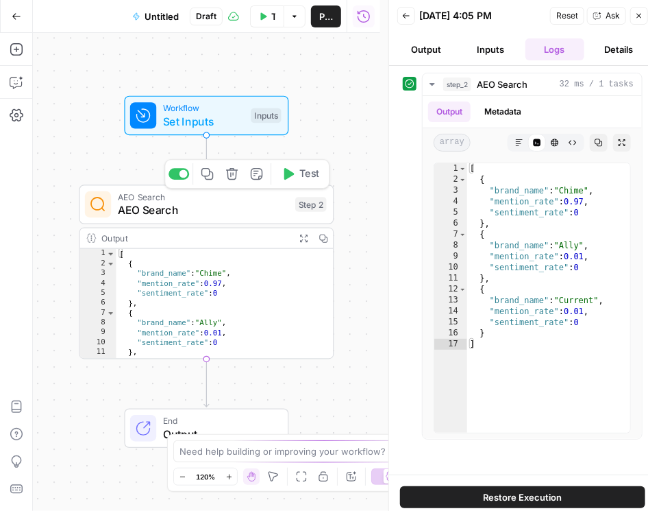
click at [248, 202] on span "AEO Search" at bounding box center [203, 210] width 171 height 16
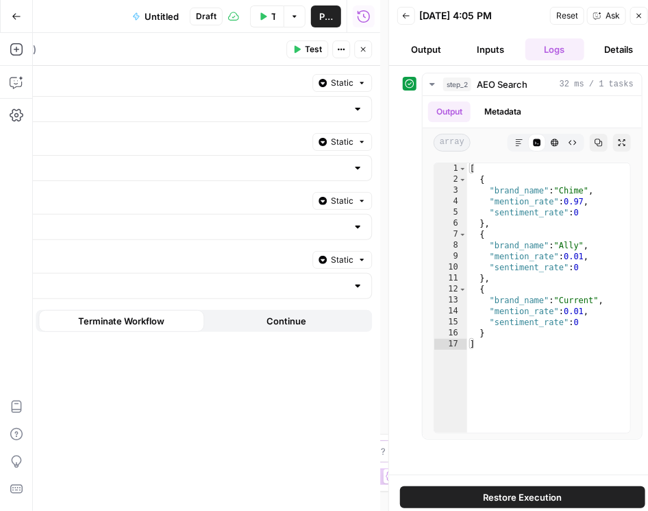
type input "Can I open a joint account or add a family member to my Chime account?"
type input "Chime"
click at [368, 45] on button "Close" at bounding box center [363, 49] width 18 height 18
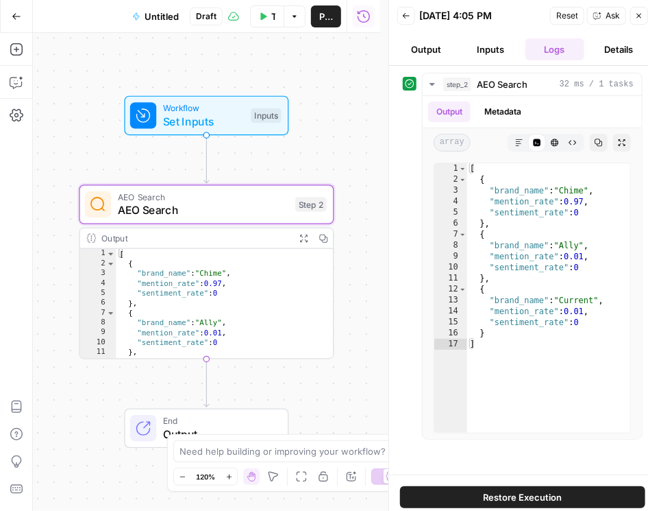
click at [270, 209] on span "AEO Search" at bounding box center [203, 210] width 171 height 16
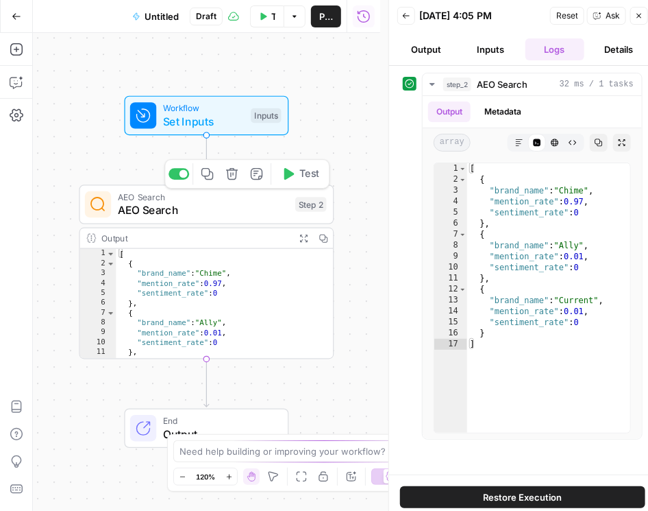
click at [230, 216] on span "AEO Search" at bounding box center [203, 210] width 171 height 16
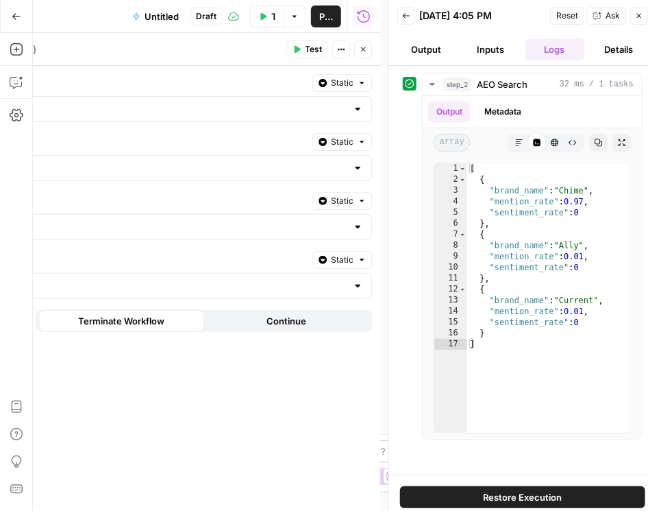
type input "Can I open a joint account or add a family member to my Chime account?"
type input "Chime"
click at [358, 168] on div at bounding box center [357, 168] width 11 height 14
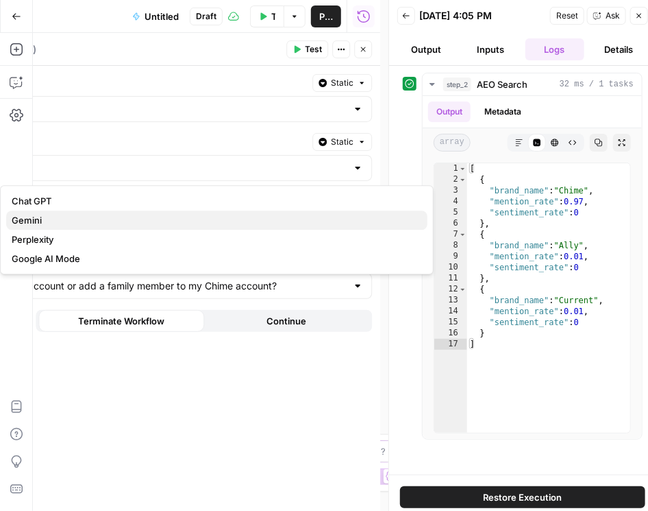
click at [336, 221] on span "Gemini" at bounding box center [214, 220] width 405 height 14
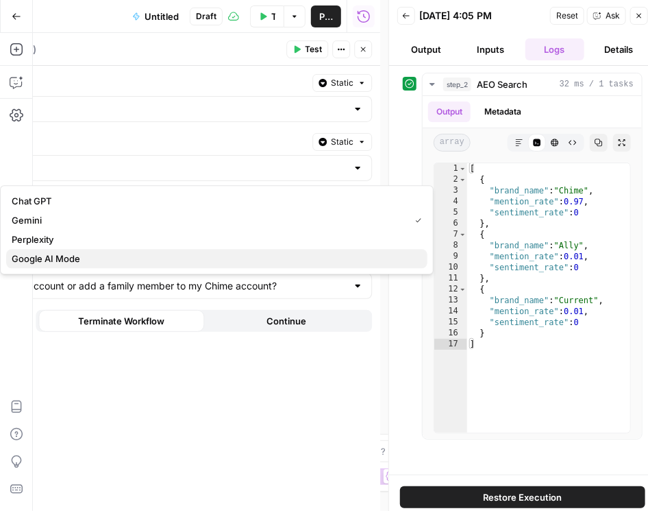
click at [352, 249] on button "Google AI Mode" at bounding box center [217, 258] width 422 height 19
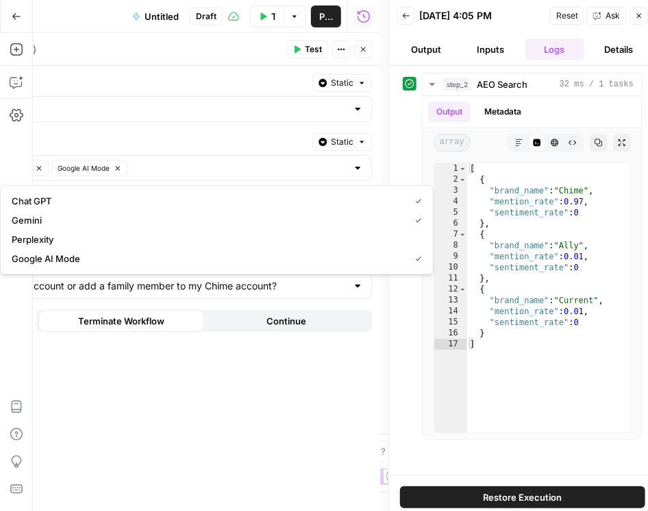
click at [351, 141] on span "Static" at bounding box center [342, 142] width 23 height 12
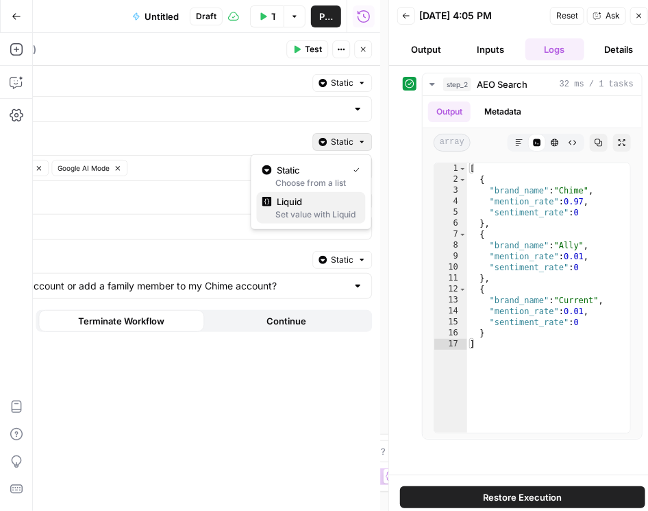
click at [334, 203] on span "Liquid" at bounding box center [316, 202] width 77 height 14
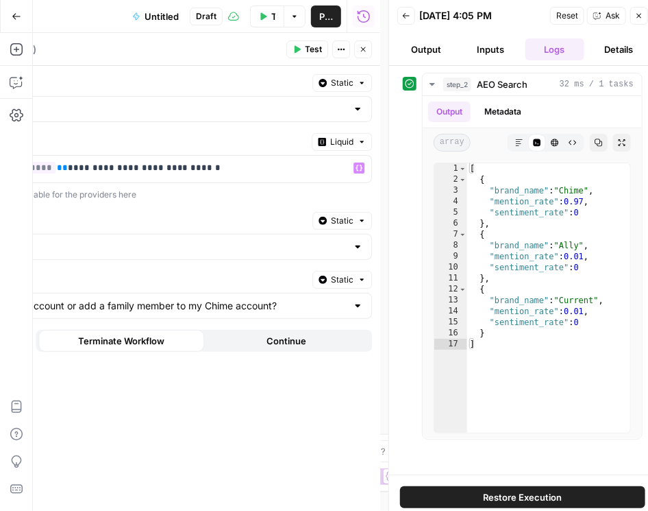
click at [261, 191] on div "You can reference a variable for the providers here" at bounding box center [155, 194] width 434 height 12
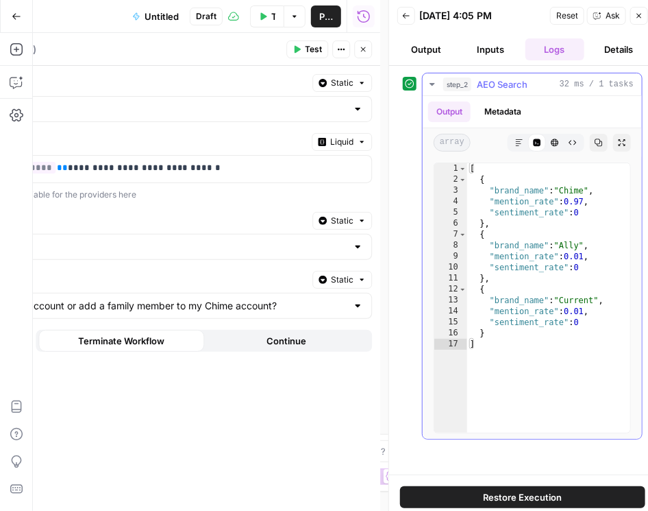
type textarea "**********"
drag, startPoint x: 597, startPoint y: 202, endPoint x: 609, endPoint y: 204, distance: 11.7
click at [609, 204] on div "[ { "brand_name" : "Chime" , "mention_rate" : 0.97 , "sentiment_rate" : 0 } , {…" at bounding box center [549, 309] width 164 height 292
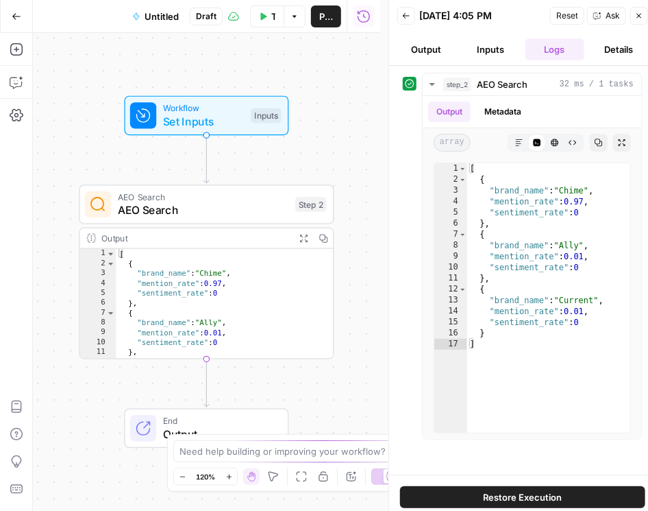
click at [245, 184] on div "Workflow Set Inputs Inputs AEO Search AEO Search Step 2 Output Expand Output Co…" at bounding box center [207, 272] width 348 height 478
click at [224, 213] on span "AEO Search" at bounding box center [203, 210] width 171 height 16
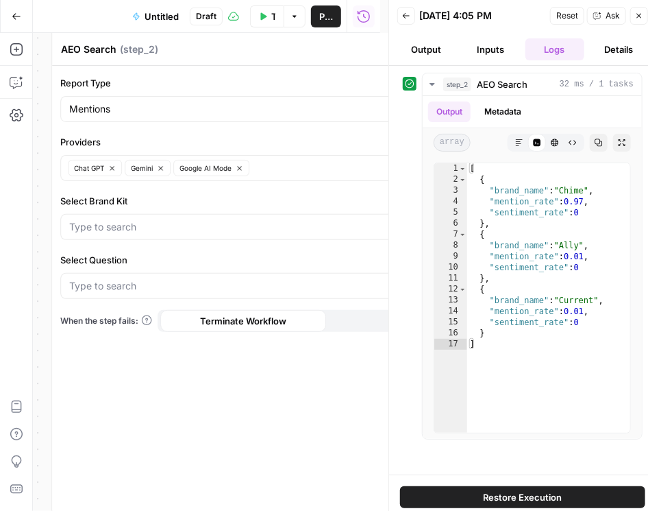
type input "Can I open a joint account or add a family member to my Chime account?"
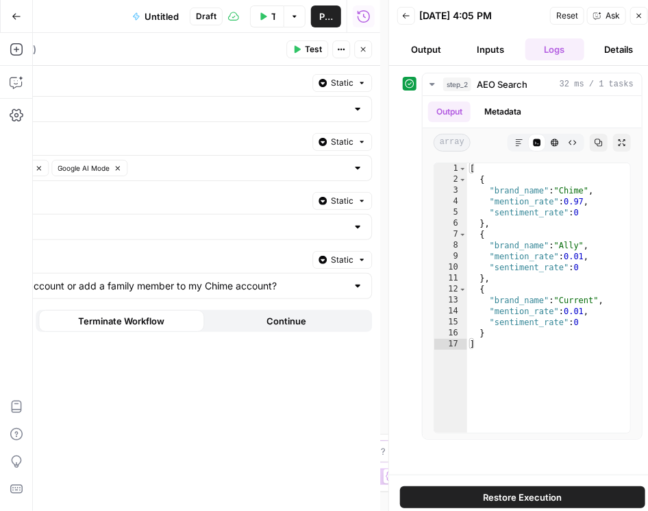
type input "Chime"
click at [369, 49] on button "Close" at bounding box center [363, 49] width 18 height 18
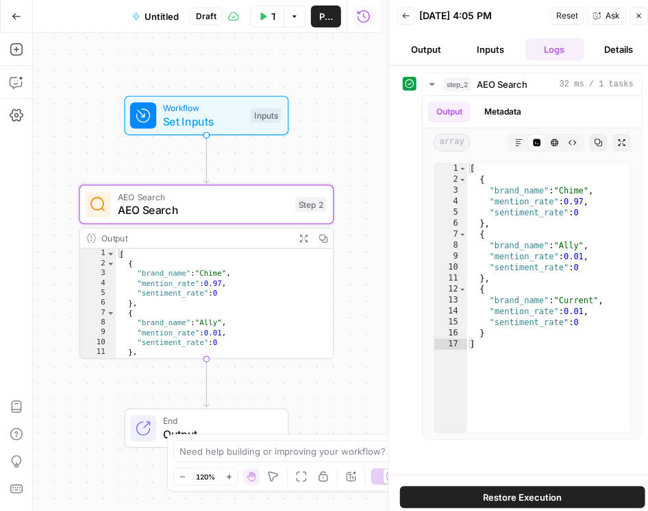
click at [337, 84] on div "Workflow Set Inputs Inputs AEO Search AEO Search Step 2 Output Expand Output Co…" at bounding box center [207, 272] width 348 height 478
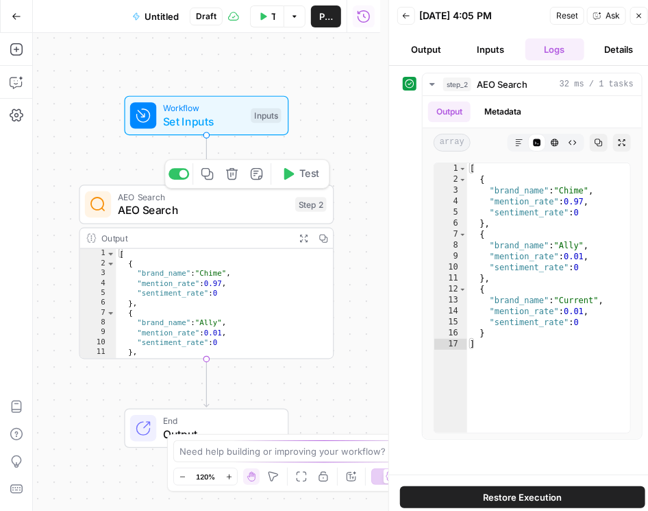
click at [221, 209] on span "AEO Search" at bounding box center [203, 210] width 171 height 16
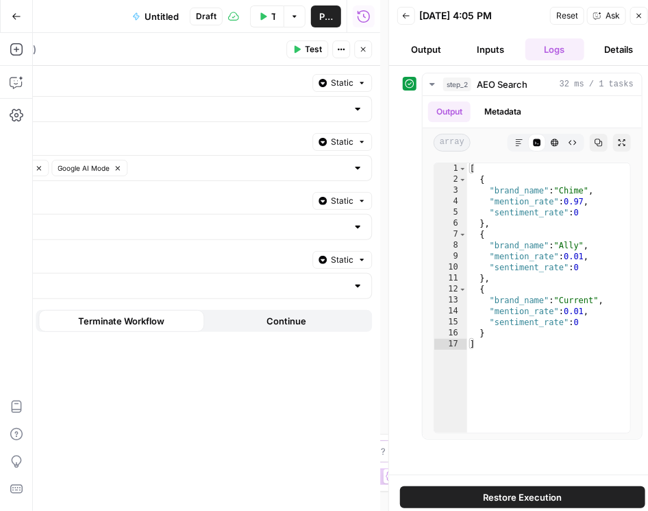
type input "Can I open a joint account or add a family member to my Chime account?"
type input "Chime"
click at [353, 437] on div "Report Type Static Mentions Providers Static Chat GPT Gemini Google AI Mode Sel…" at bounding box center [155, 288] width 450 height 445
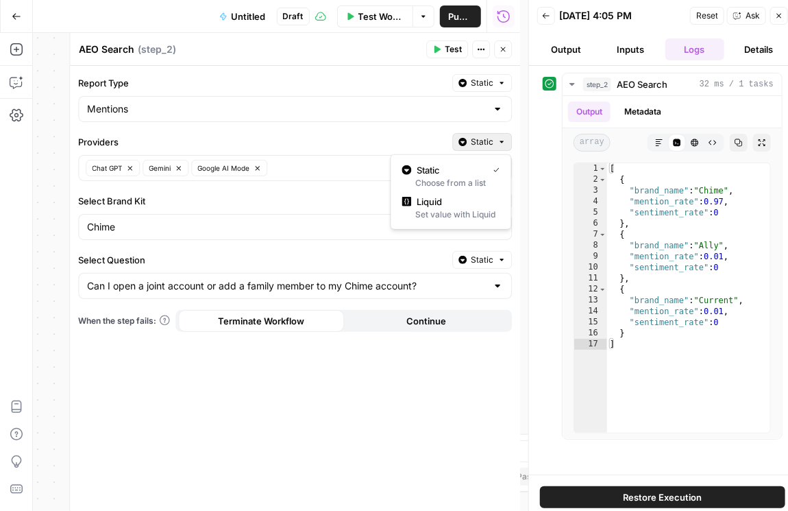
click at [494, 140] on button "Static" at bounding box center [482, 142] width 60 height 18
click at [470, 181] on div "Choose from a list" at bounding box center [451, 183] width 98 height 12
click at [478, 141] on span "Static" at bounding box center [482, 142] width 23 height 12
click at [477, 210] on div "Set value with Liquid" at bounding box center [451, 214] width 98 height 12
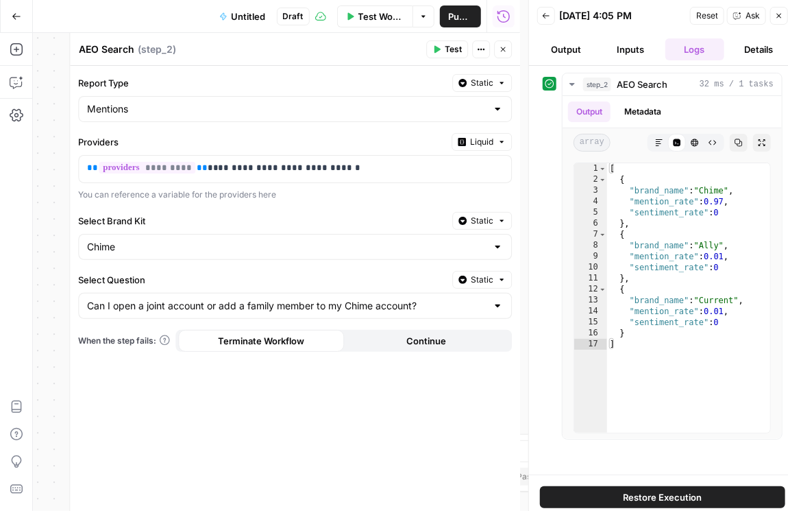
click at [483, 141] on span "Liquid" at bounding box center [481, 142] width 23 height 12
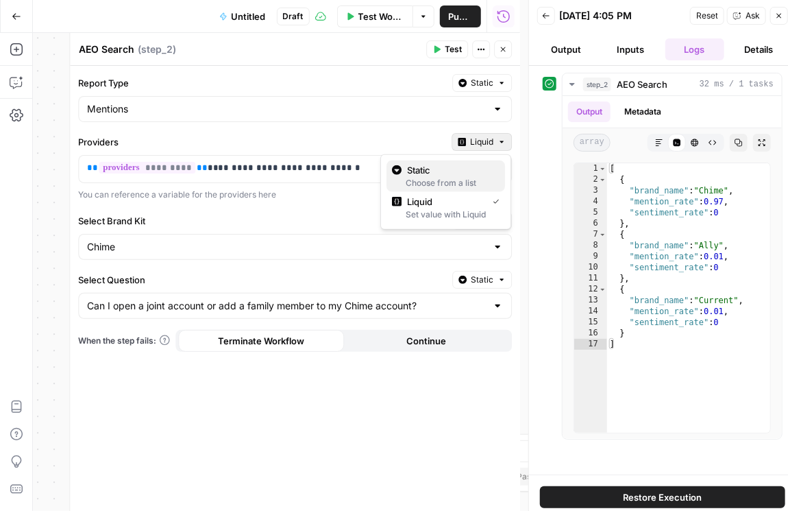
click at [457, 178] on div "Choose from a list" at bounding box center [446, 183] width 108 height 12
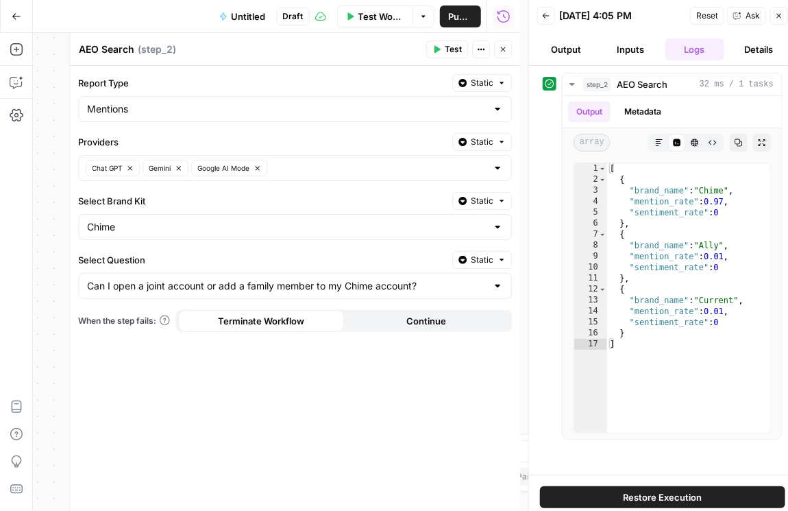
click at [478, 144] on span "Static" at bounding box center [482, 142] width 23 height 12
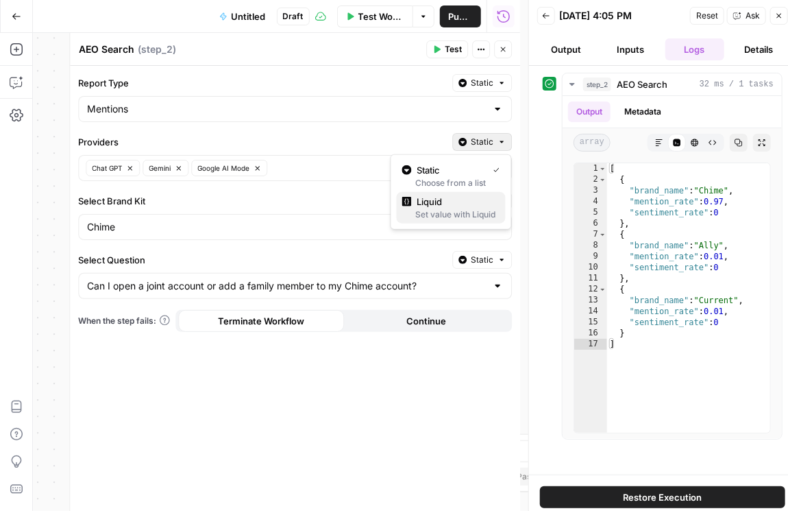
click at [465, 205] on span "Liquid" at bounding box center [455, 202] width 77 height 14
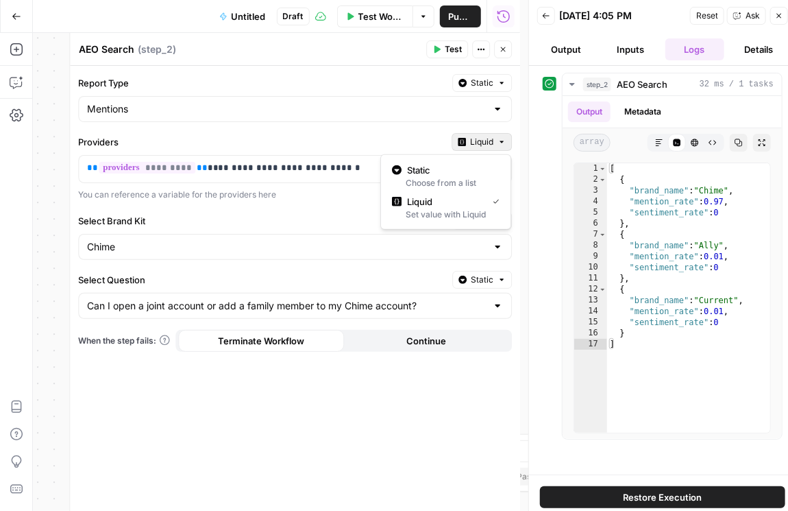
click at [488, 141] on span "Liquid" at bounding box center [481, 142] width 23 height 12
click at [459, 206] on span "Liquid" at bounding box center [444, 202] width 75 height 14
click at [478, 141] on span "Liquid" at bounding box center [481, 142] width 23 height 12
click at [455, 177] on div "Choose from a list" at bounding box center [446, 183] width 108 height 12
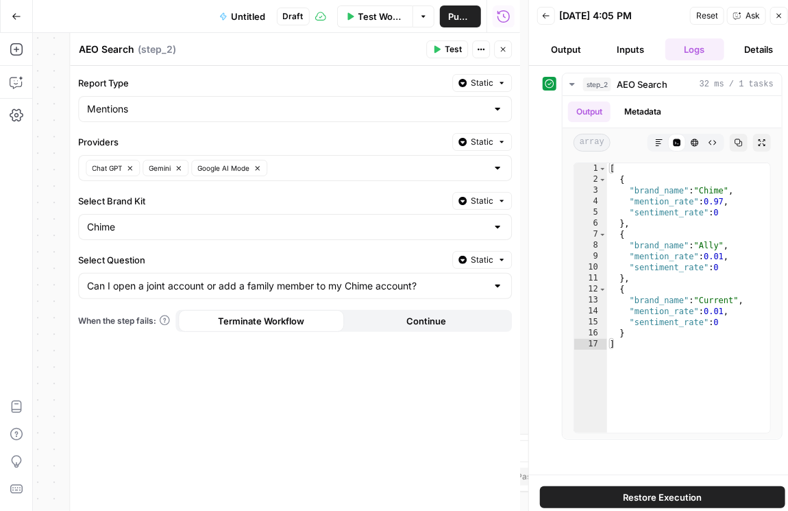
click at [449, 41] on button "Test" at bounding box center [447, 49] width 42 height 18
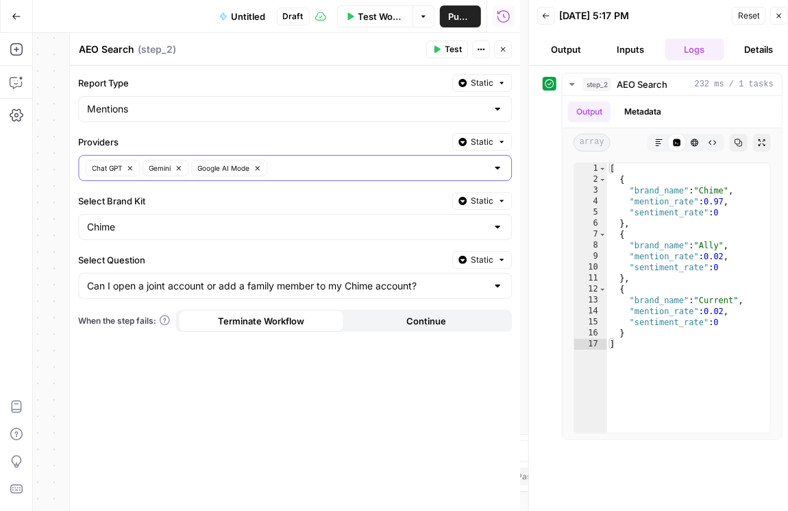
click at [261, 168] on icon "button" at bounding box center [258, 169] width 8 height 8
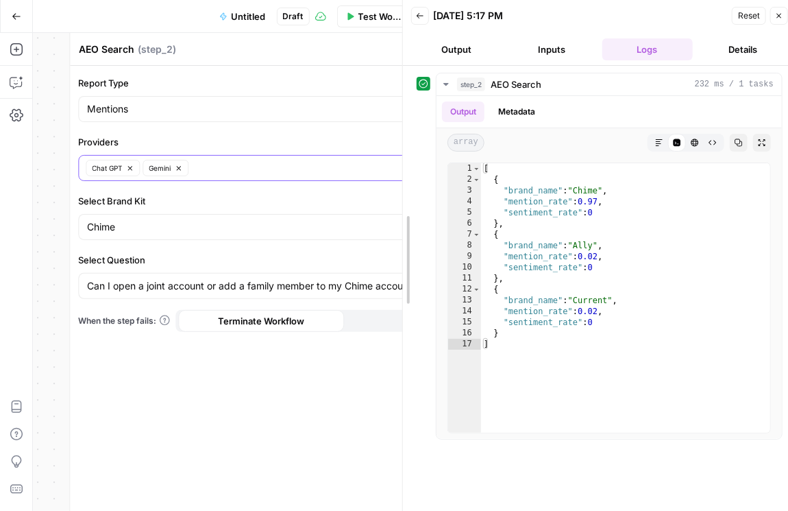
drag, startPoint x: 525, startPoint y: 125, endPoint x: 399, endPoint y: 127, distance: 126.1
click at [399, 127] on div at bounding box center [403, 259] width 14 height 519
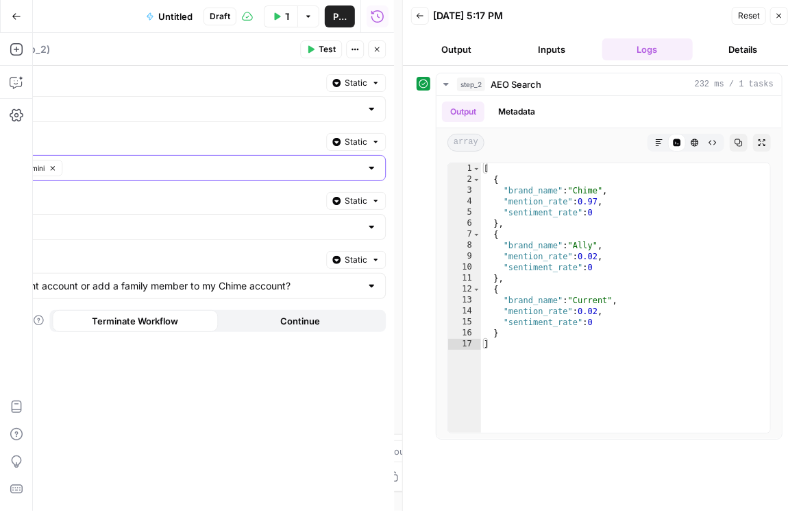
click at [54, 168] on icon "button" at bounding box center [53, 169] width 8 height 8
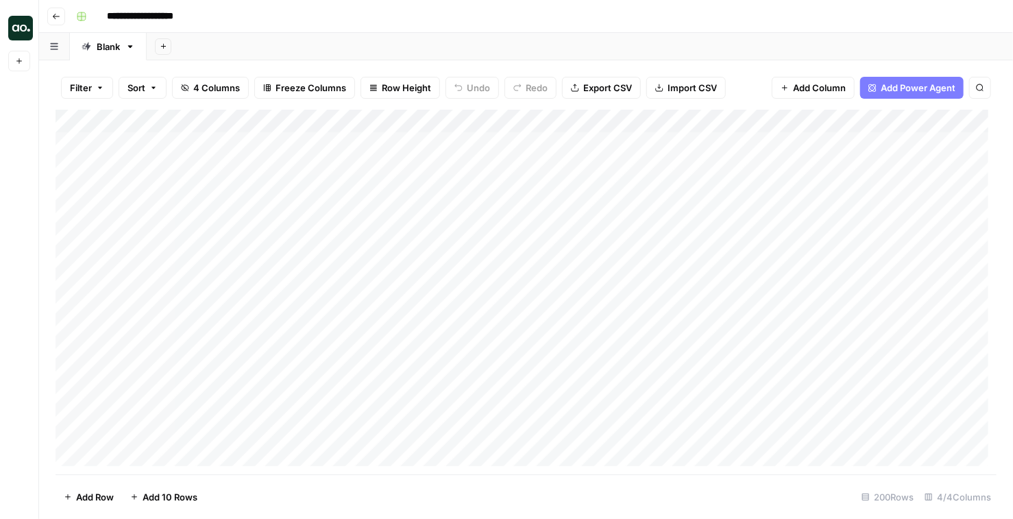
scroll to position [4773, 0]
